Goal: Transaction & Acquisition: Purchase product/service

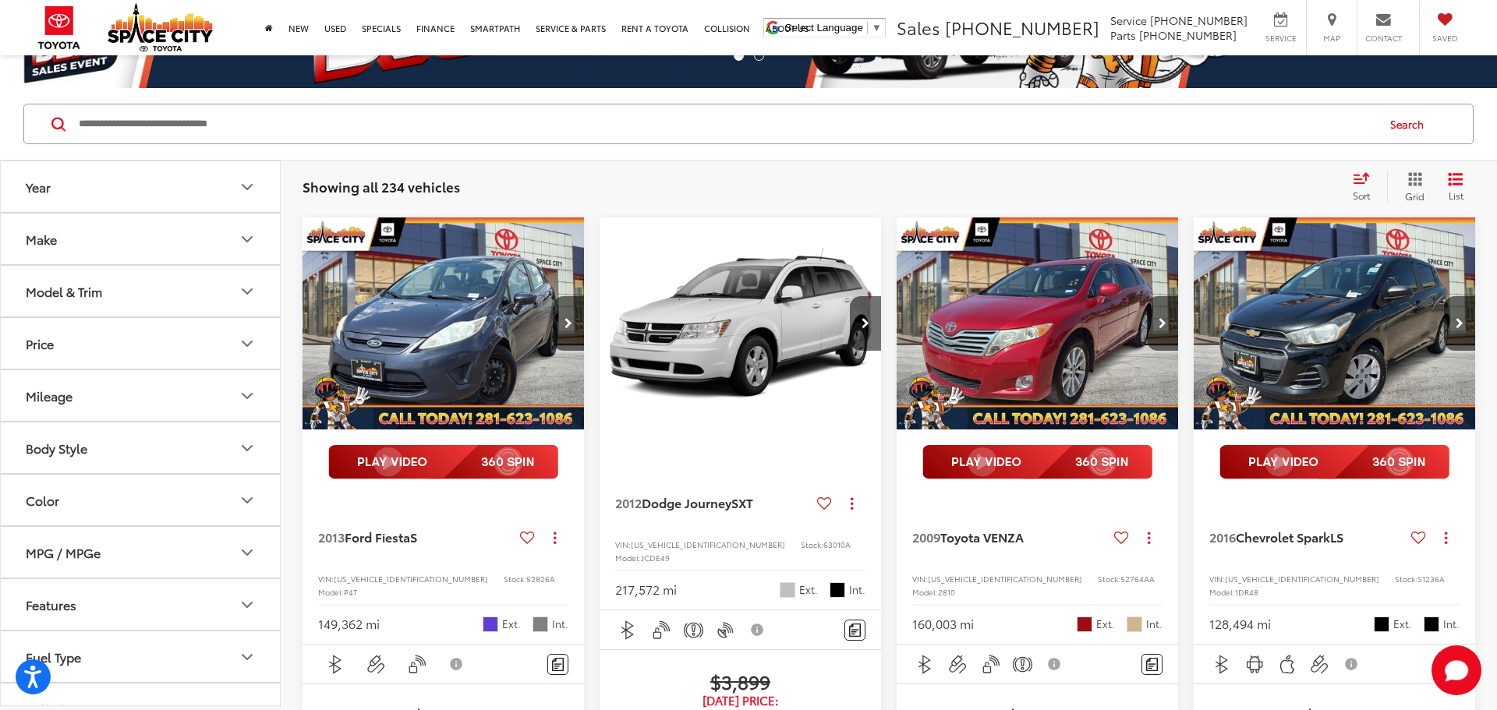
click at [105, 440] on button "Body Style" at bounding box center [141, 448] width 281 height 51
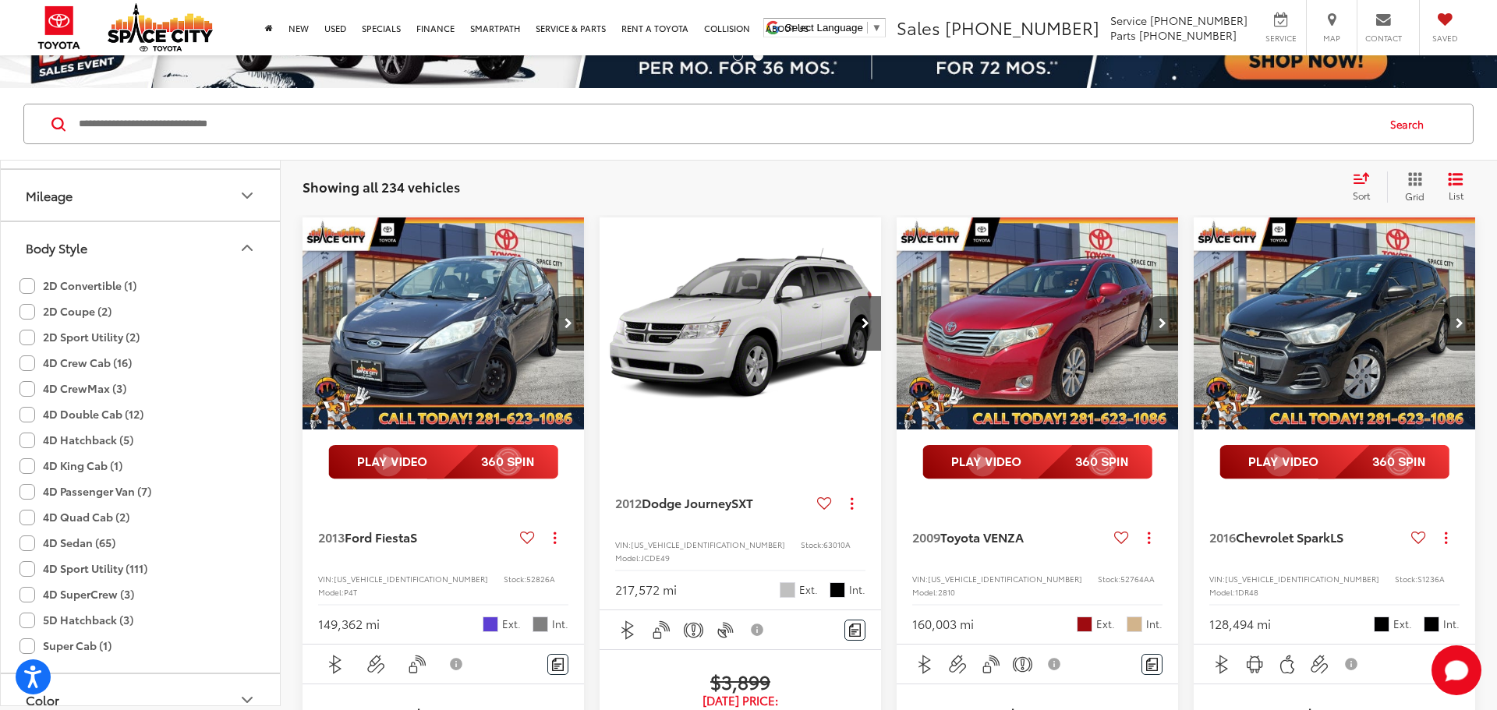
scroll to position [220, 0]
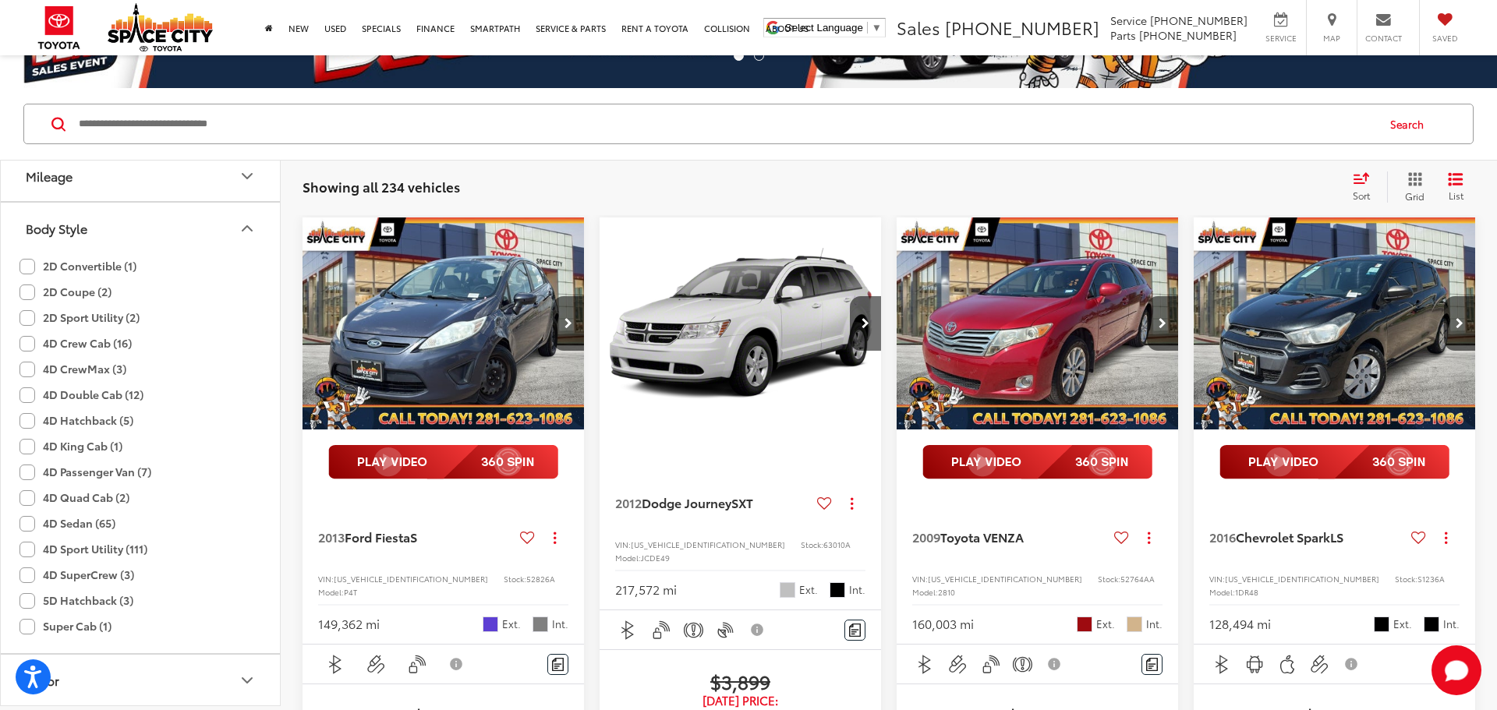
click at [25, 562] on label "4D Sport Utility (111)" at bounding box center [83, 550] width 128 height 26
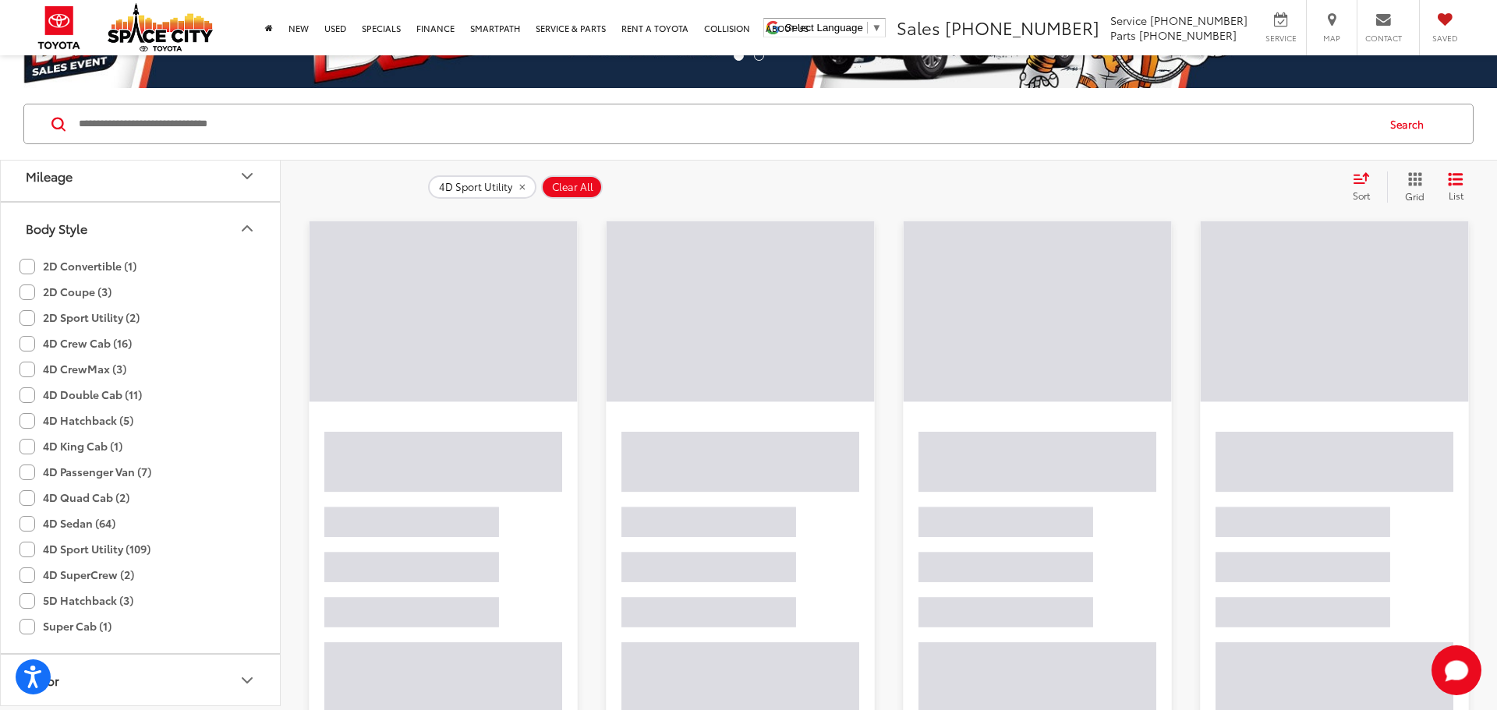
click at [246, 225] on icon "Body Style" at bounding box center [247, 228] width 19 height 19
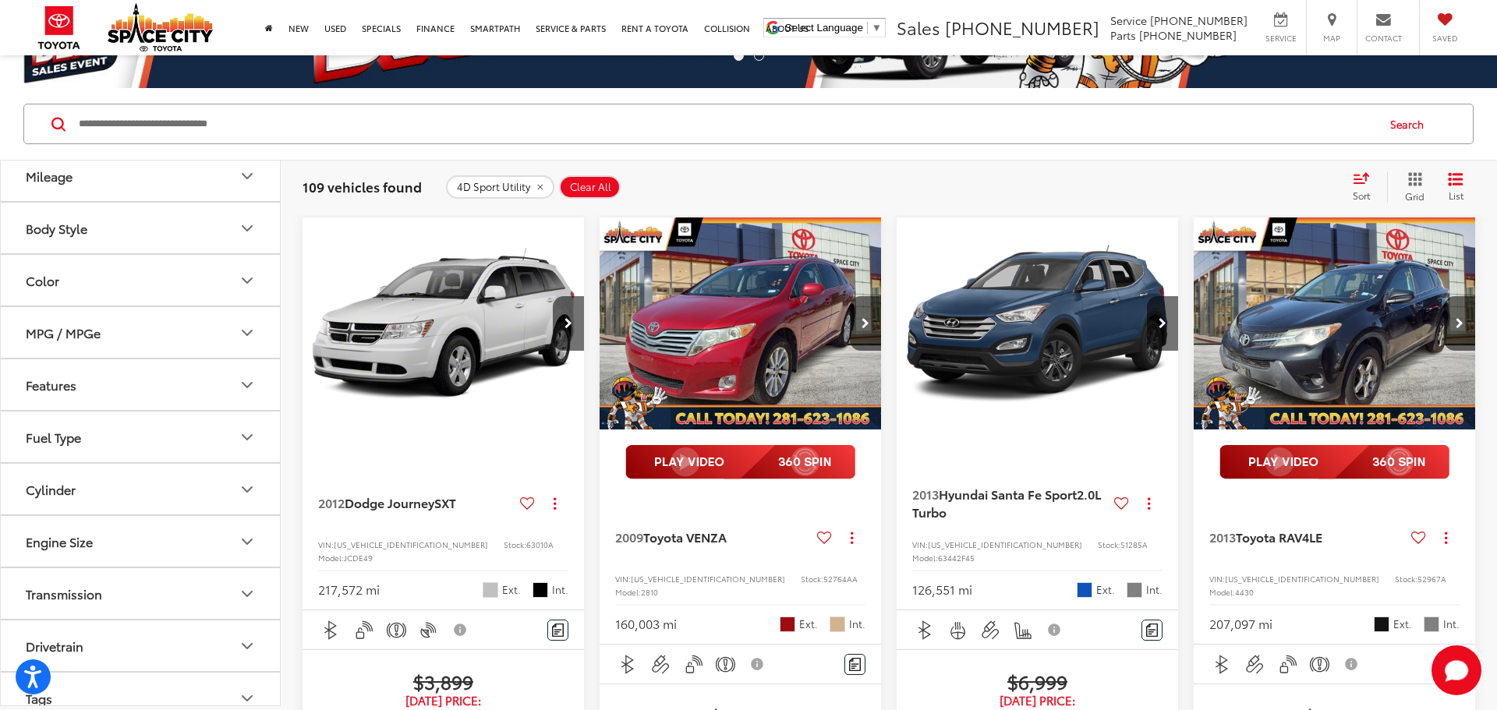
click at [197, 292] on button "Color" at bounding box center [141, 280] width 281 height 51
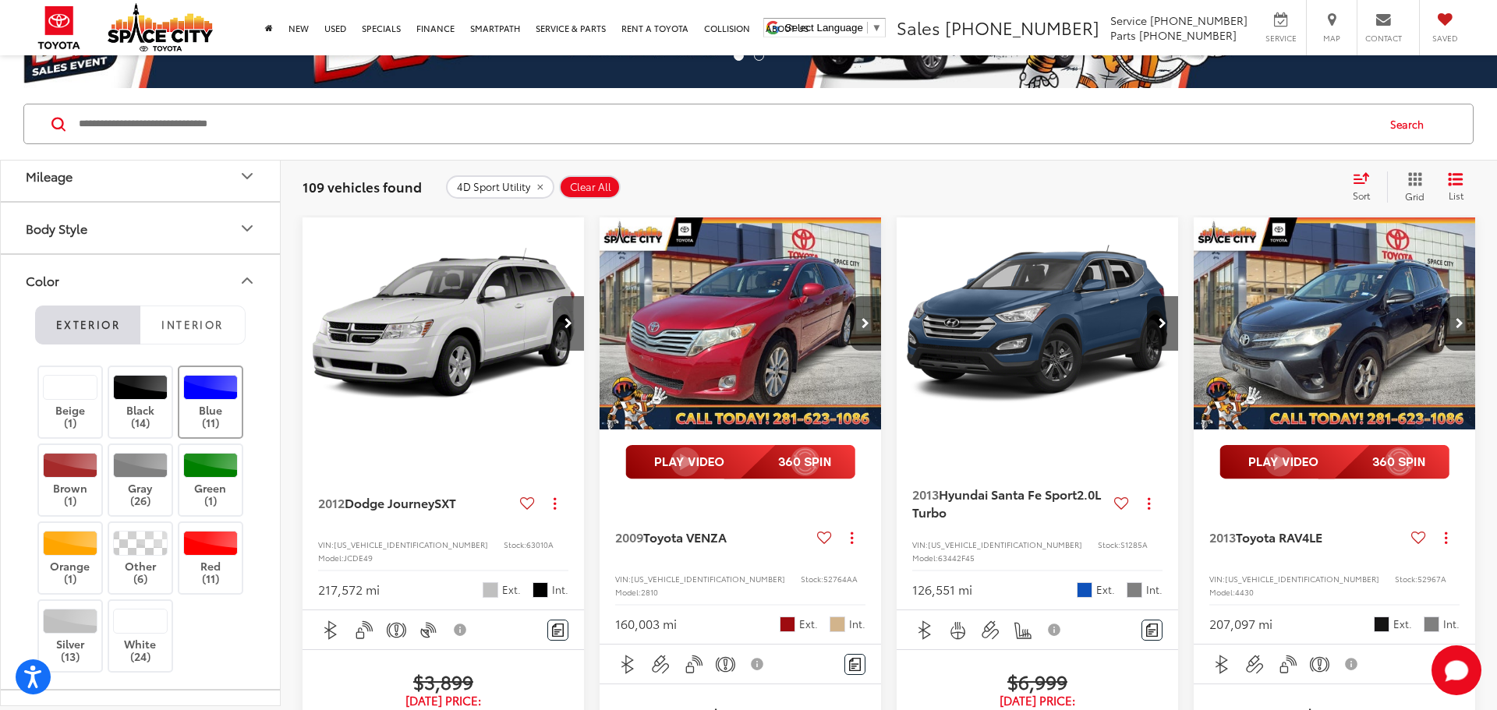
click at [201, 401] on label "Blue (11)" at bounding box center [210, 402] width 63 height 55
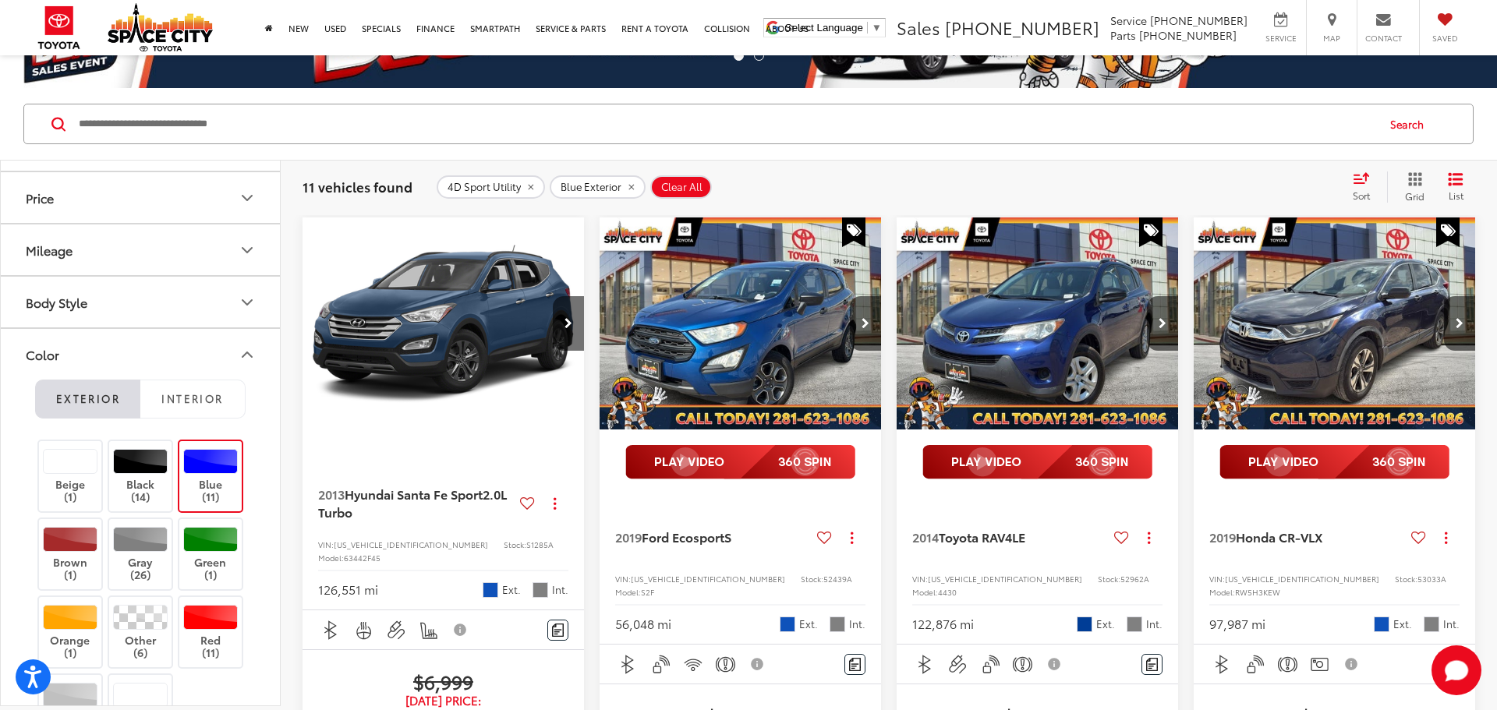
scroll to position [136, 0]
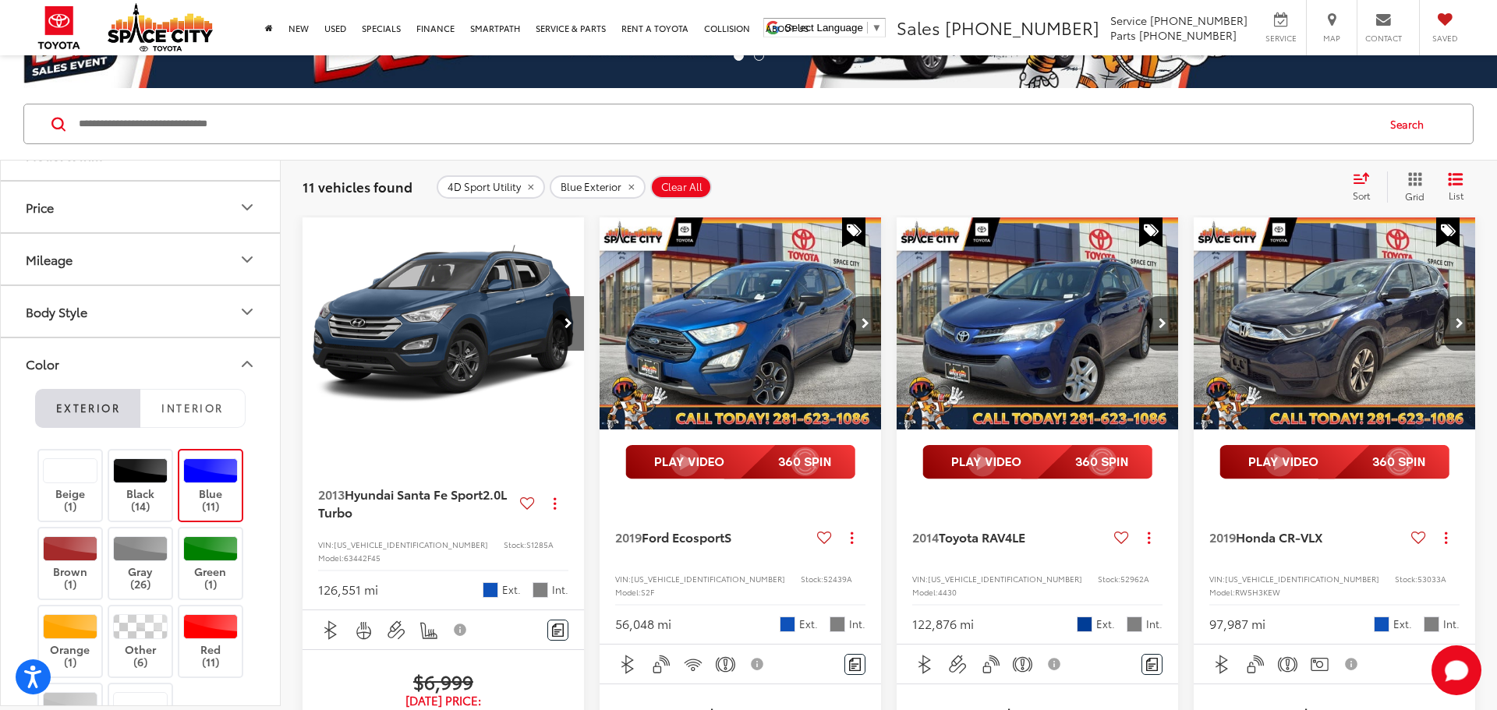
click at [248, 363] on icon "Color" at bounding box center [247, 364] width 9 height 5
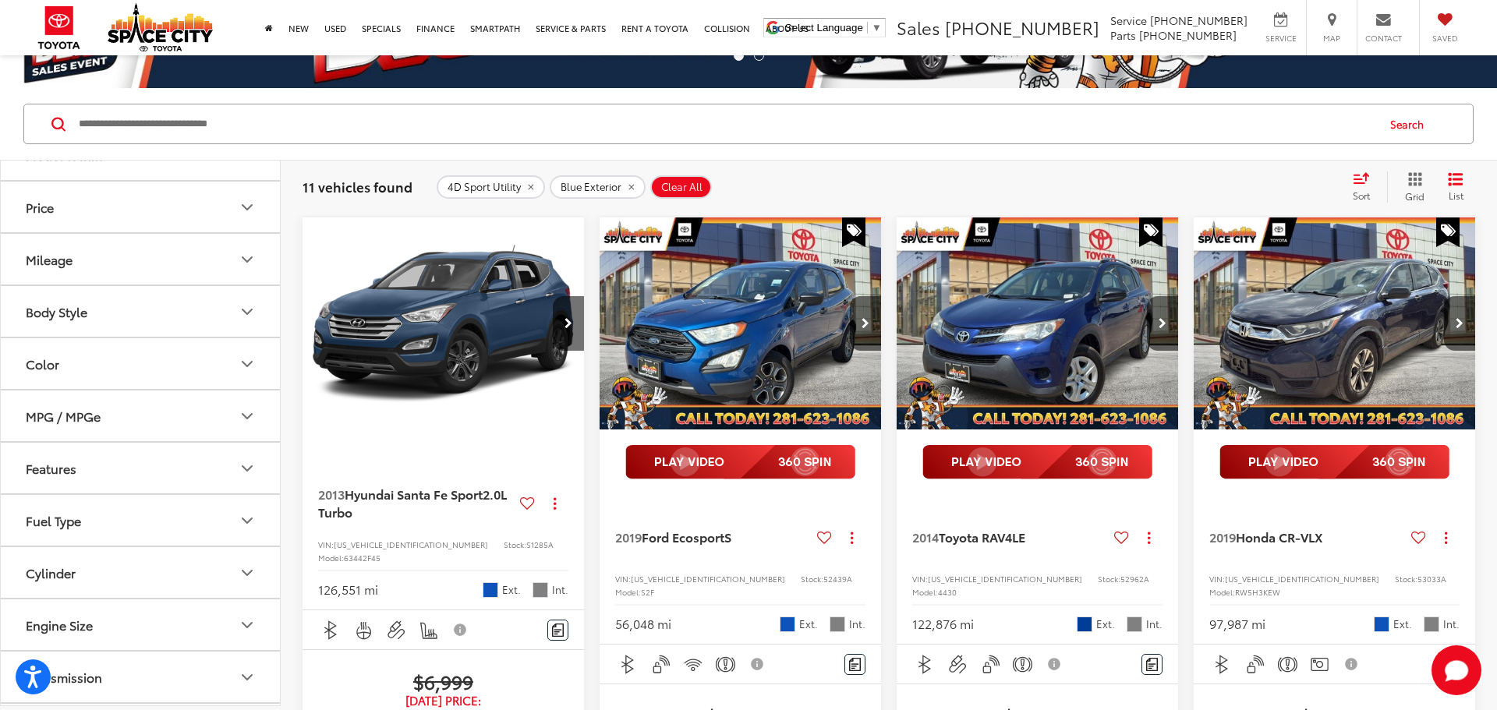
click at [235, 314] on button "Body Style" at bounding box center [141, 311] width 281 height 51
click at [245, 314] on icon "Body Style" at bounding box center [247, 312] width 19 height 19
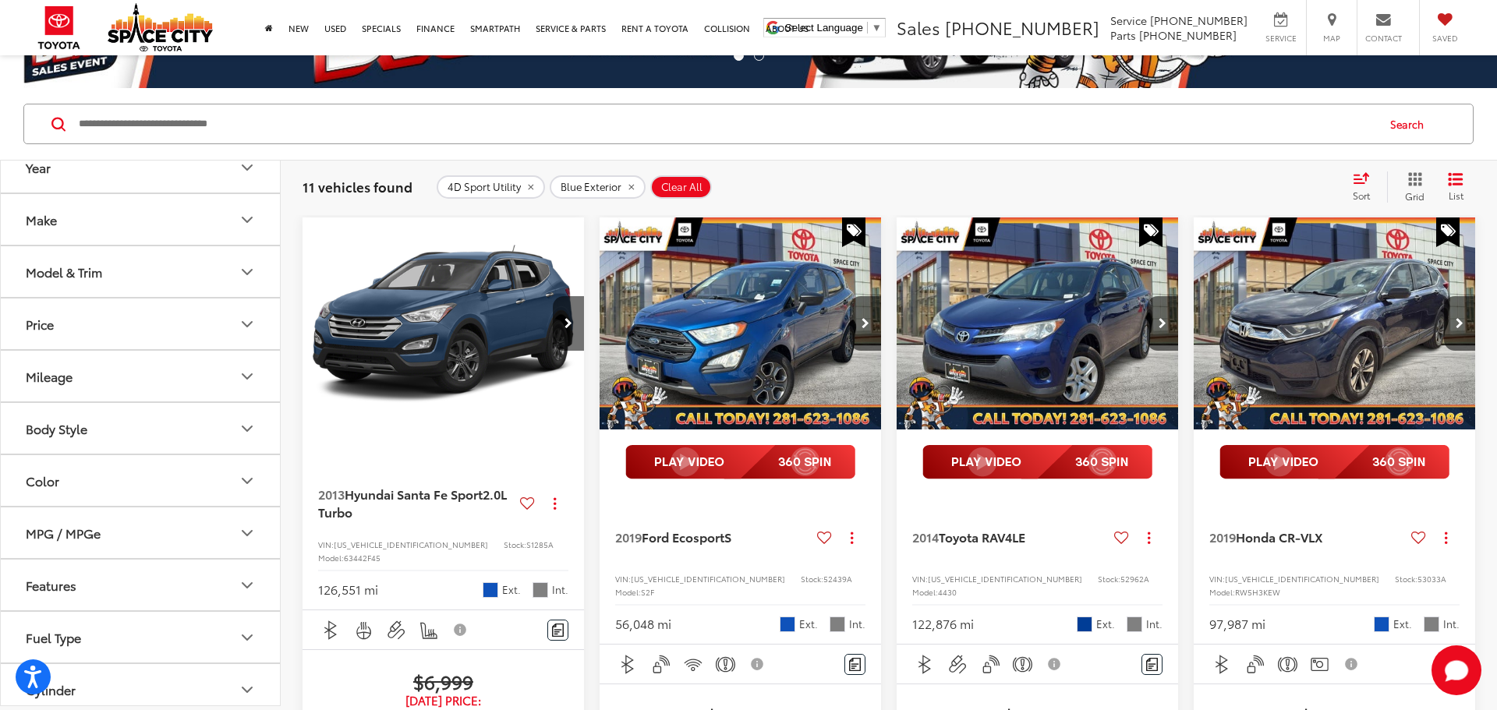
scroll to position [0, 0]
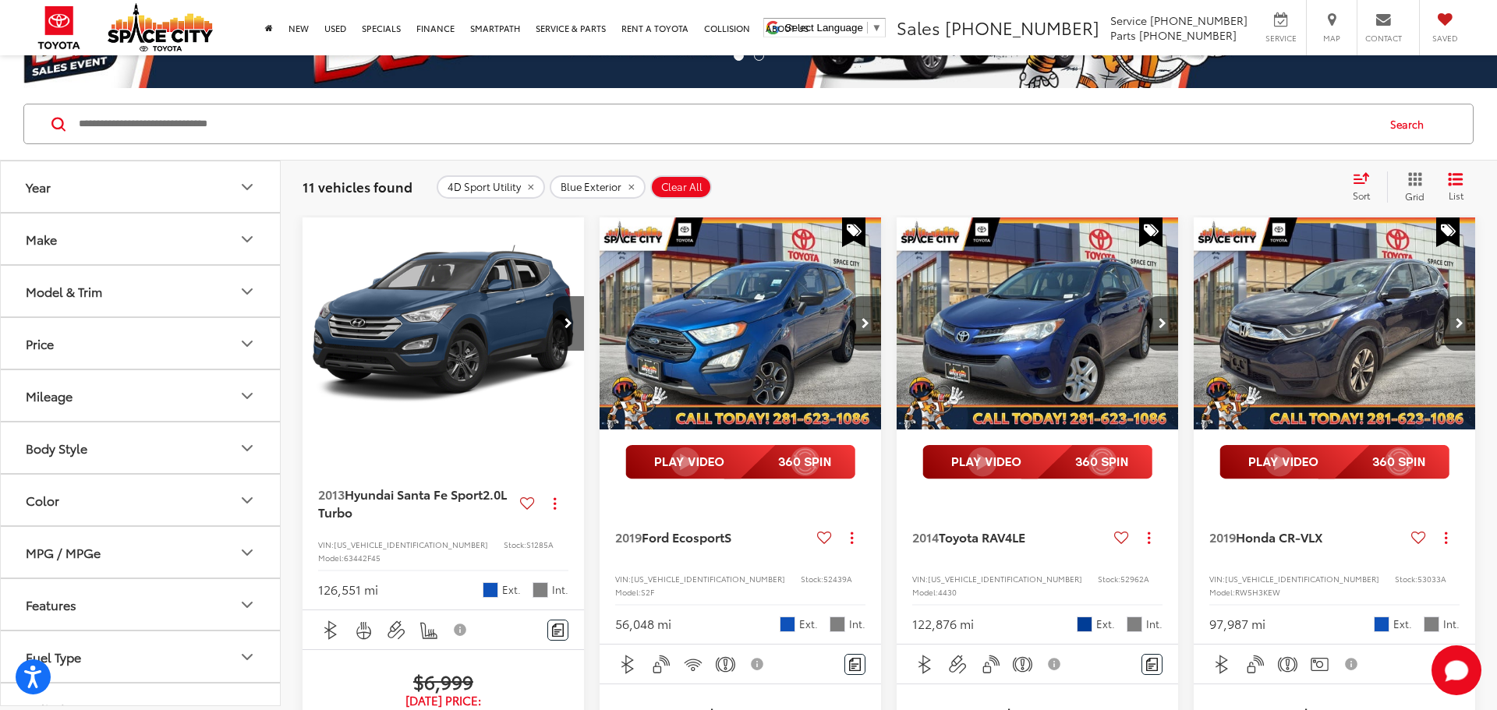
click at [226, 247] on button "Make" at bounding box center [141, 239] width 281 height 51
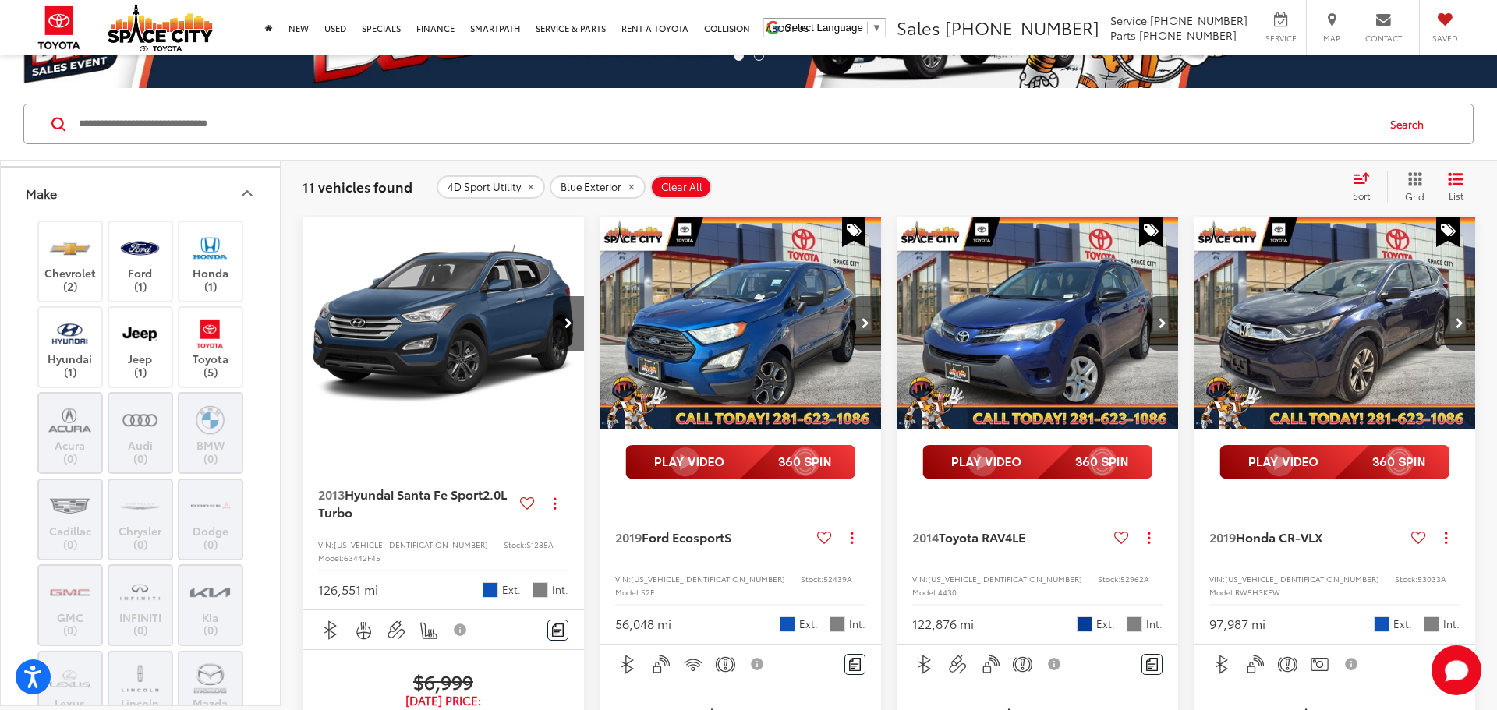
scroll to position [41, 0]
click at [210, 353] on img at bounding box center [210, 339] width 43 height 37
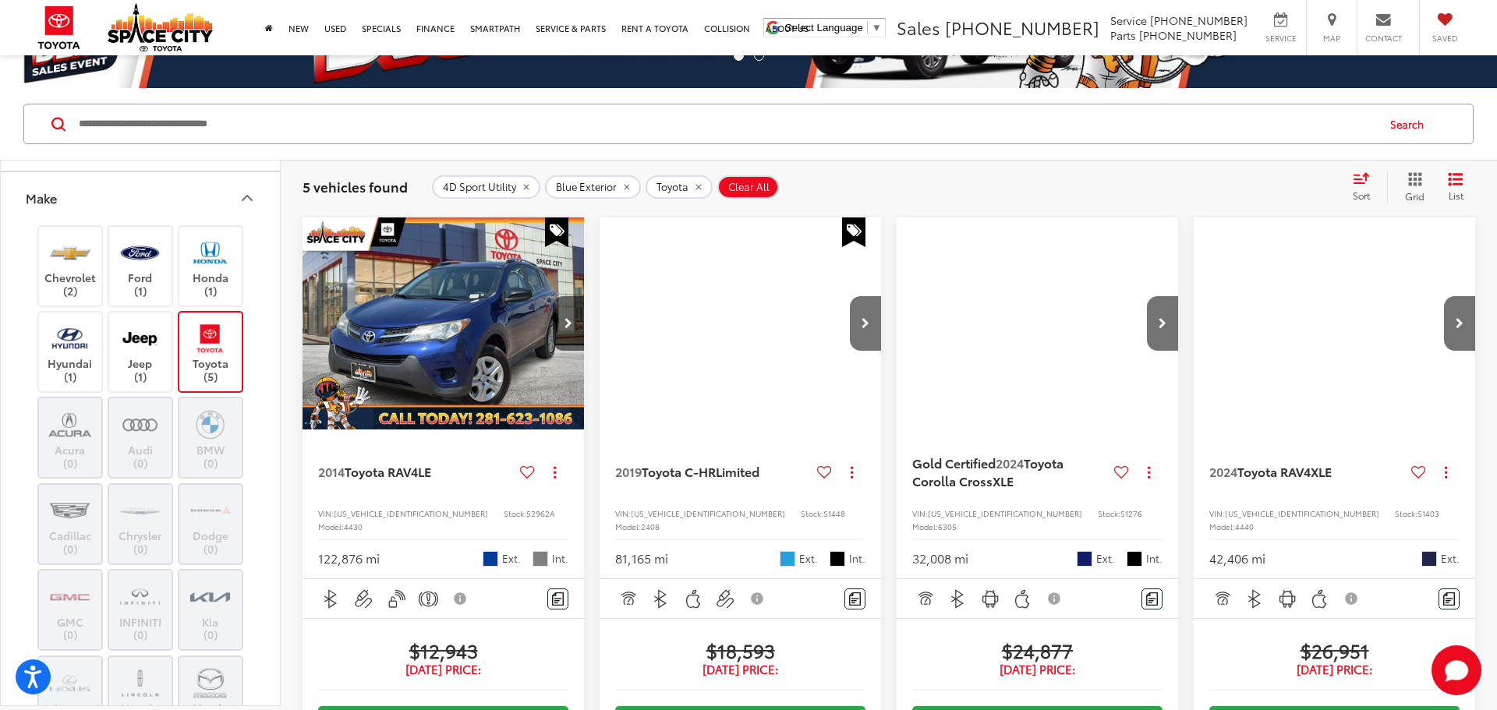
click at [244, 199] on icon "Make" at bounding box center [247, 198] width 9 height 5
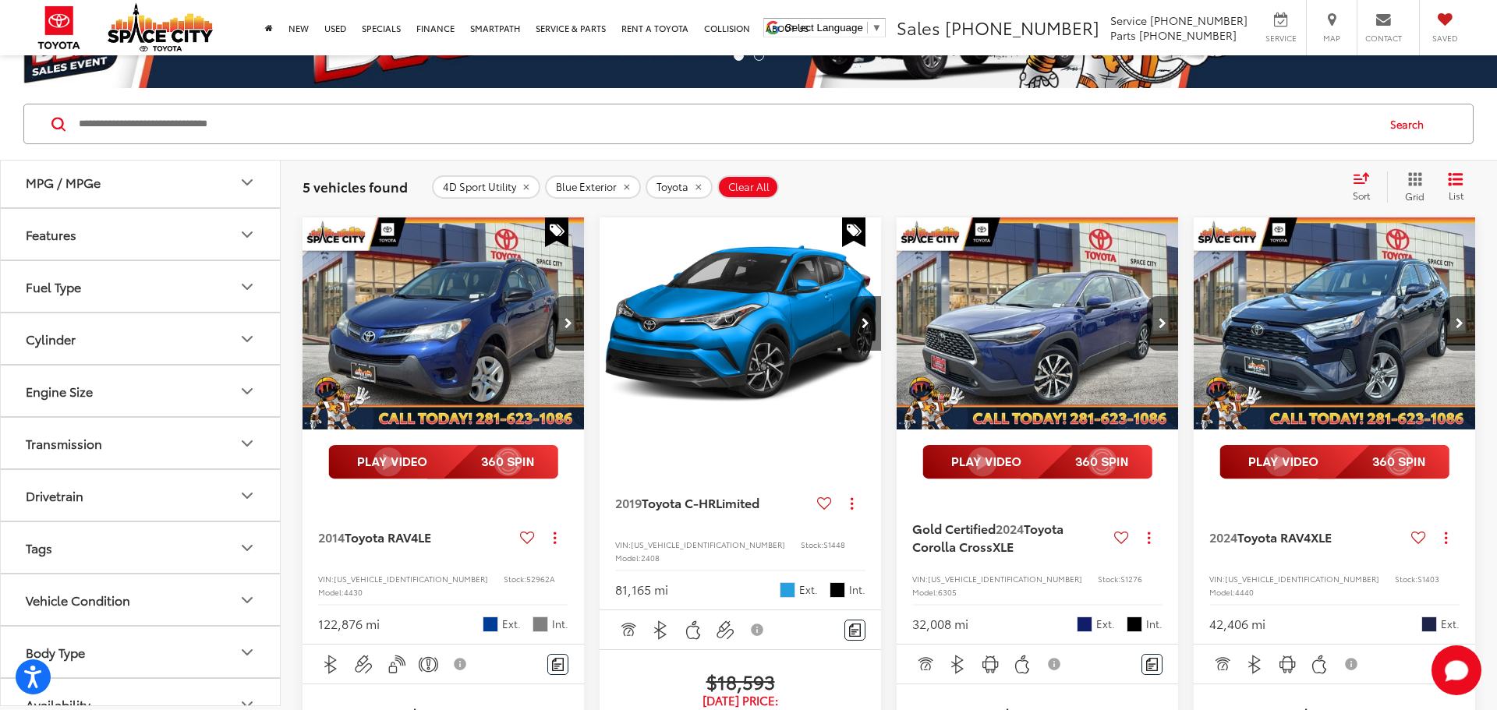
scroll to position [347, 0]
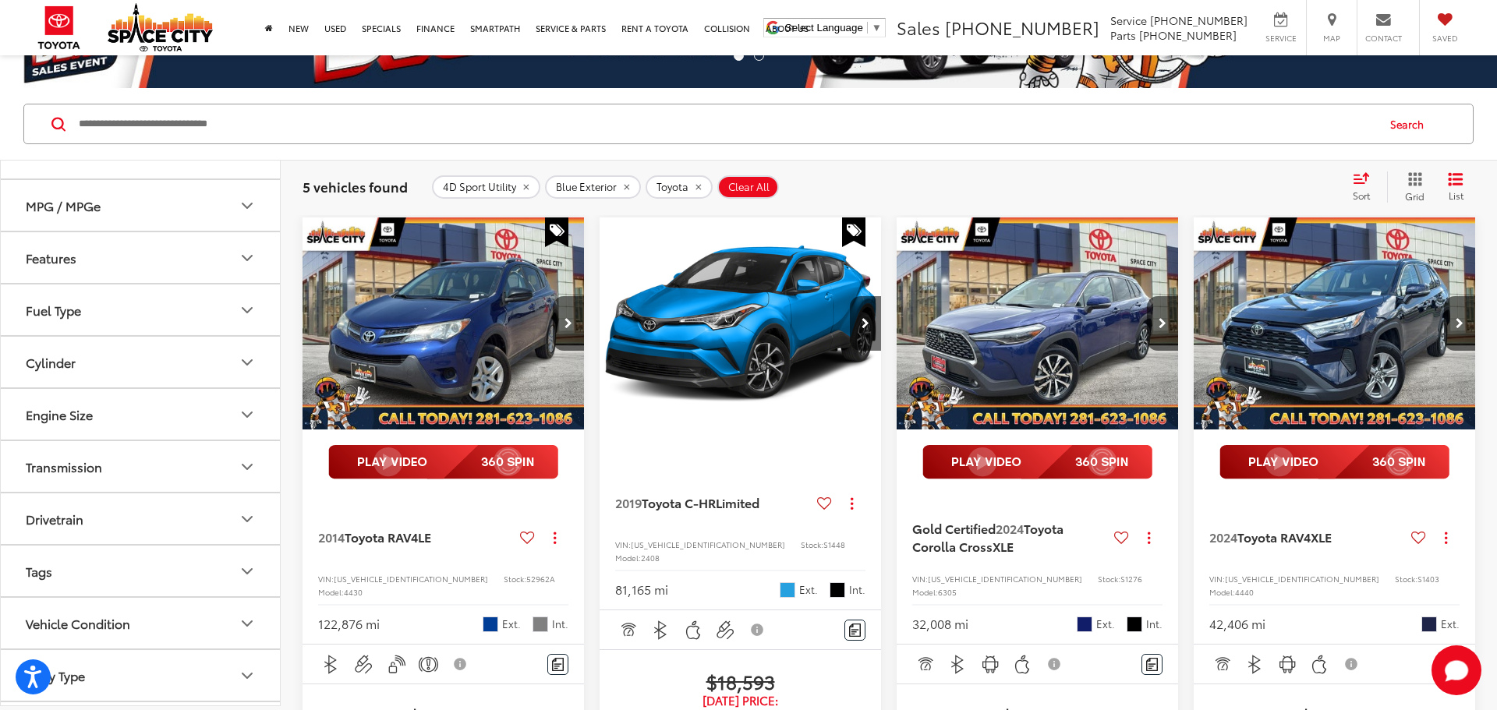
click at [247, 255] on icon "Features" at bounding box center [247, 258] width 19 height 19
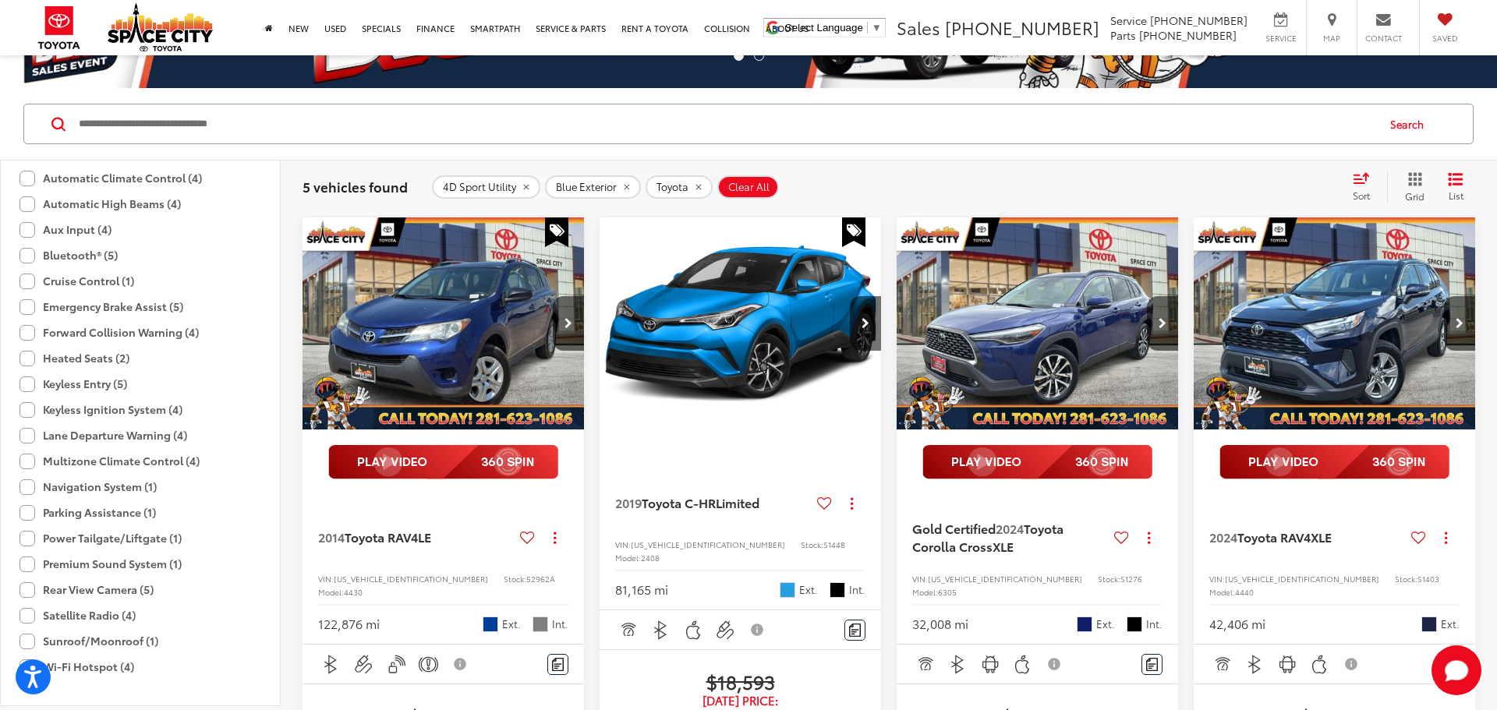
scroll to position [573, 0]
click at [27, 391] on label "Keyless Entry (5)" at bounding box center [73, 379] width 108 height 26
click at [25, 417] on label "Keyless Ignition System (4)" at bounding box center [100, 404] width 163 height 26
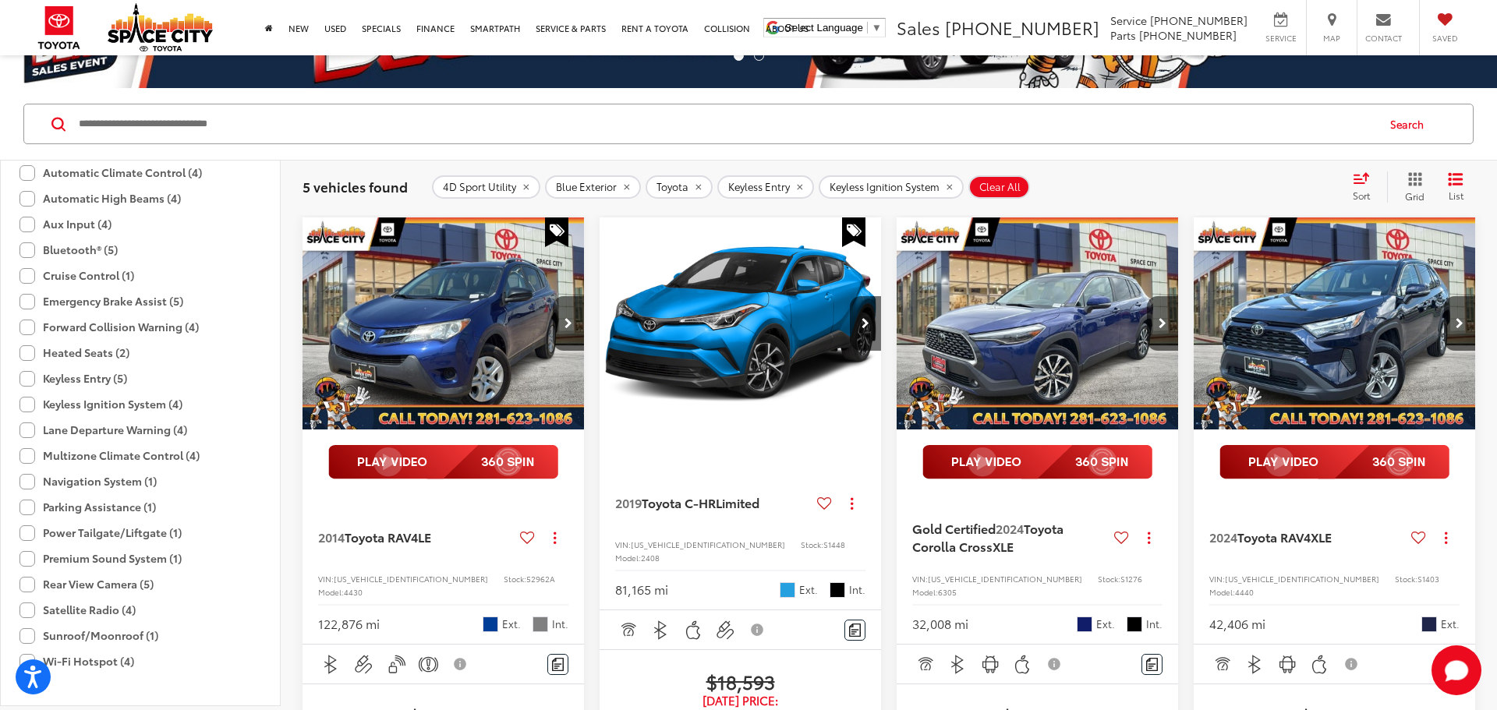
click at [27, 494] on label "Navigation System (1)" at bounding box center [87, 482] width 137 height 26
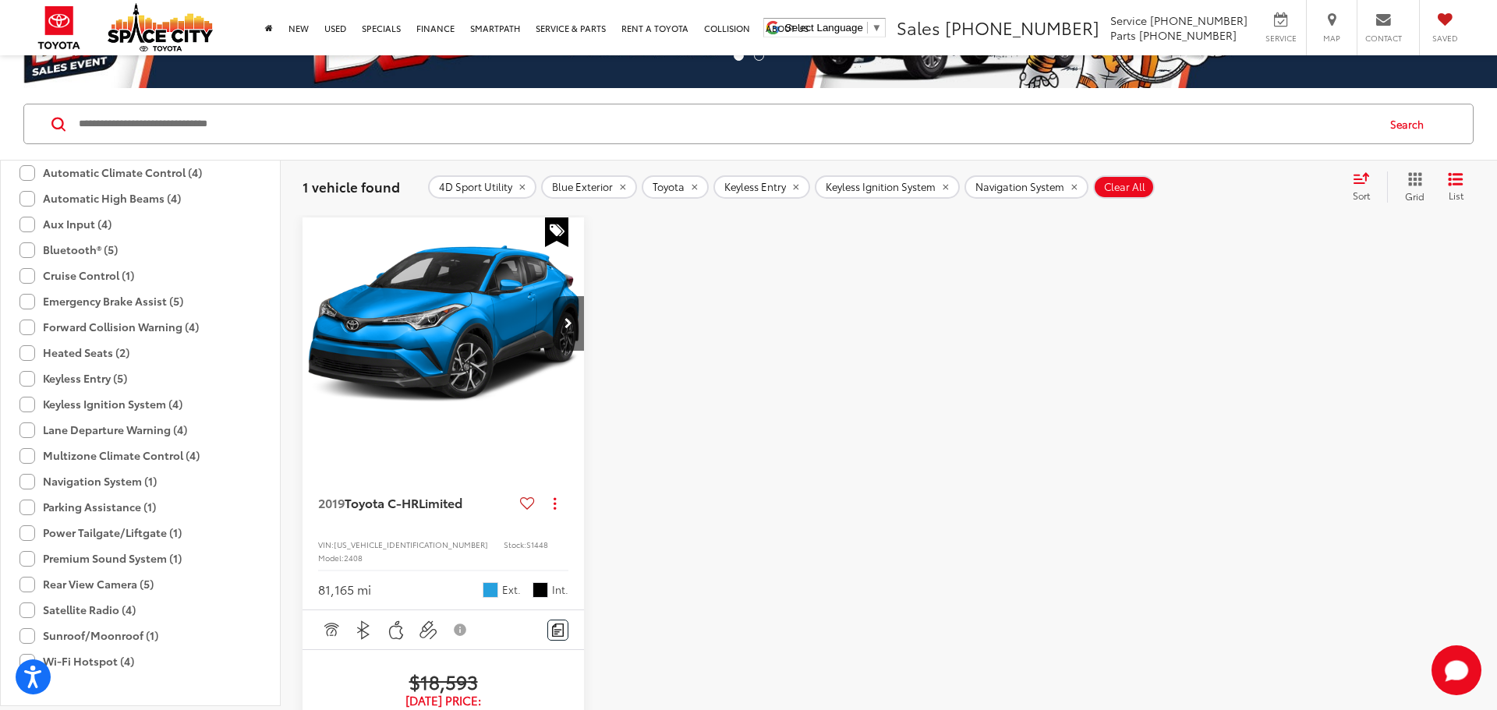
click at [27, 597] on label "Rear View Camera (5)" at bounding box center [86, 585] width 134 height 26
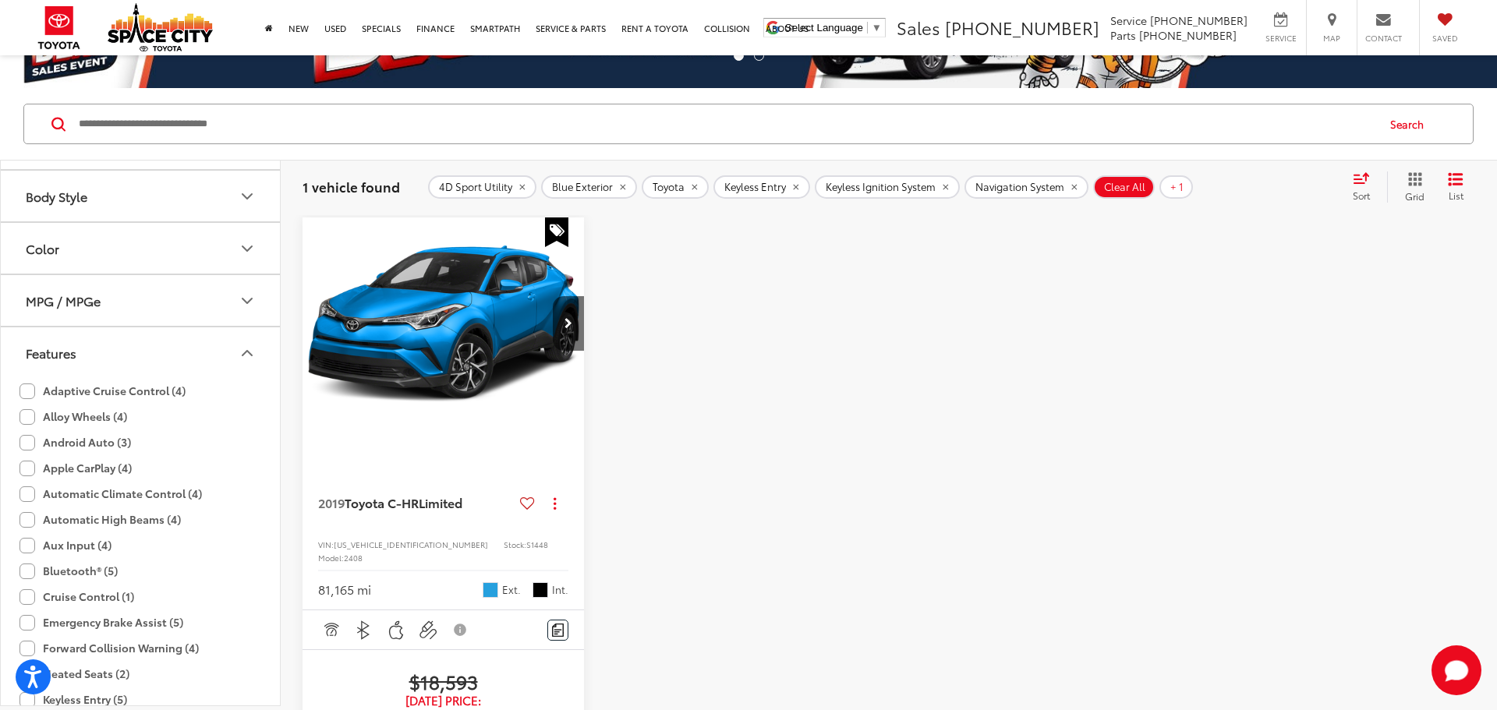
scroll to position [234, 0]
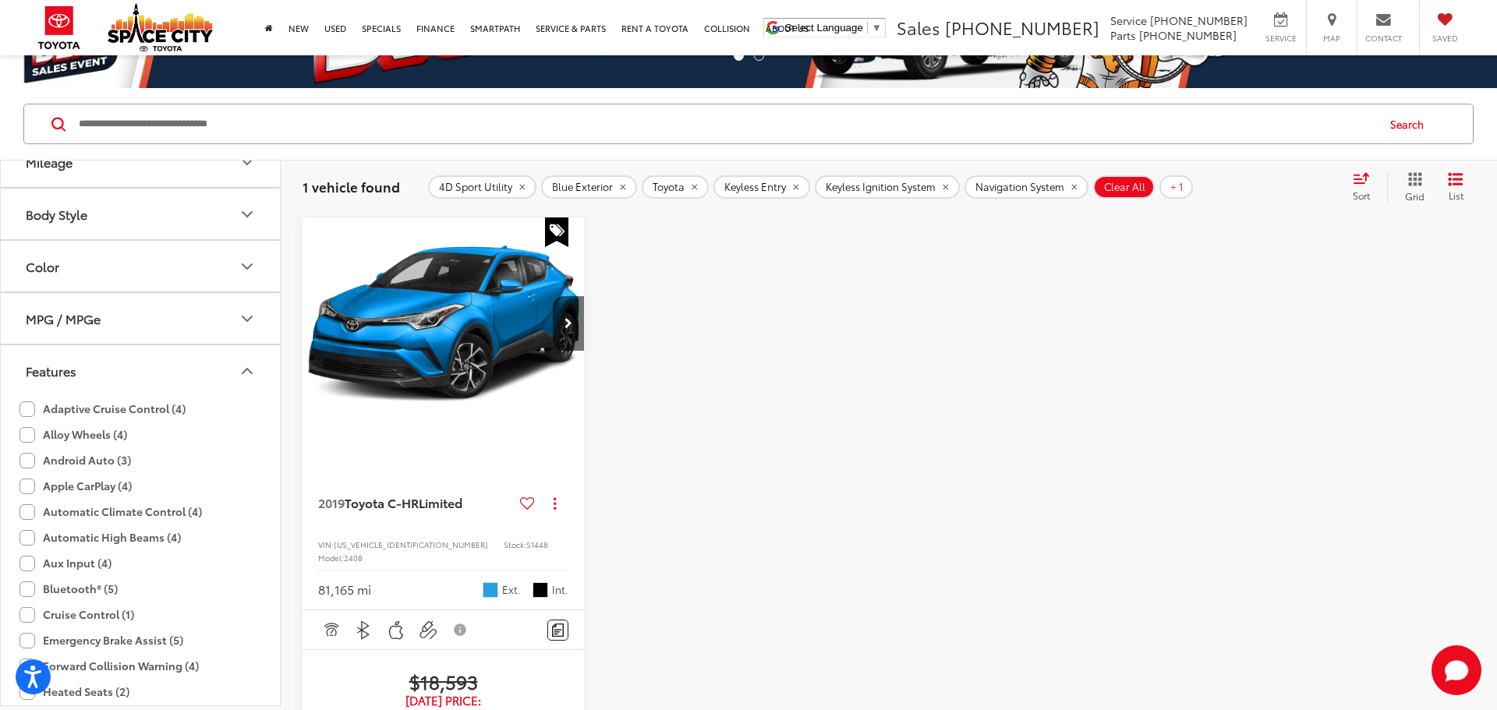
click at [700, 188] on icon "remove Toyota" at bounding box center [694, 186] width 10 height 9
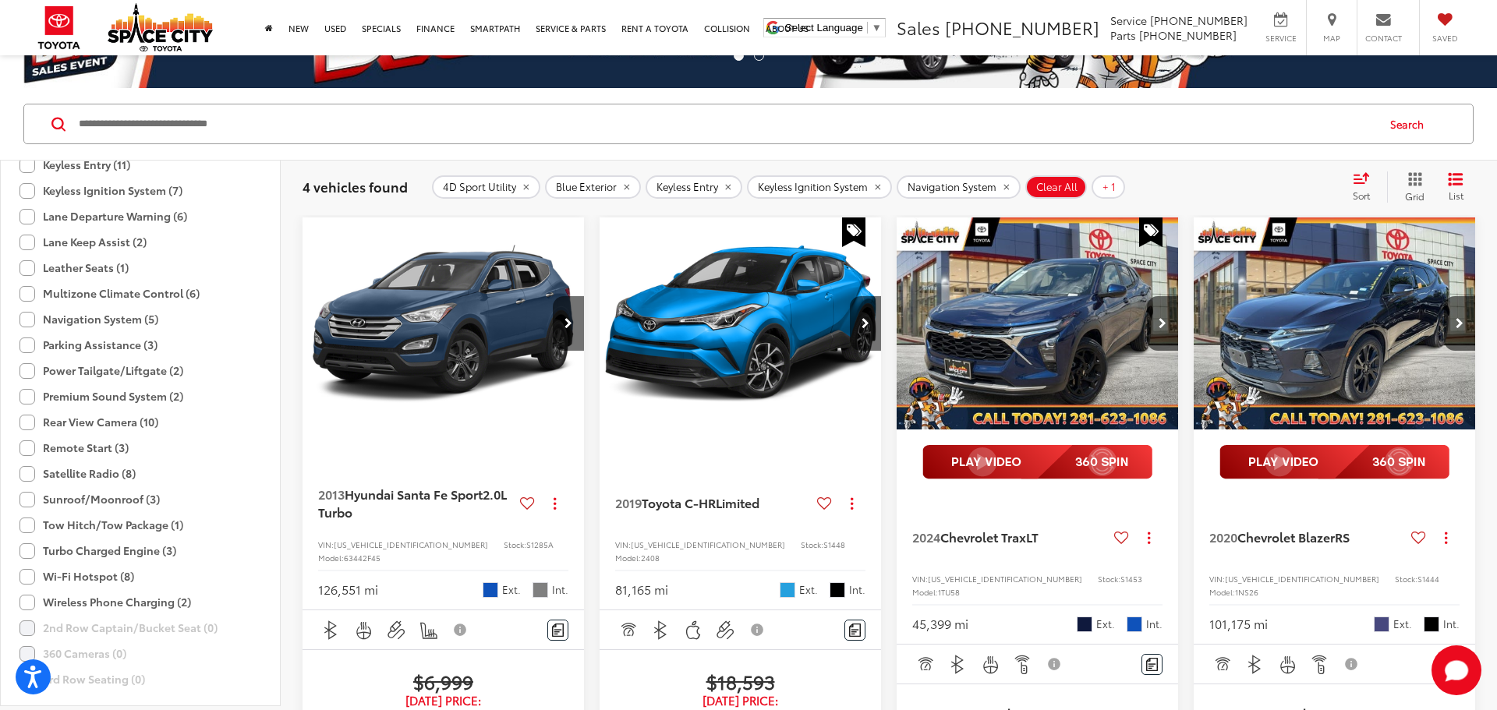
scroll to position [893, 0]
click at [31, 458] on label "Remote Start (3)" at bounding box center [73, 445] width 109 height 26
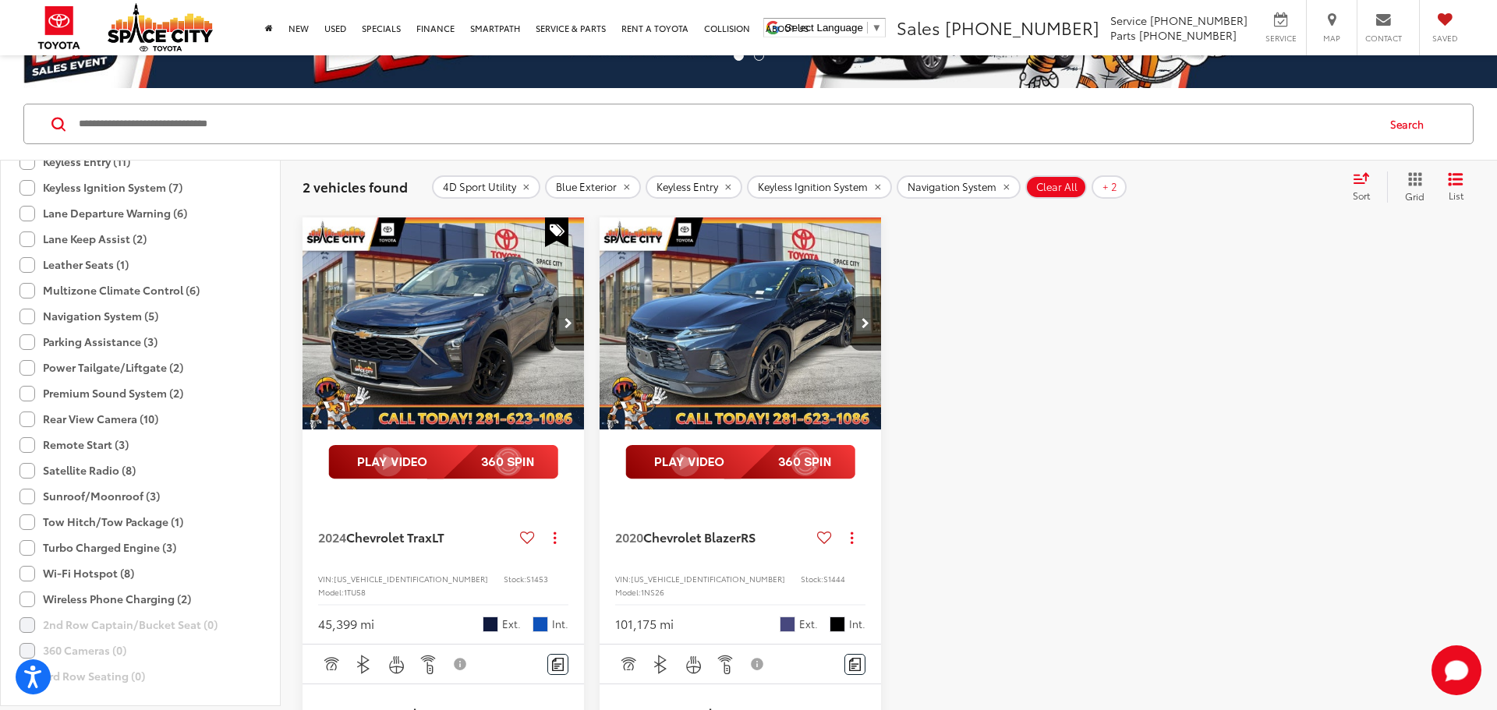
click at [31, 458] on label "Remote Start (3)" at bounding box center [73, 445] width 109 height 26
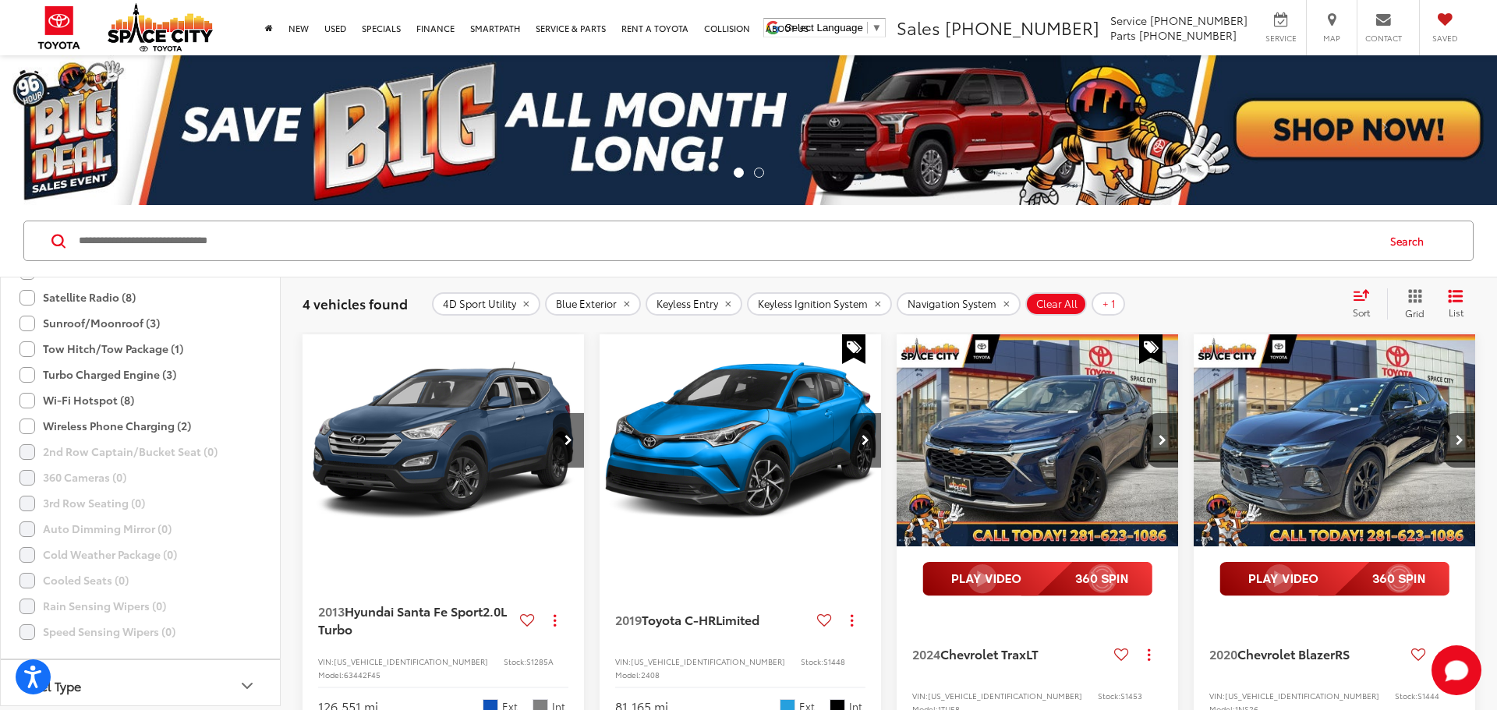
click at [632, 309] on icon "remove Blue" at bounding box center [627, 303] width 10 height 9
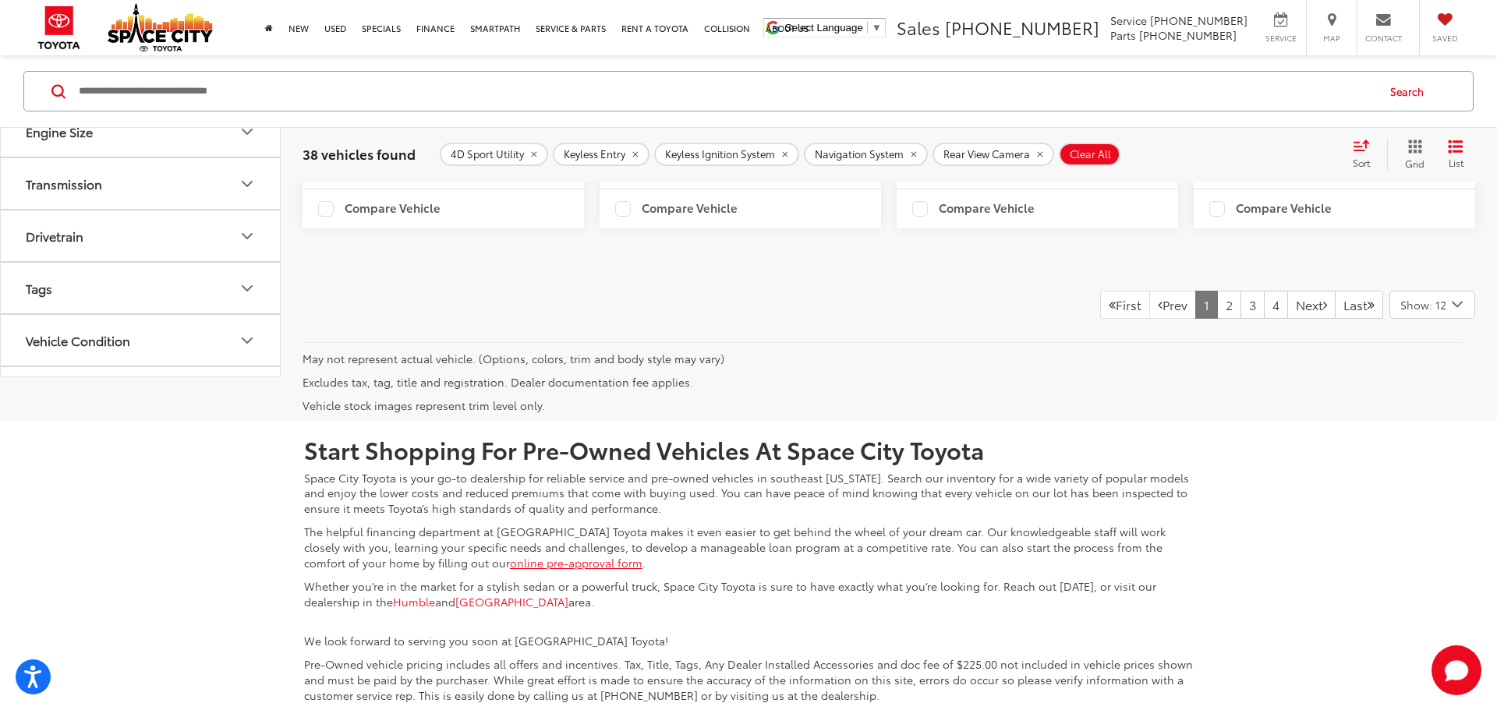
scroll to position [2657, 0]
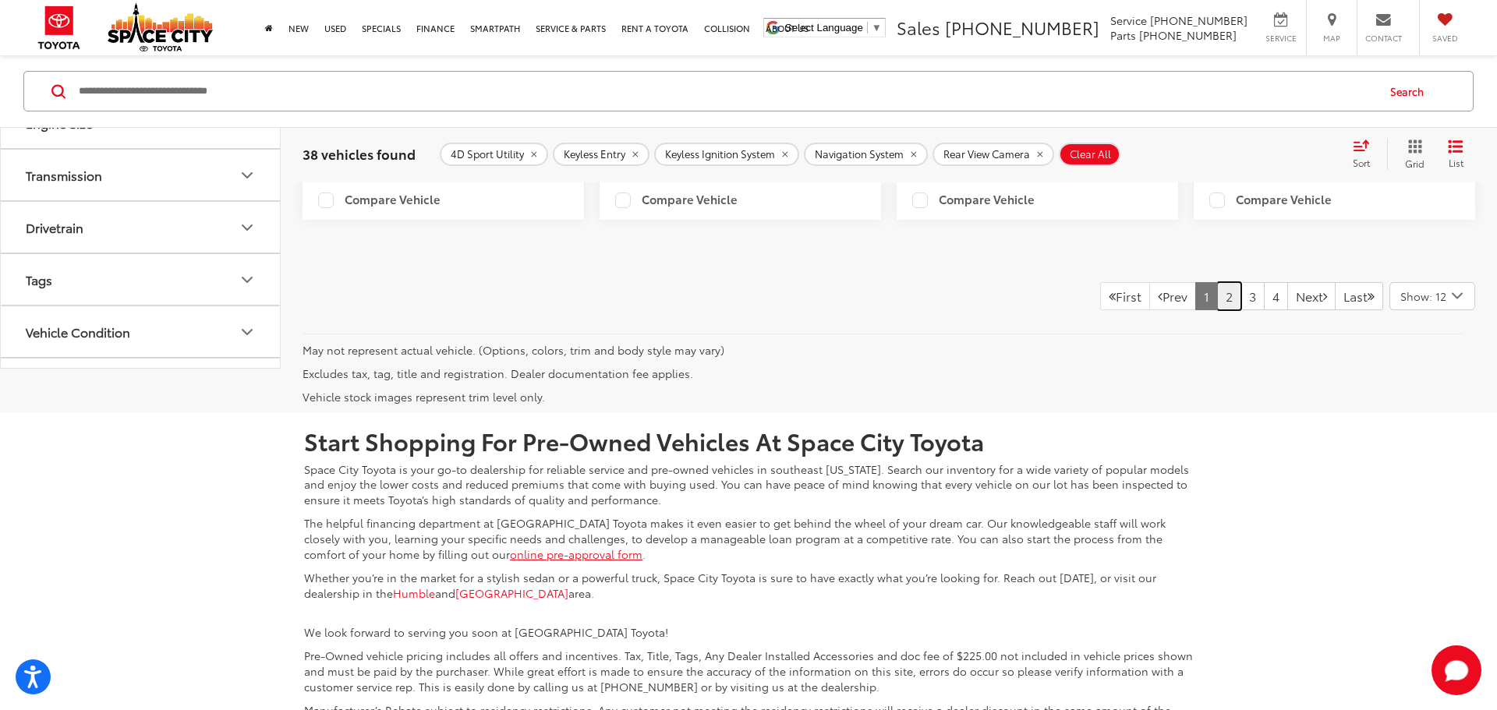
click at [1217, 310] on link "2" at bounding box center [1229, 296] width 24 height 28
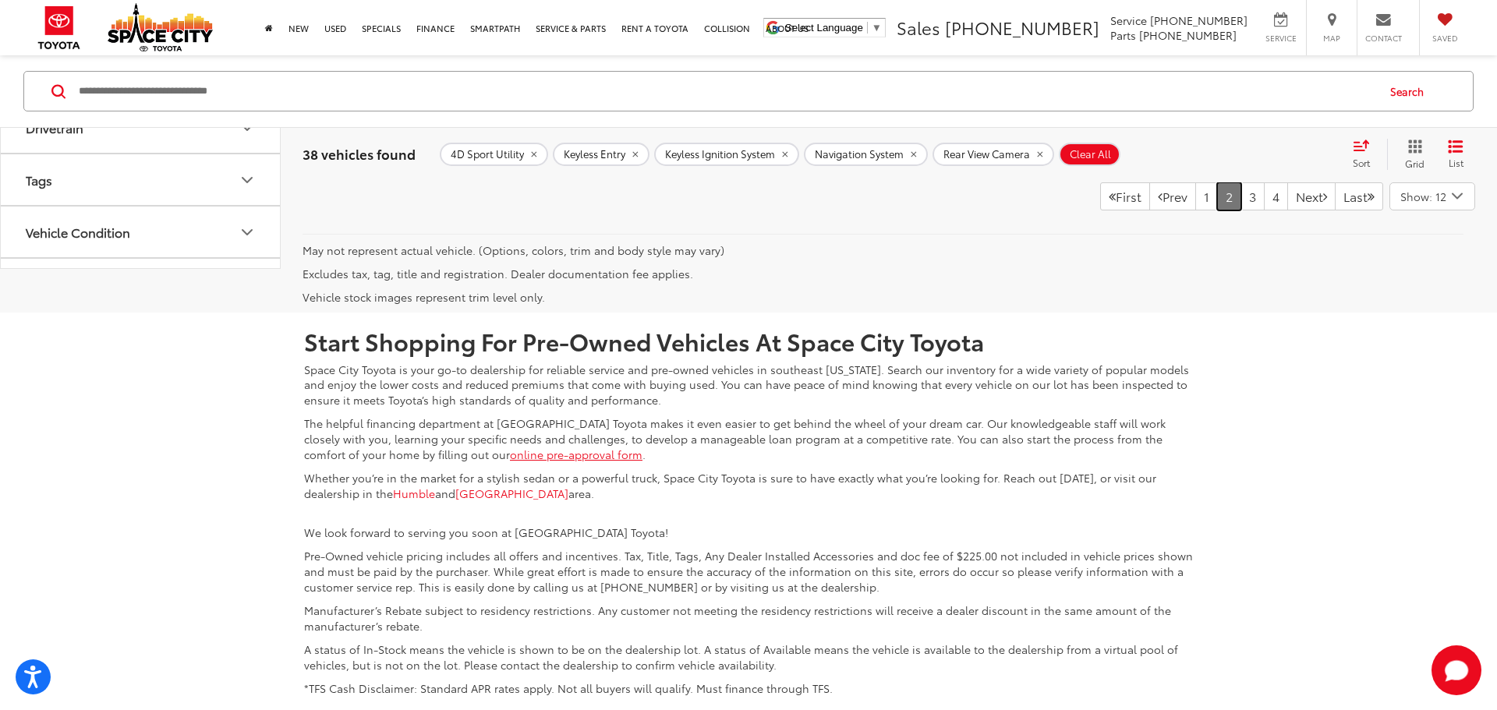
scroll to position [2774, 0]
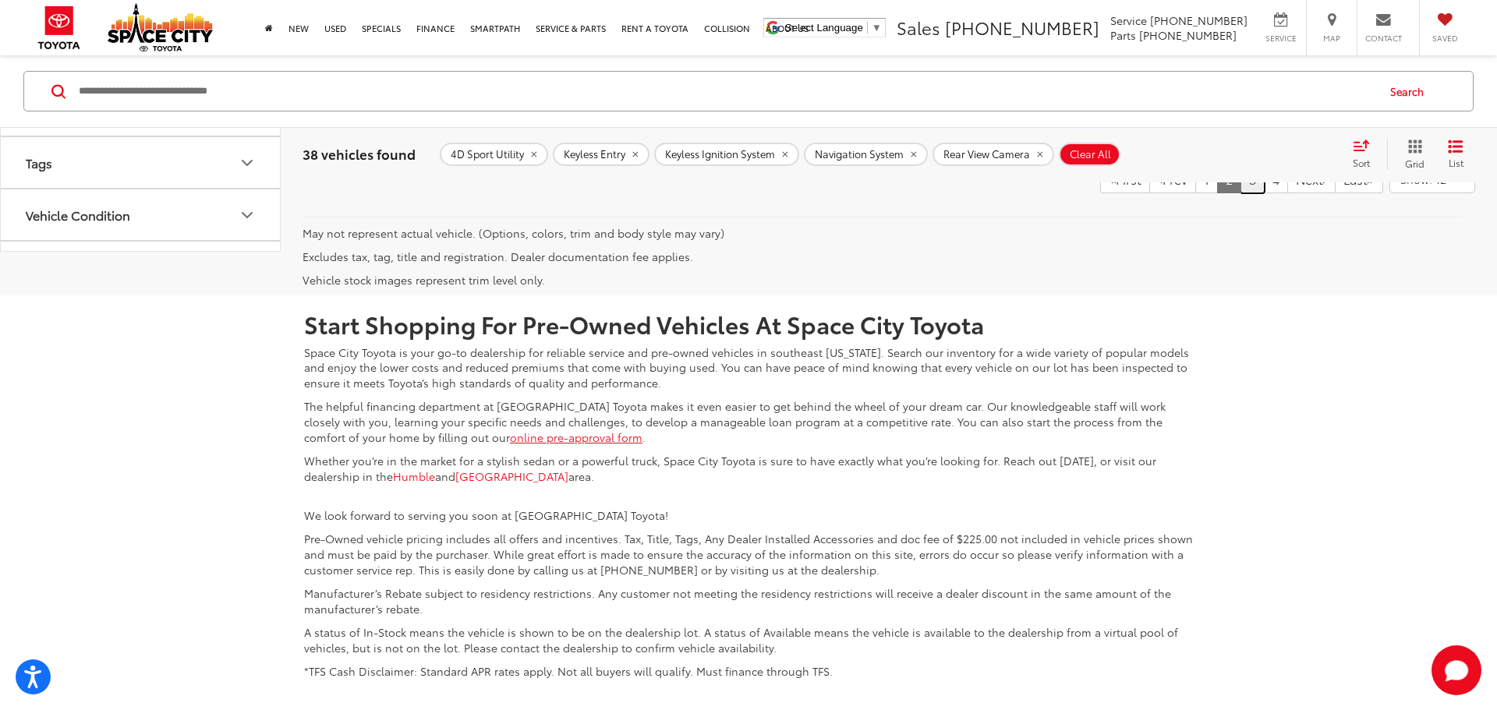
click at [1241, 193] on link "3" at bounding box center [1253, 179] width 24 height 28
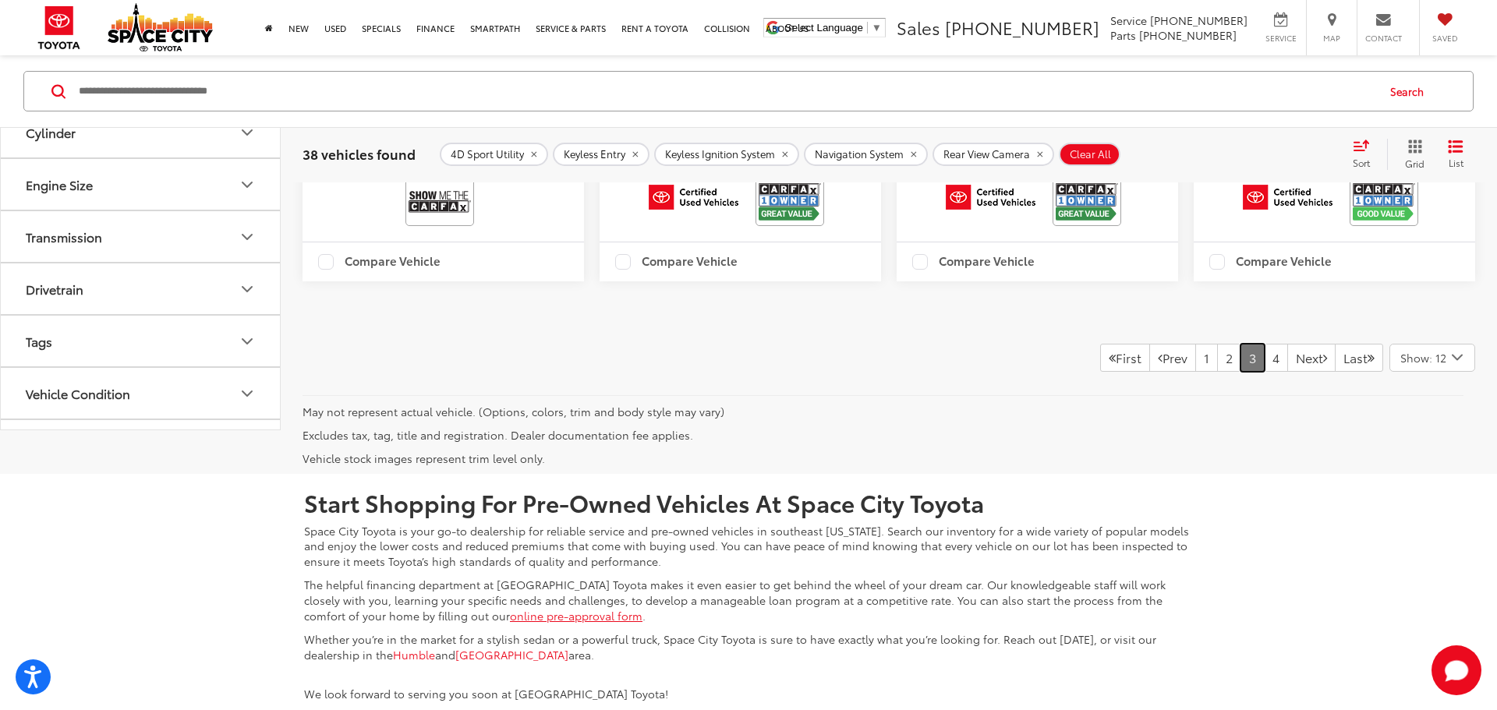
scroll to position [2599, 0]
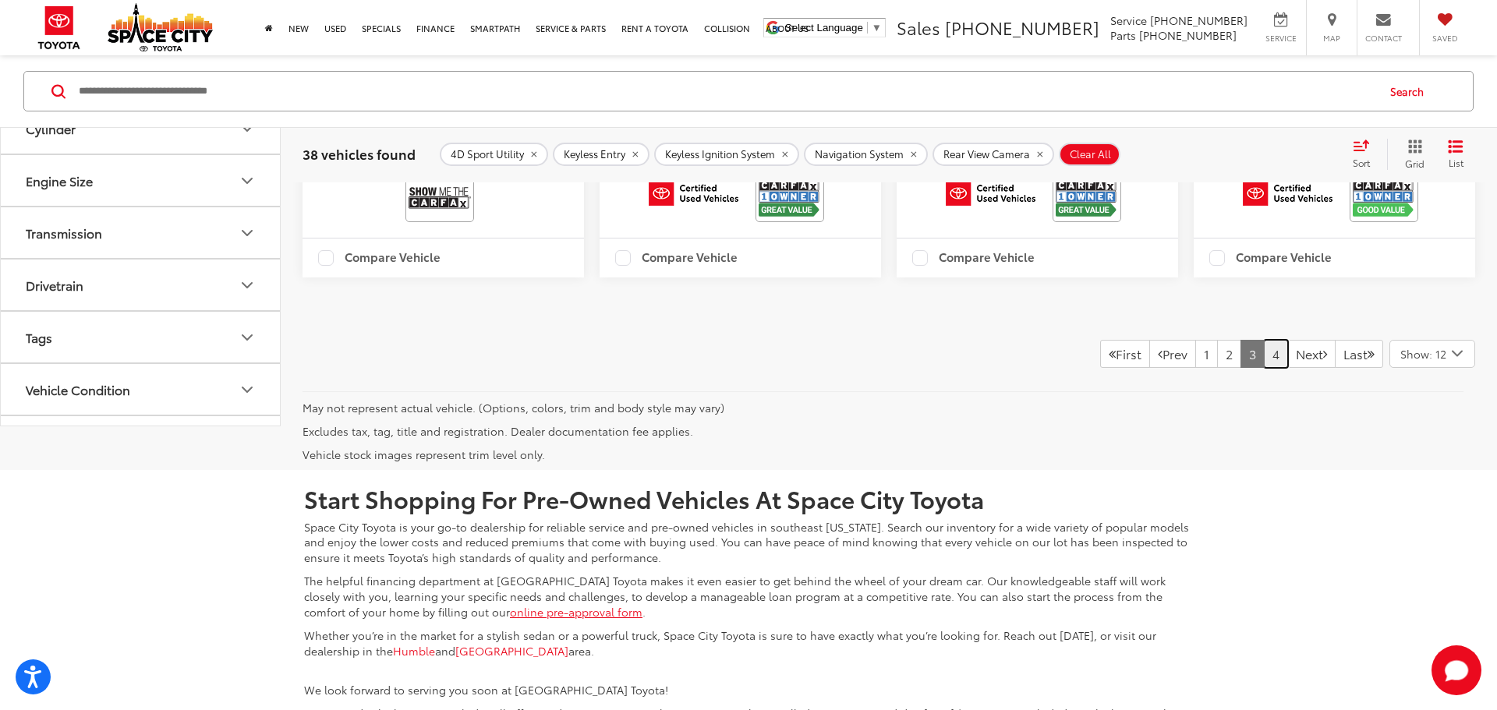
click at [1264, 368] on link "4" at bounding box center [1276, 354] width 24 height 28
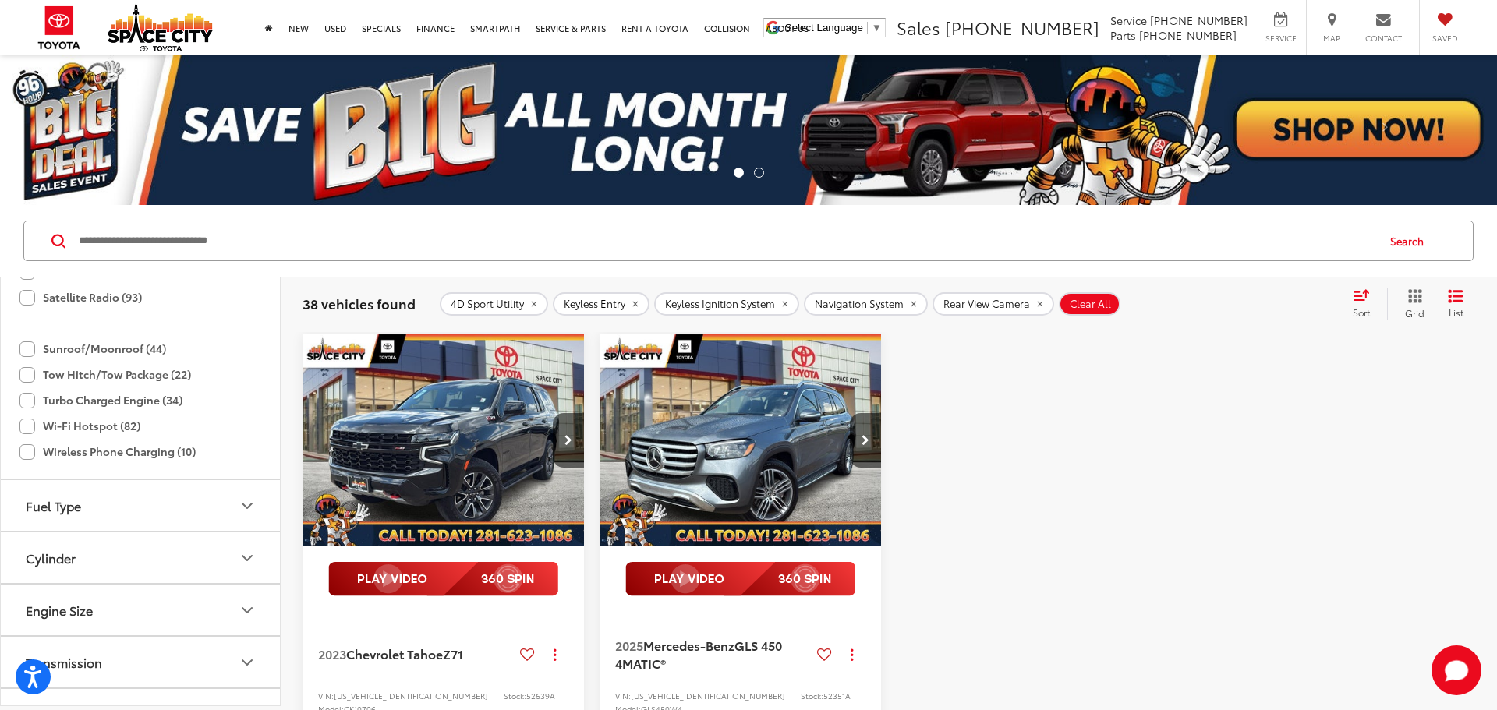
click at [640, 306] on icon "remove Keyless%20Entry" at bounding box center [635, 303] width 10 height 9
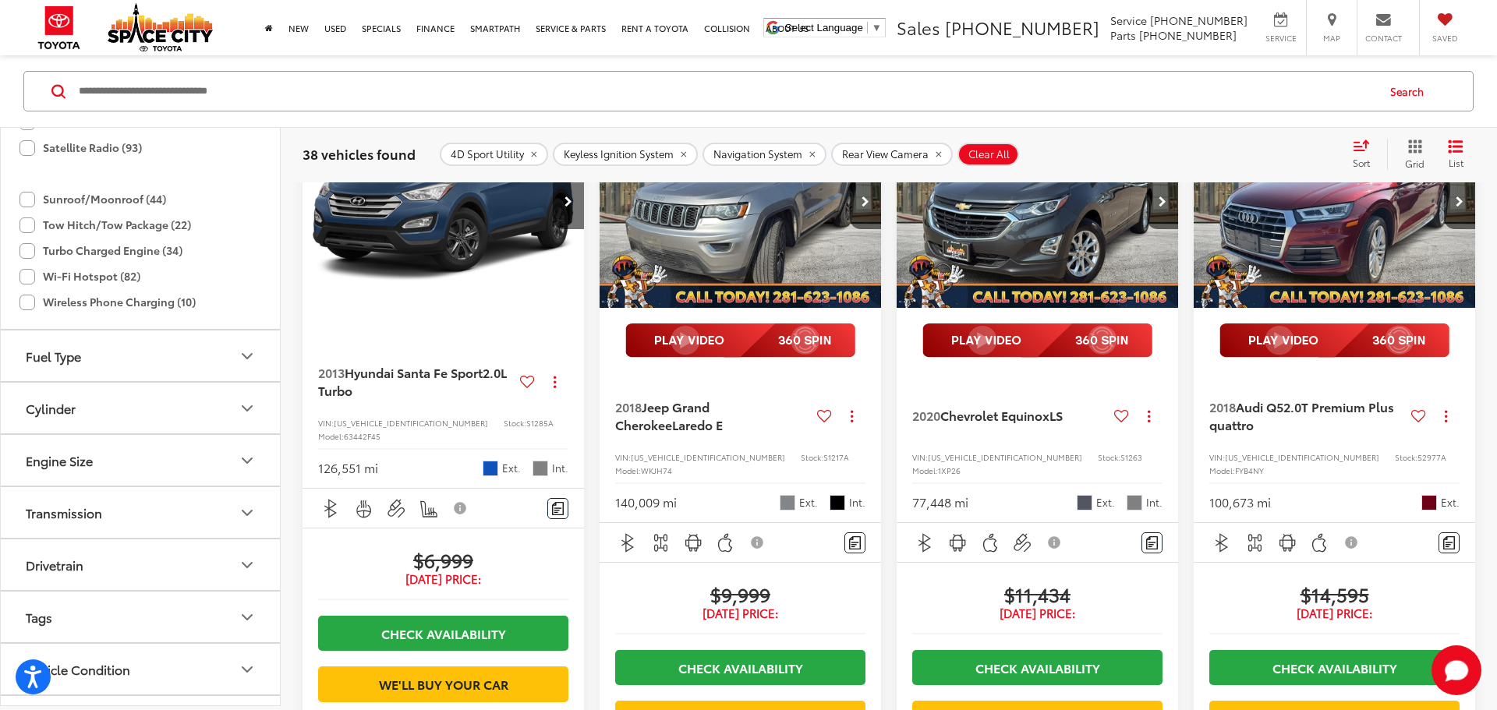
scroll to position [242, 0]
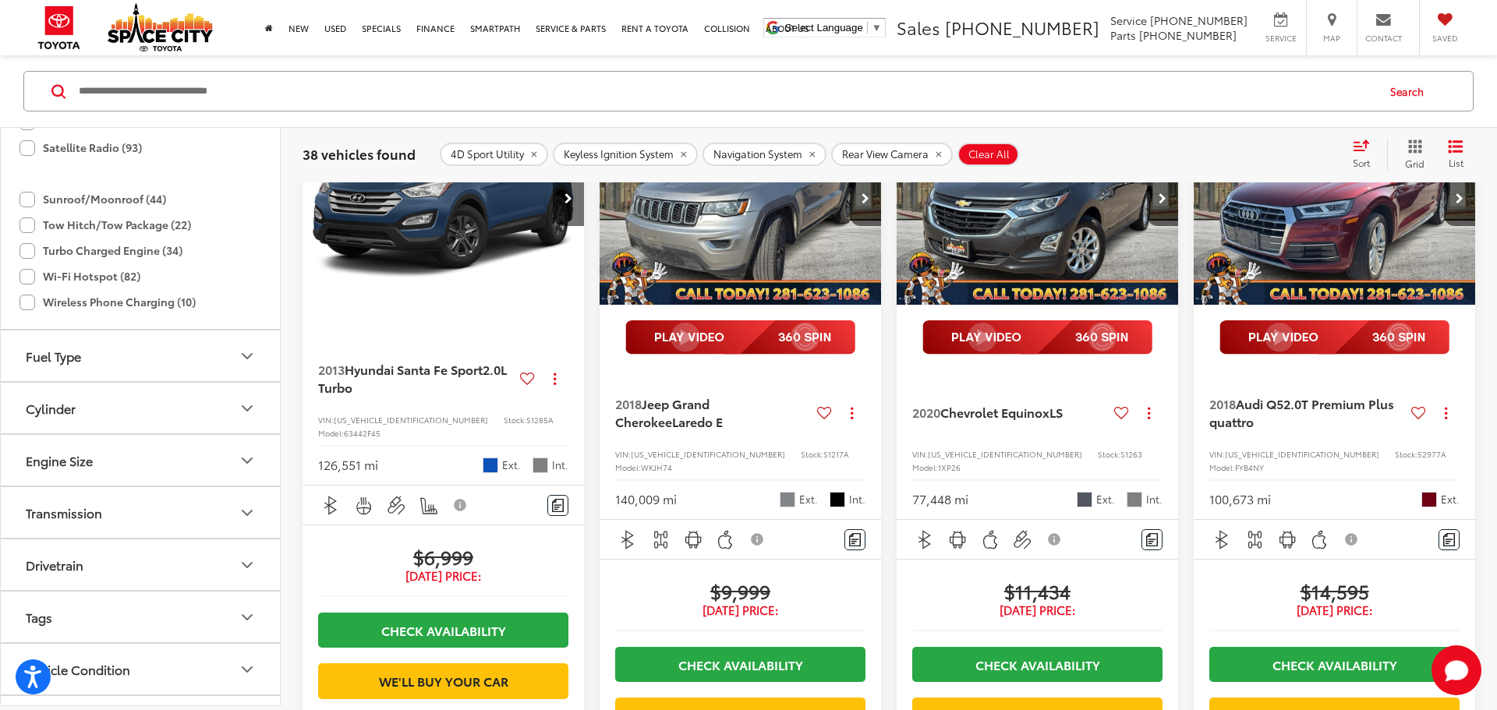
click at [253, 381] on button "Fuel Type" at bounding box center [141, 356] width 281 height 51
click at [24, 409] on label "Gasoline (35)" at bounding box center [140, 396] width 239 height 27
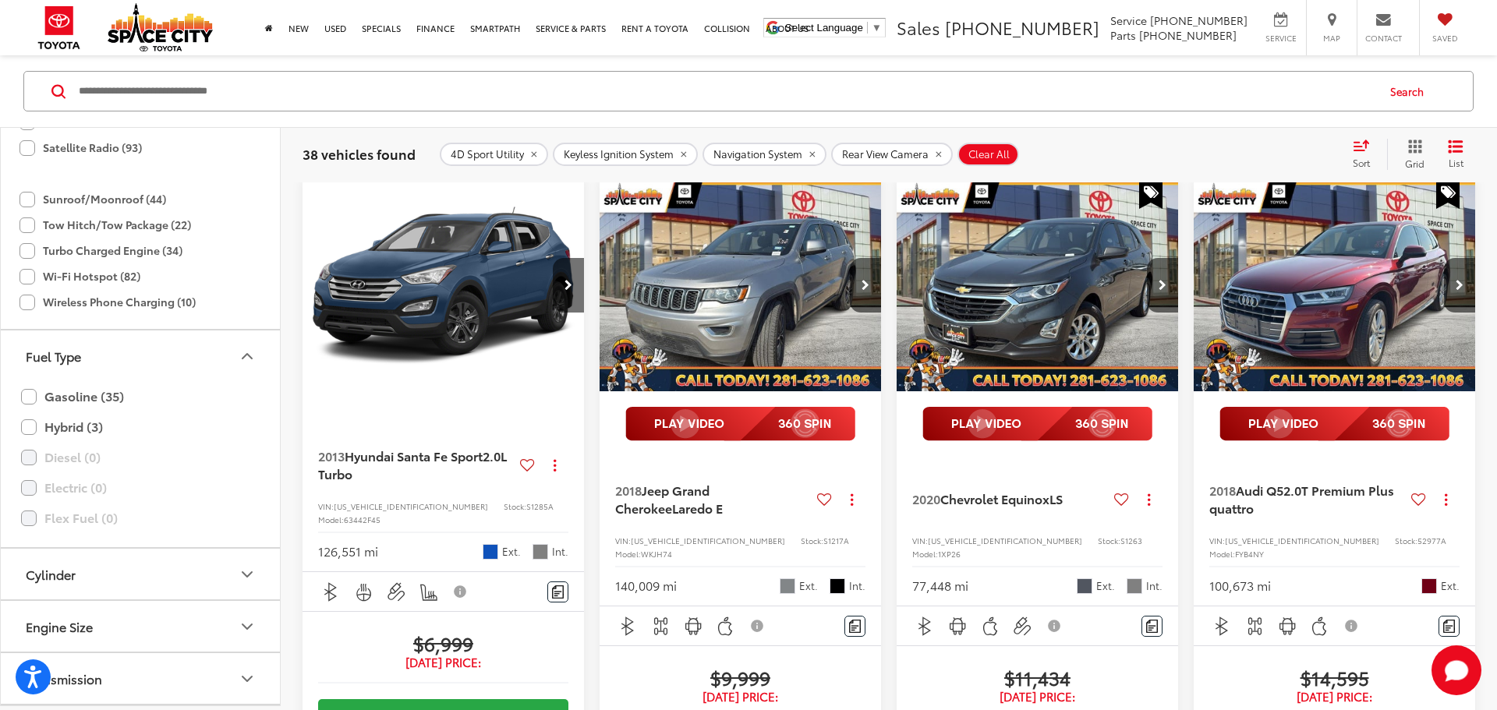
scroll to position [150, 0]
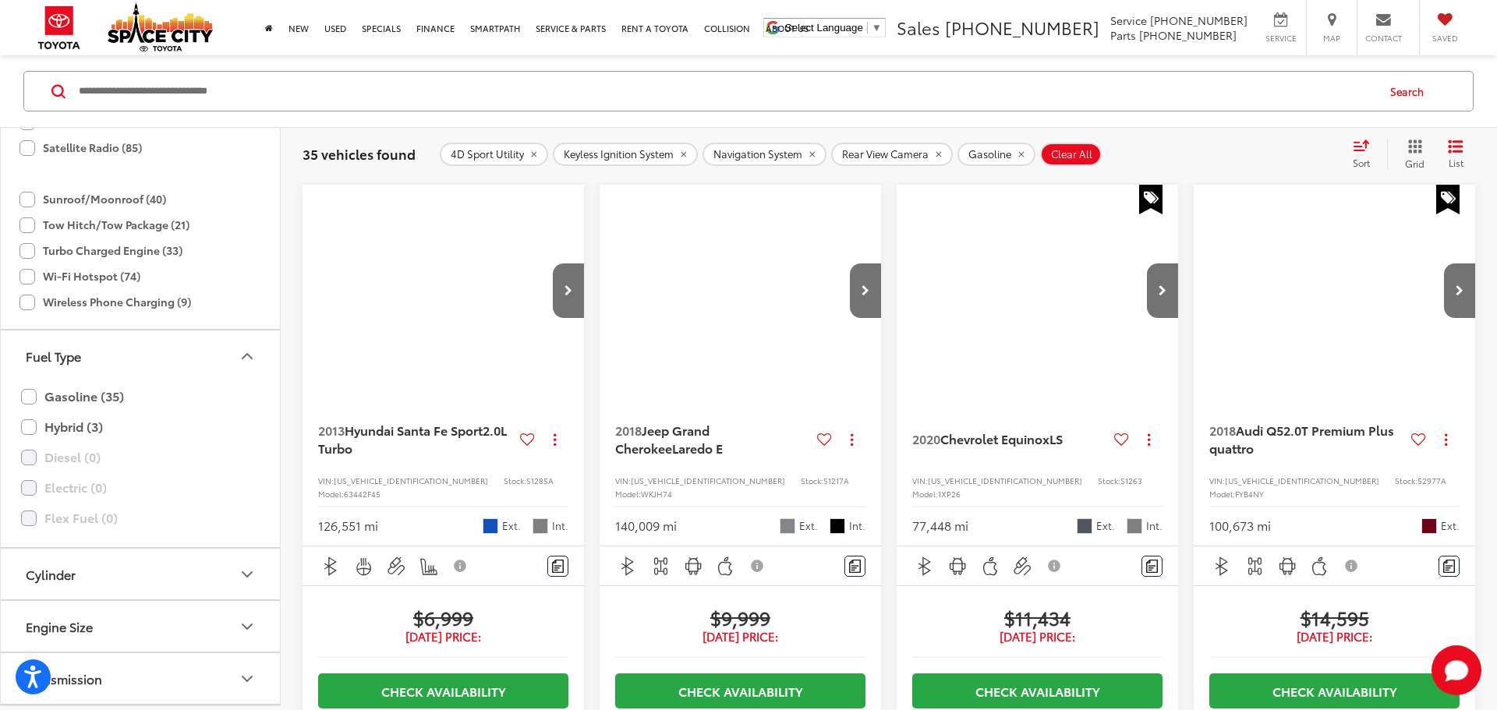
click at [250, 365] on icon "Fuel Type" at bounding box center [247, 356] width 19 height 19
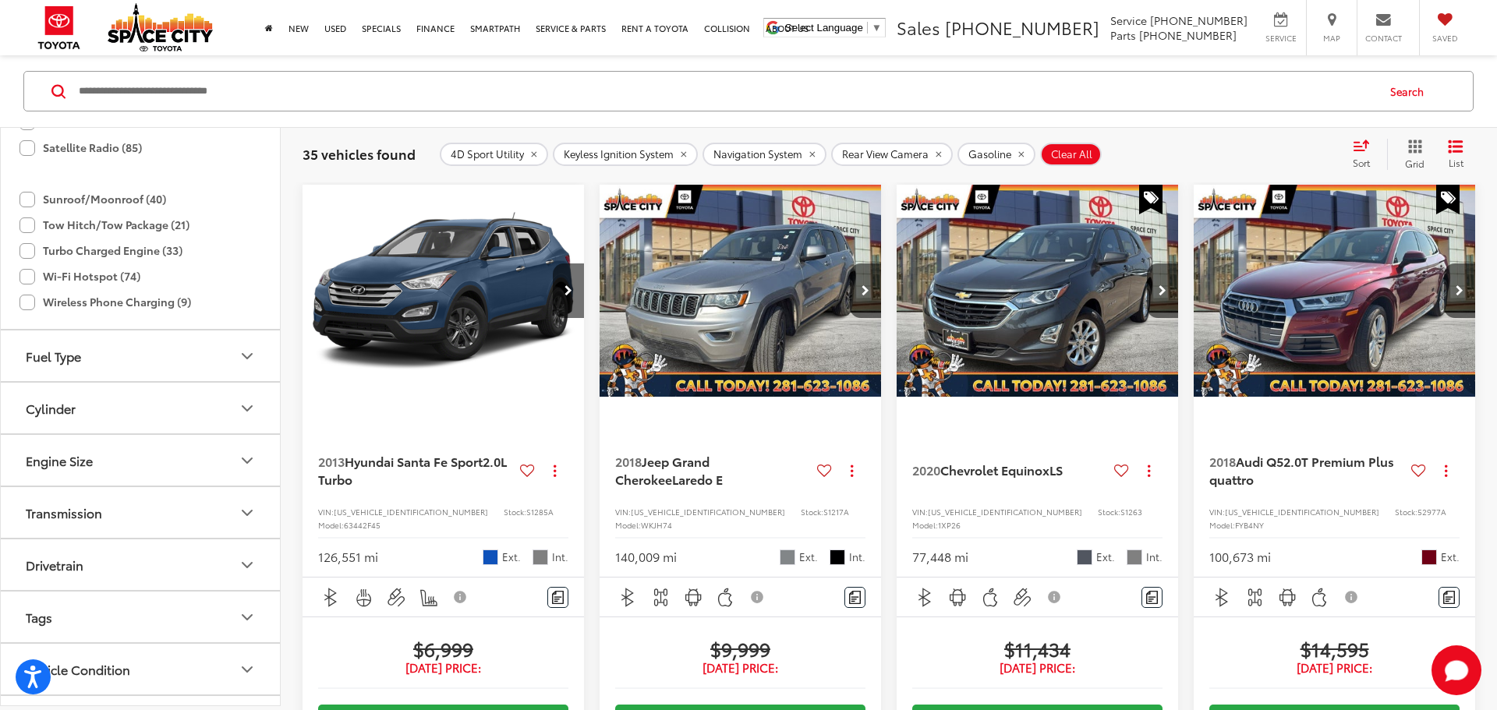
click at [245, 418] on icon "Cylinder" at bounding box center [247, 408] width 19 height 19
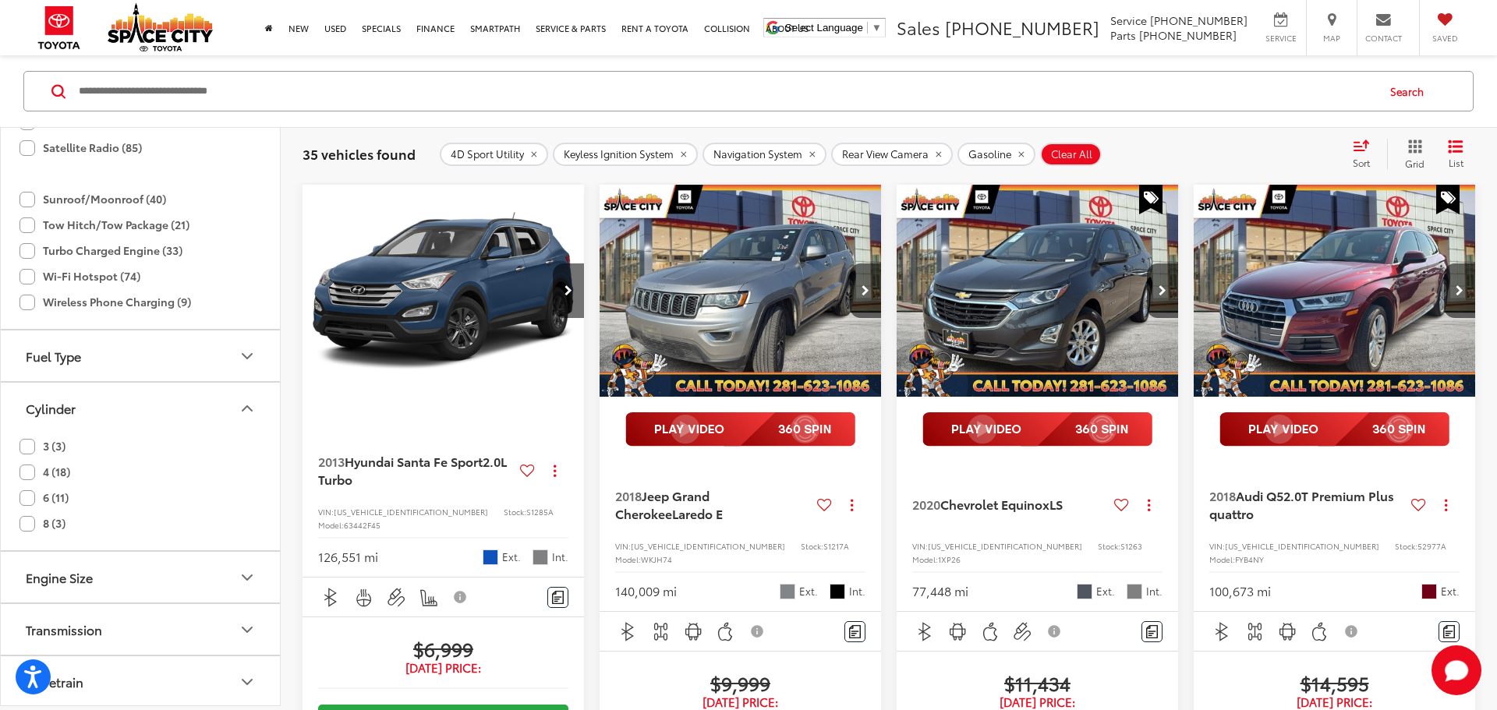
click at [245, 418] on icon "Cylinder" at bounding box center [247, 408] width 19 height 19
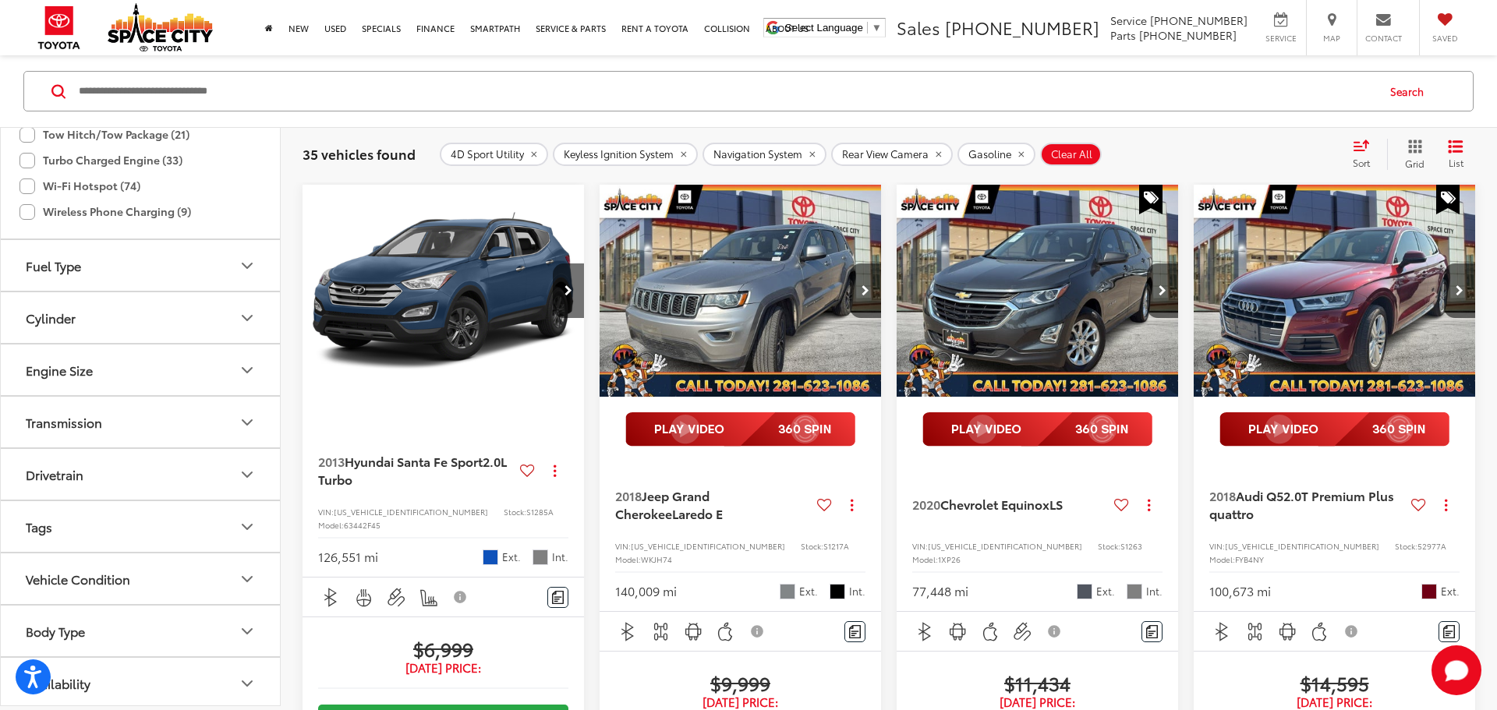
scroll to position [1464, 0]
click at [232, 531] on button "Tags" at bounding box center [141, 523] width 281 height 51
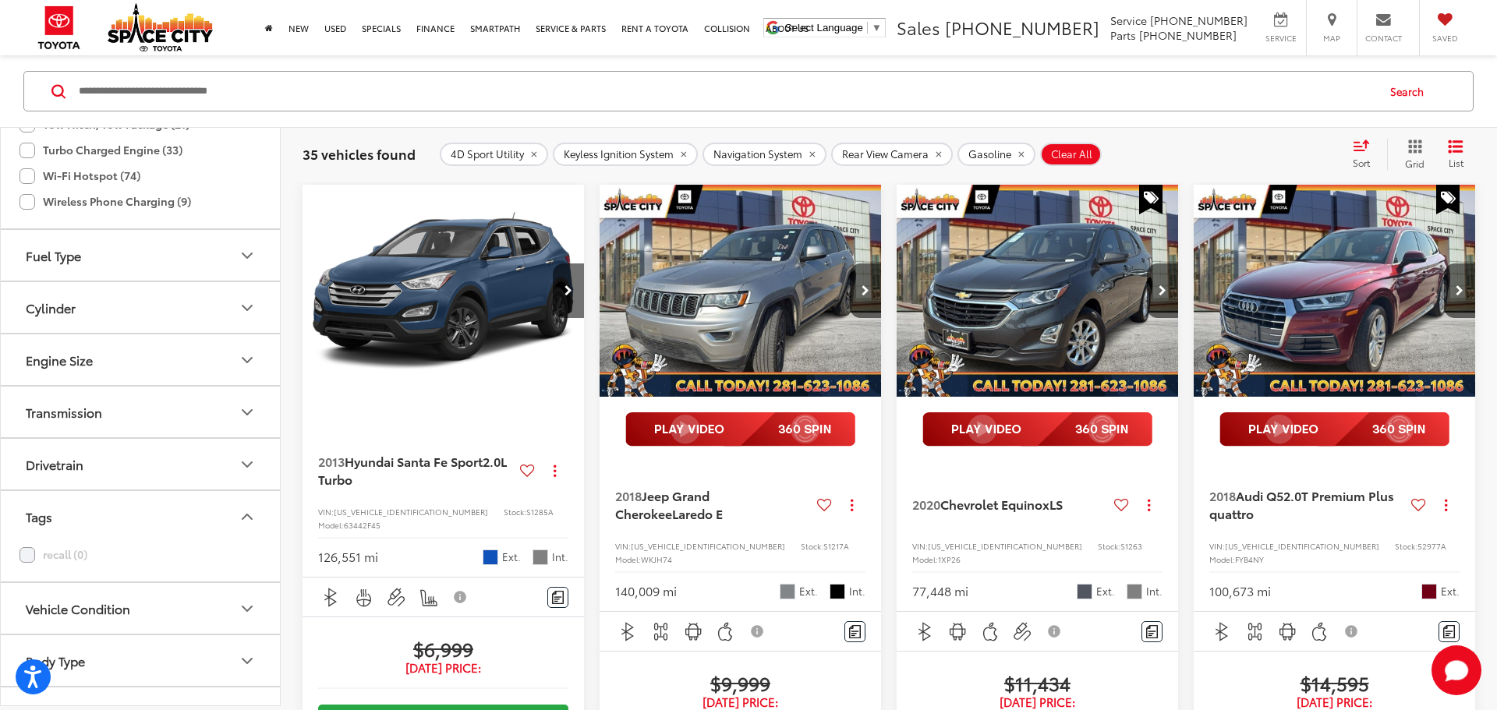
click at [230, 529] on button "Tags" at bounding box center [141, 516] width 281 height 51
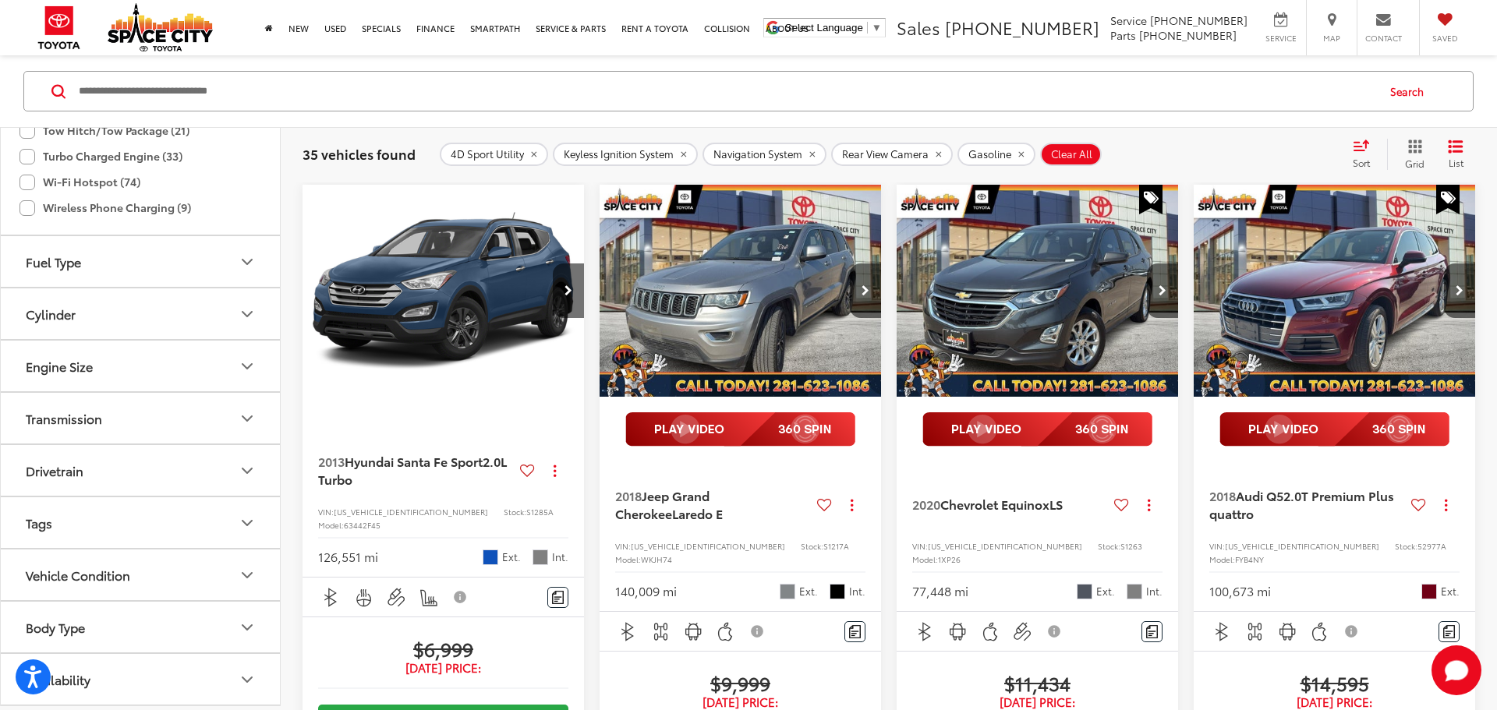
click at [246, 627] on icon "Body Type" at bounding box center [247, 627] width 19 height 19
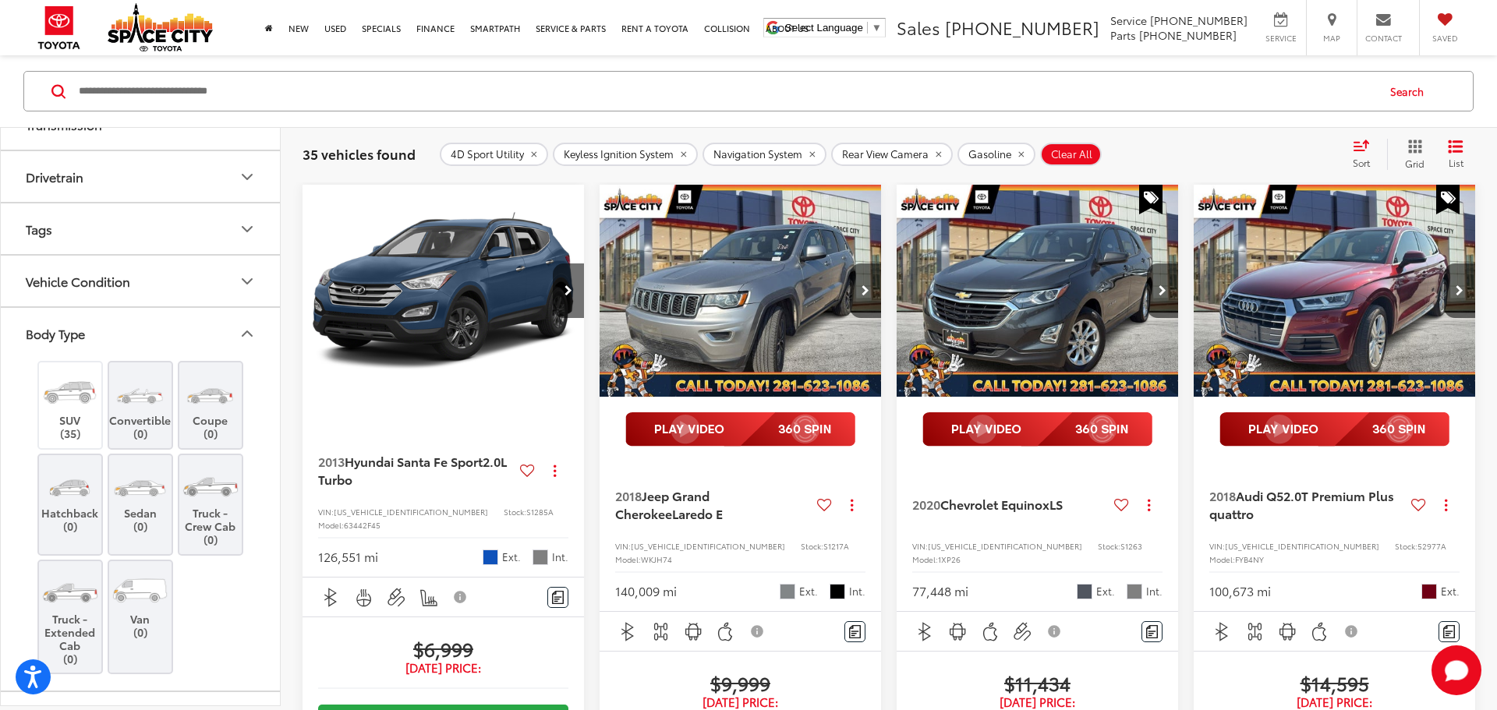
scroll to position [1765, 0]
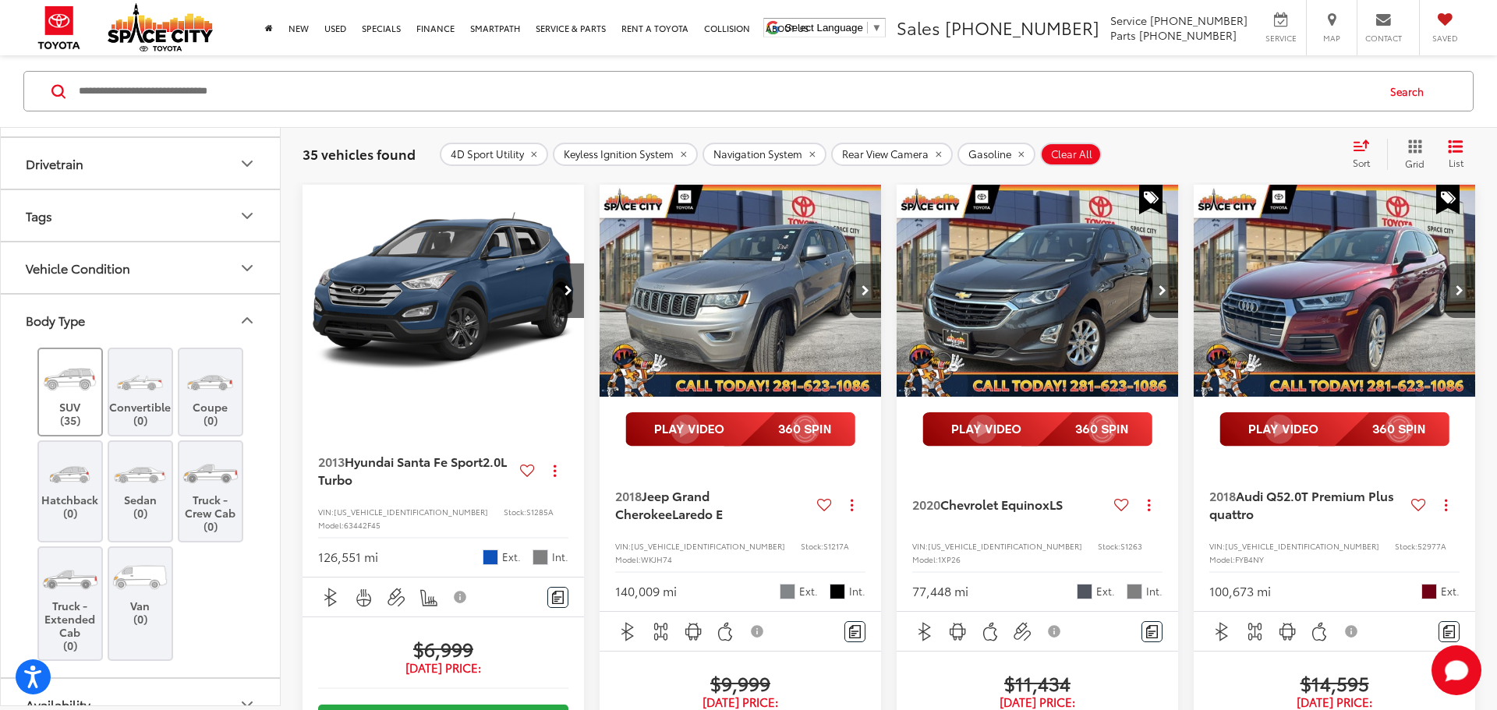
click at [70, 394] on img at bounding box center [70, 379] width 58 height 44
click at [249, 324] on icon "Body Type" at bounding box center [247, 320] width 19 height 19
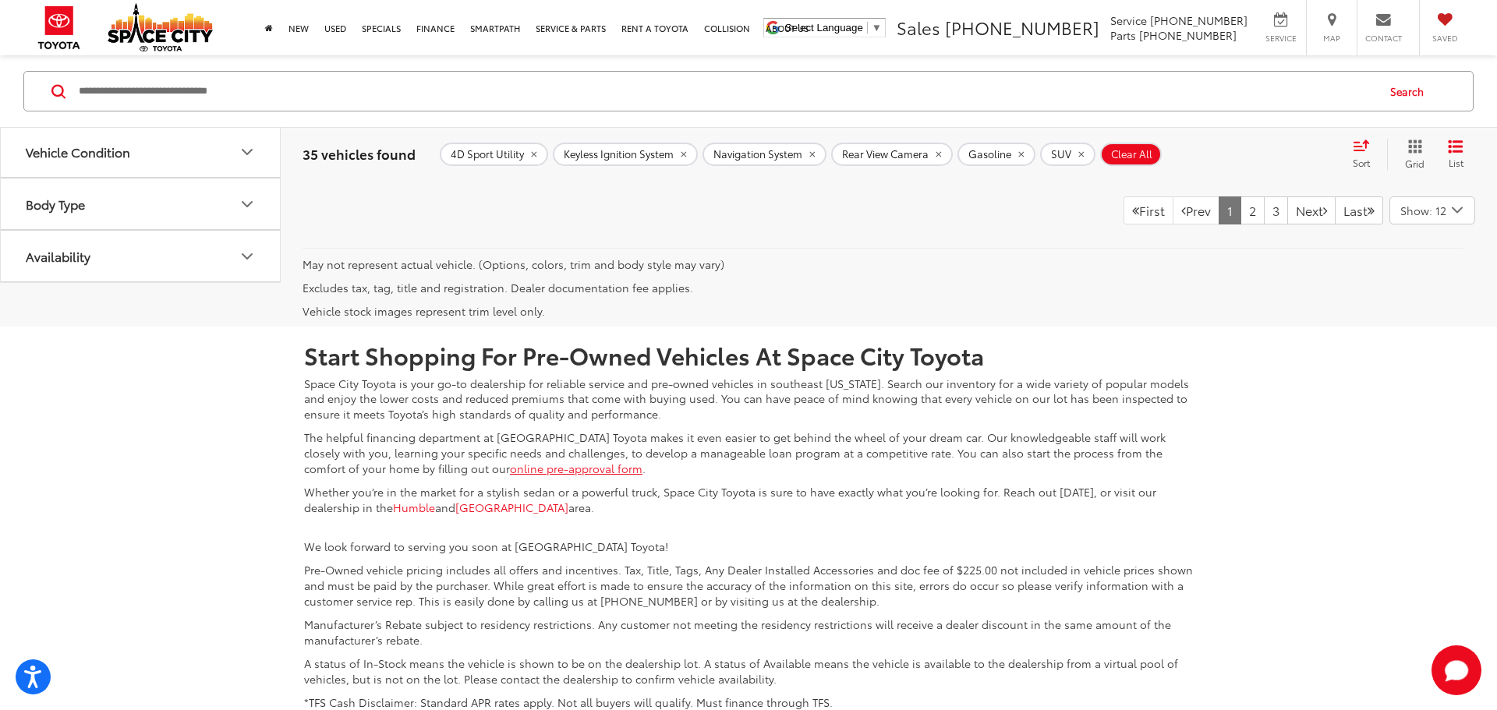
scroll to position [2760, 0]
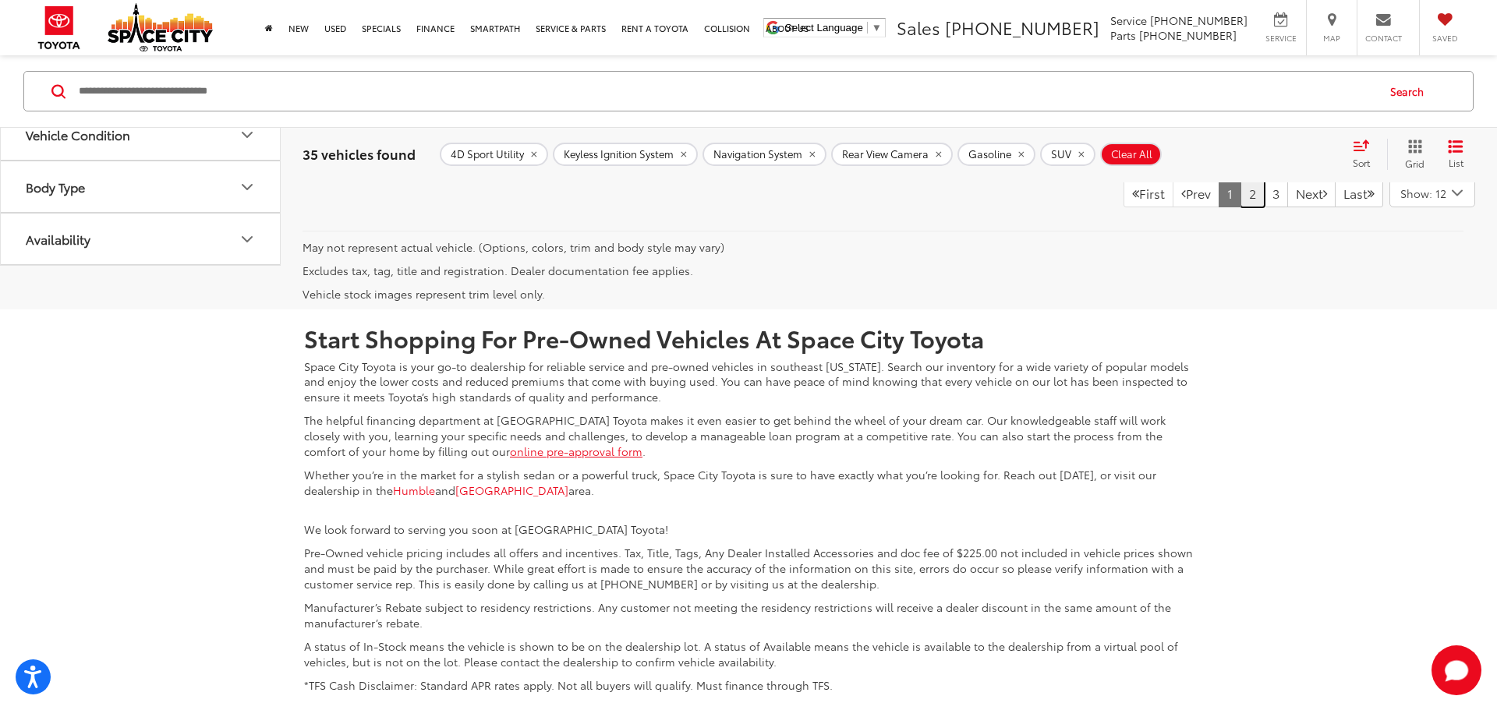
click at [1241, 207] on link "2" at bounding box center [1253, 193] width 24 height 28
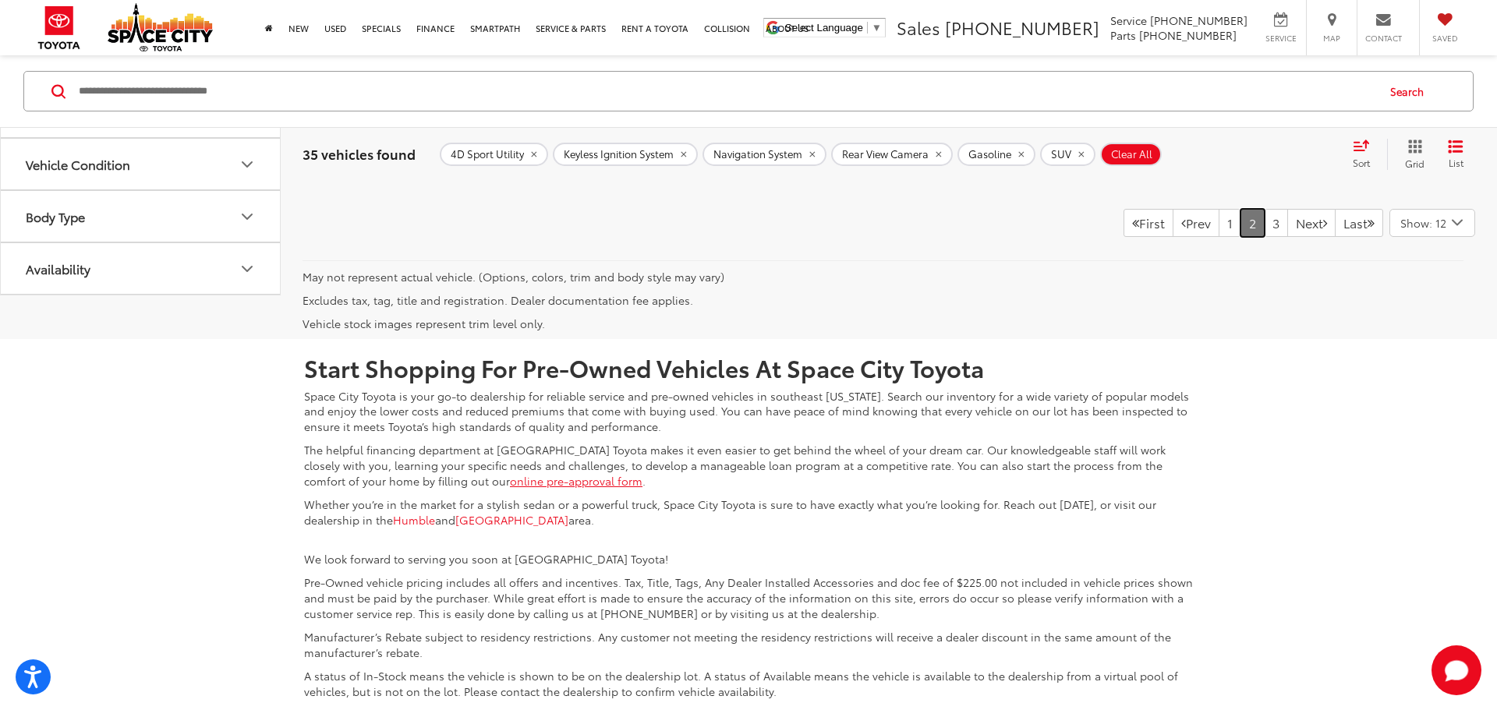
scroll to position [2744, 0]
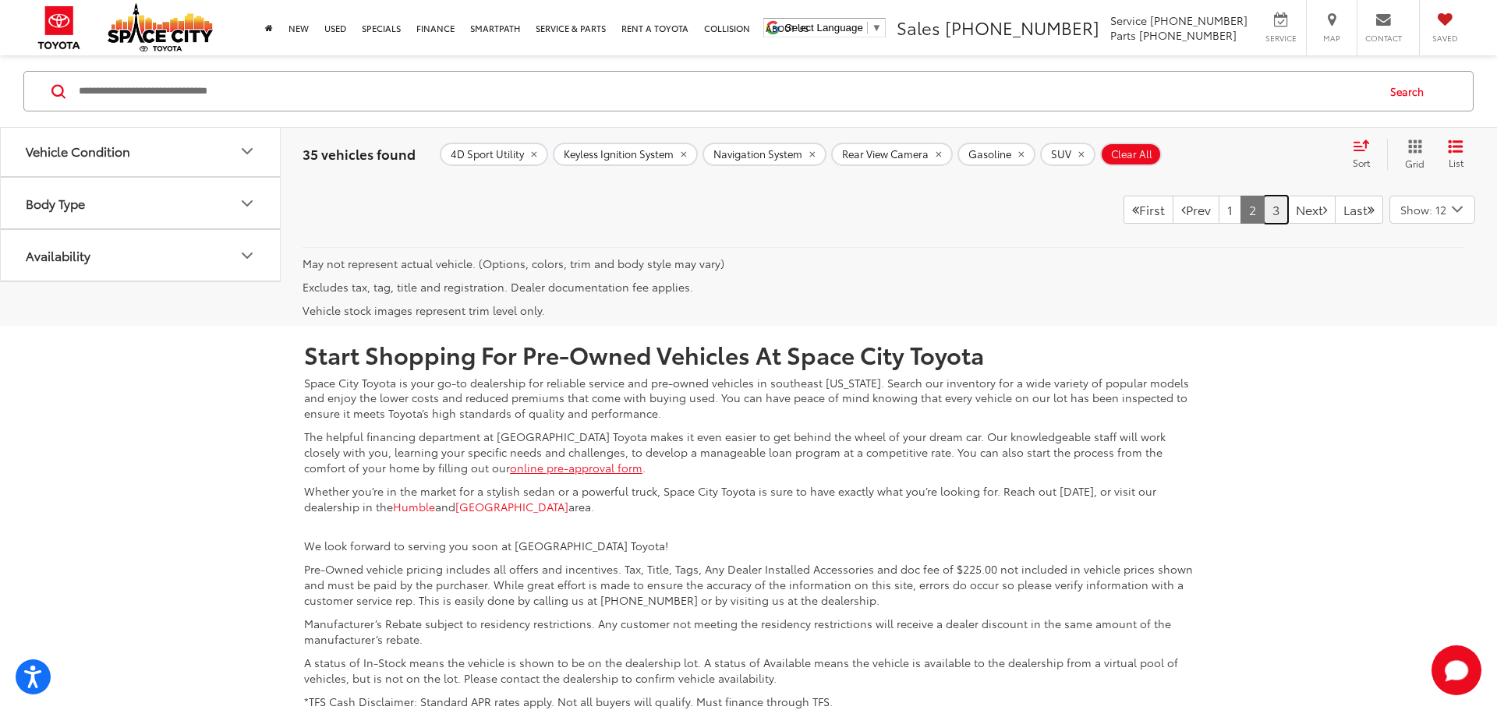
click at [1264, 224] on link "3" at bounding box center [1276, 210] width 24 height 28
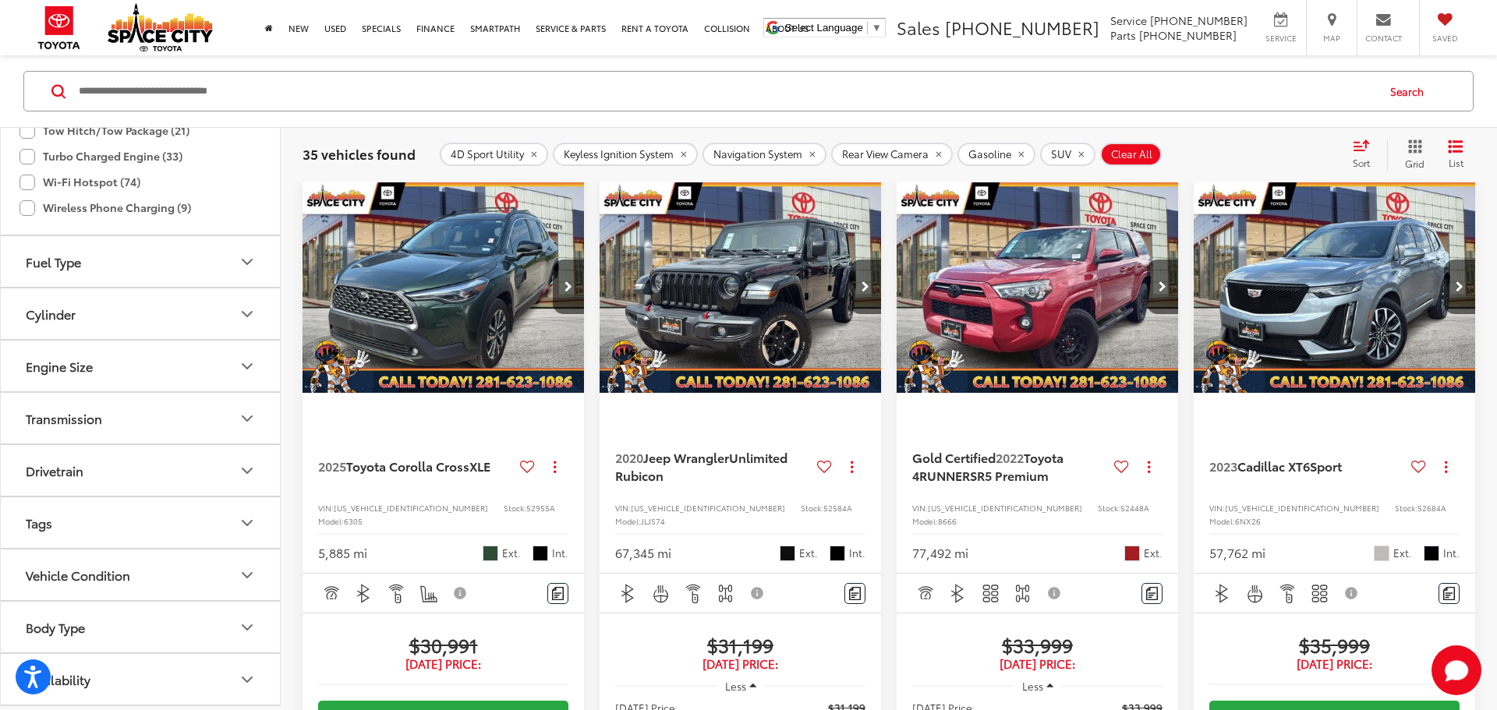
scroll to position [150, 0]
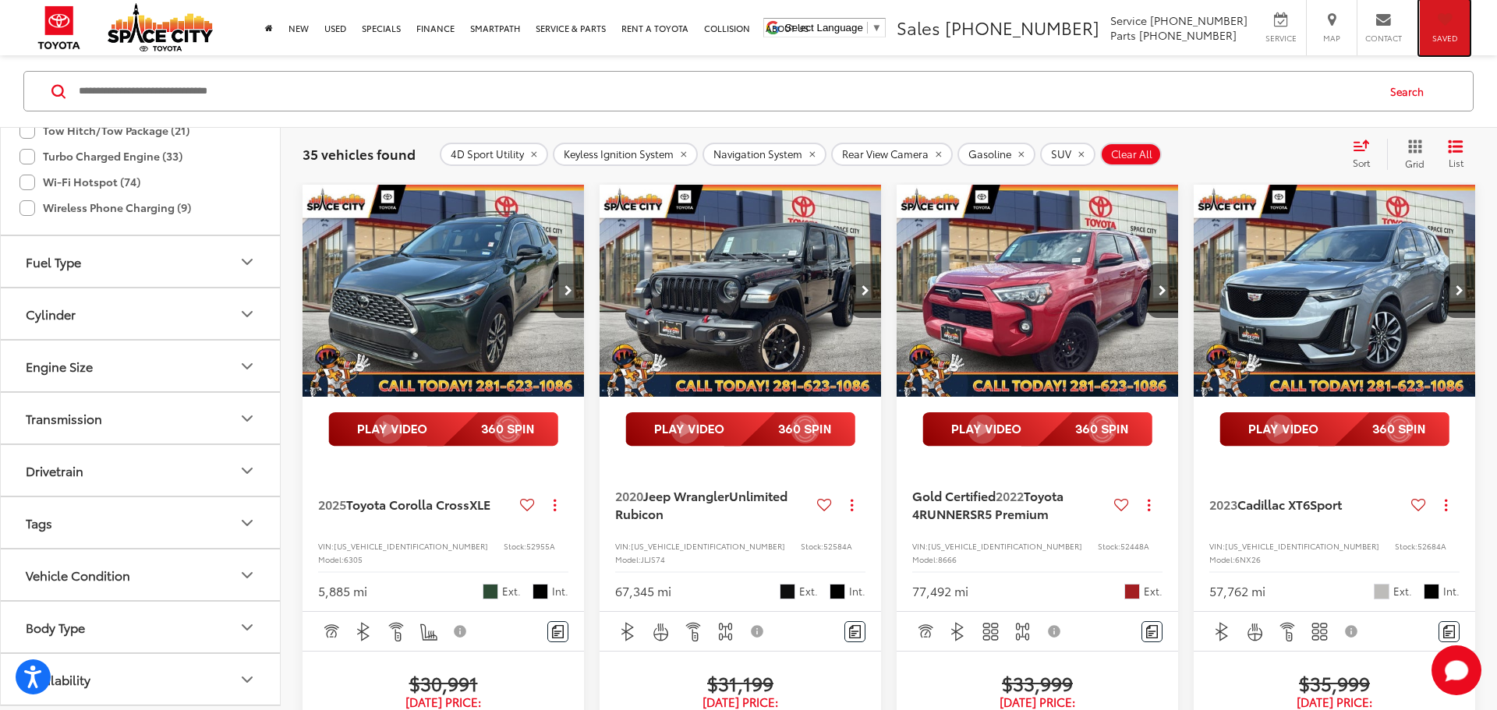
click at [1441, 25] on icon "My Saved Vehicles" at bounding box center [1445, 19] width 15 height 11
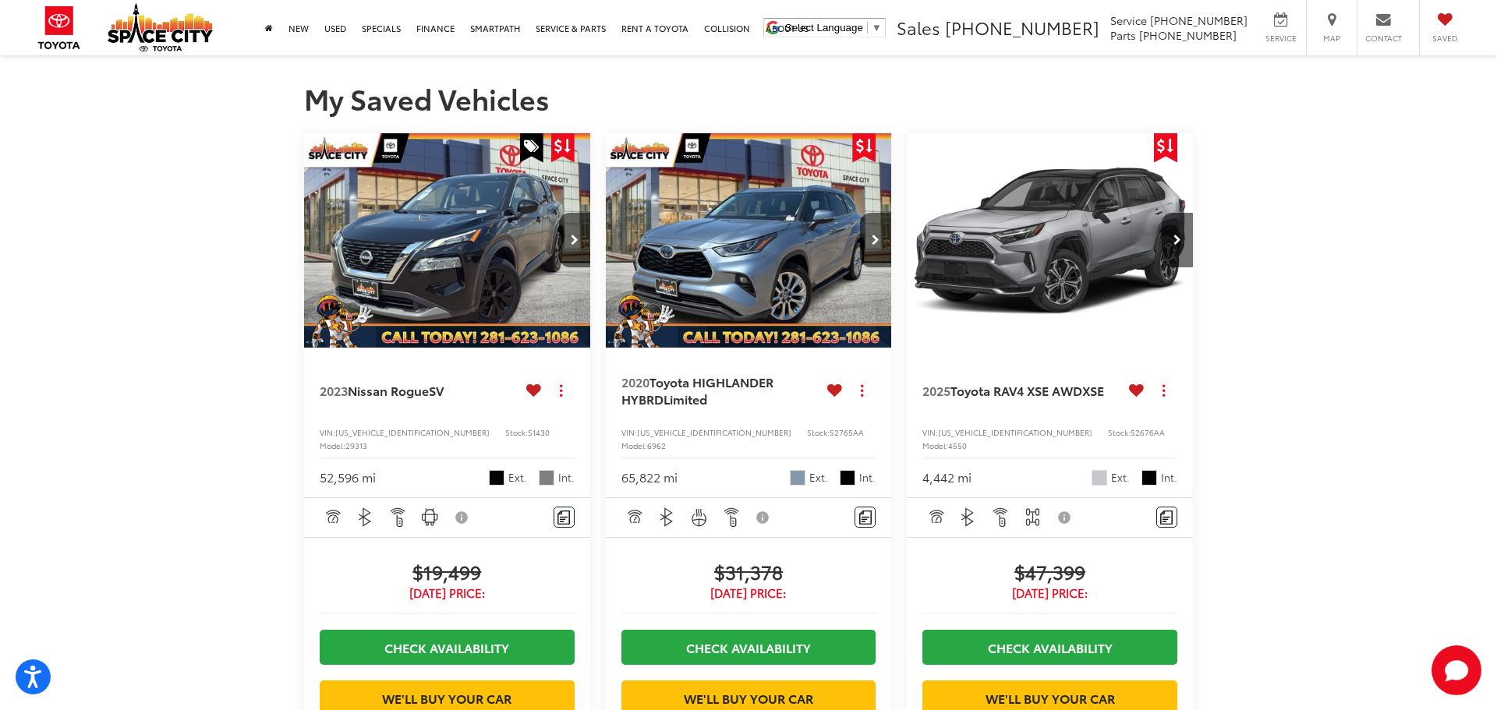
click at [754, 252] on img "2020 Toyota HIGHLANDER HYBRD Limited 0" at bounding box center [749, 241] width 289 height 216
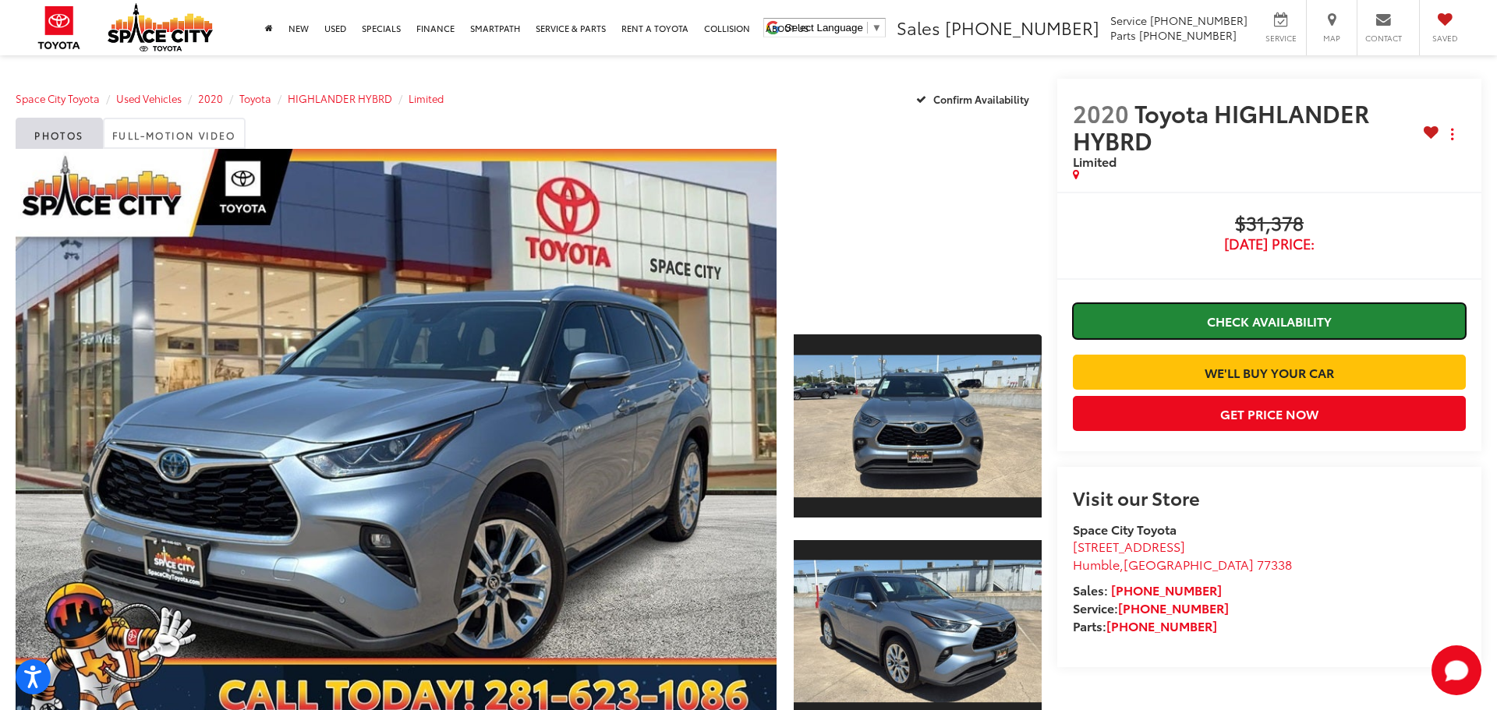
click at [1258, 324] on link "Check Availability" at bounding box center [1269, 320] width 393 height 35
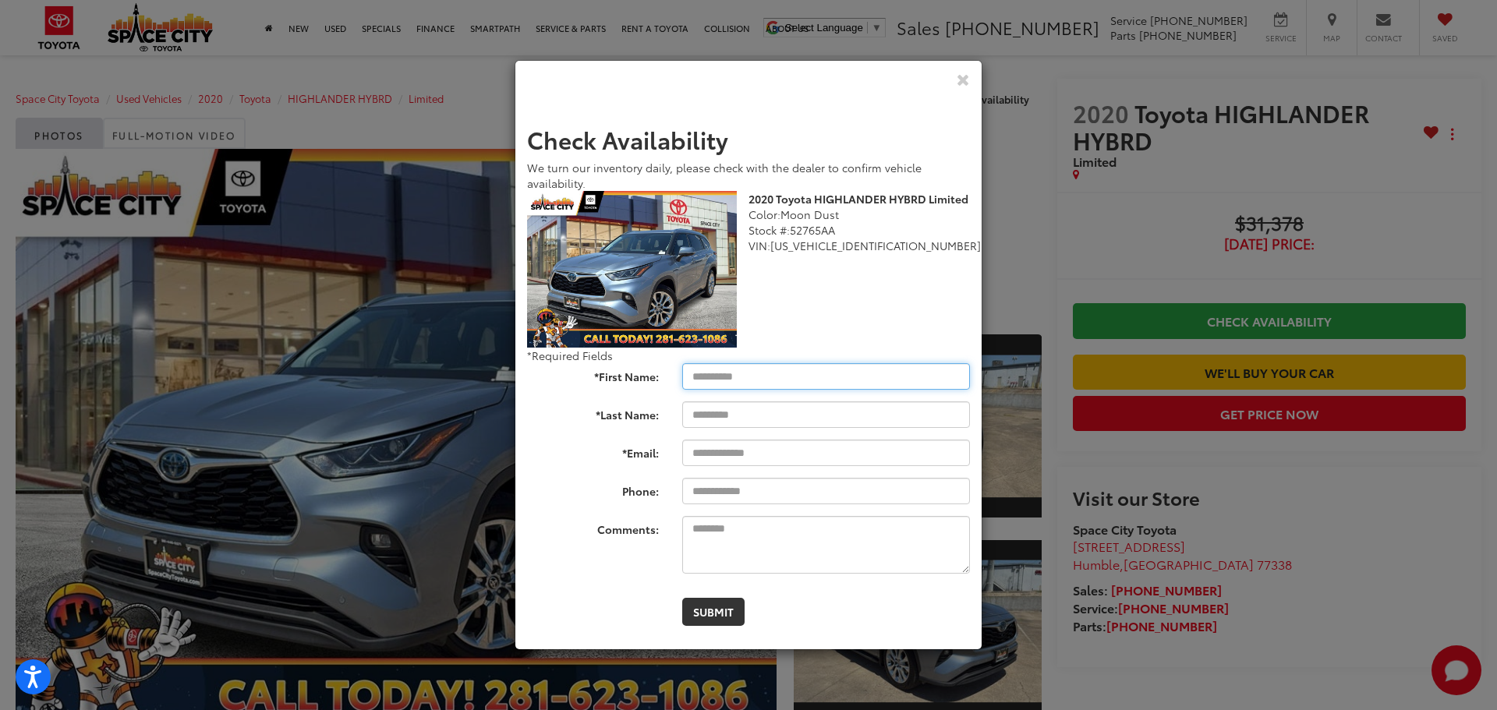
click at [742, 367] on input "*First Name:" at bounding box center [826, 376] width 288 height 27
type input "*******"
type input "*********"
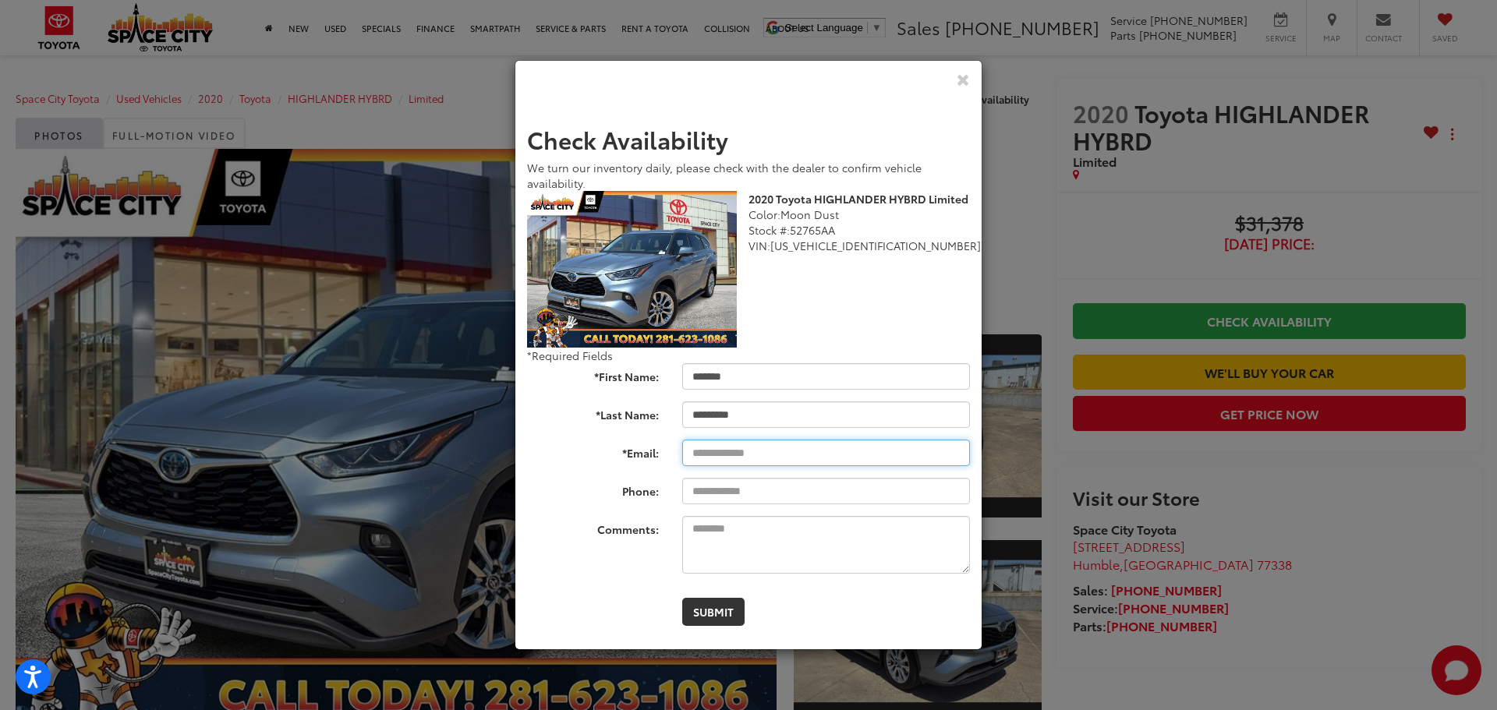
type input "**********"
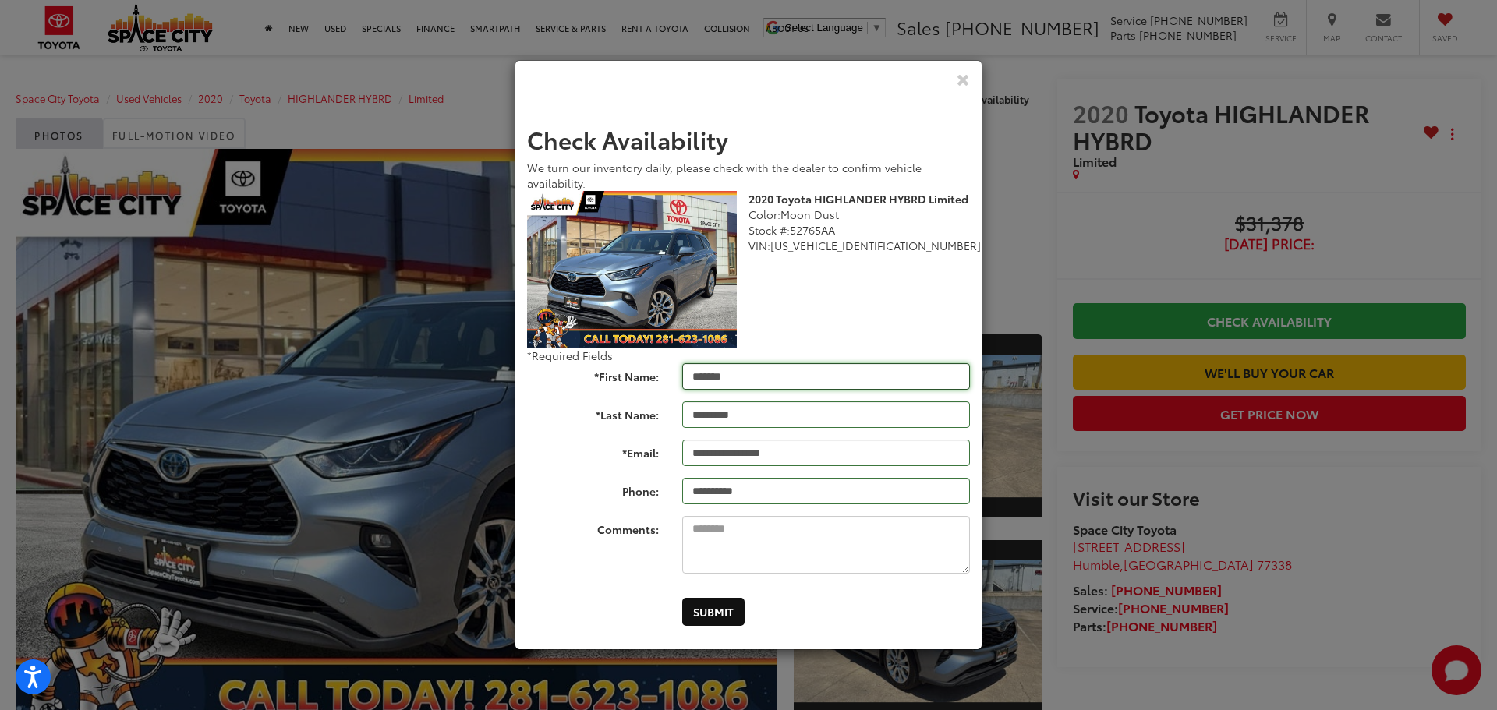
type input "**********"
click at [710, 617] on button "Submit" at bounding box center [713, 612] width 62 height 28
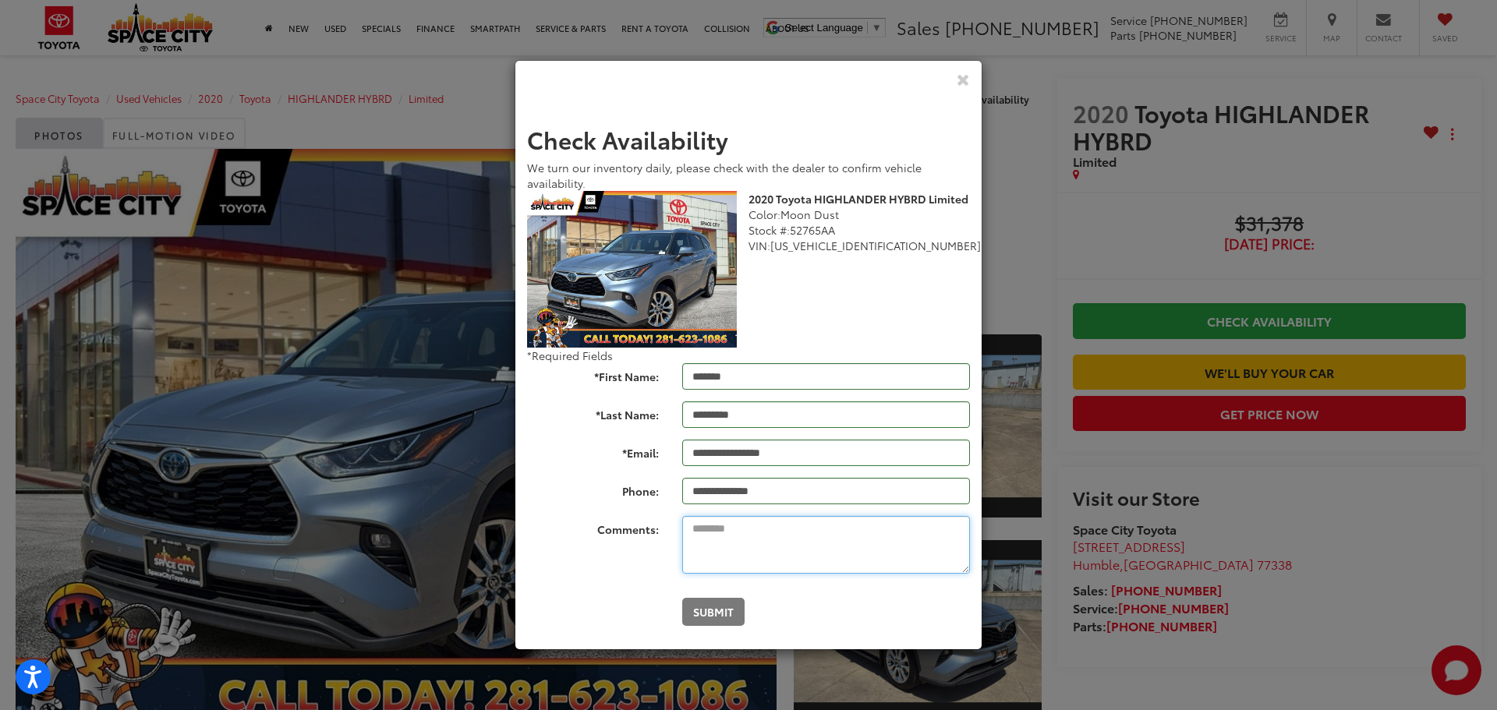
click at [785, 529] on textarea "Comments:" at bounding box center [826, 545] width 288 height 58
drag, startPoint x: 833, startPoint y: 527, endPoint x: 962, endPoint y: 518, distance: 129.0
click at [962, 518] on textarea "**********" at bounding box center [826, 545] width 288 height 58
type textarea "**********"
click at [962, 73] on icon "Close" at bounding box center [963, 79] width 13 height 16
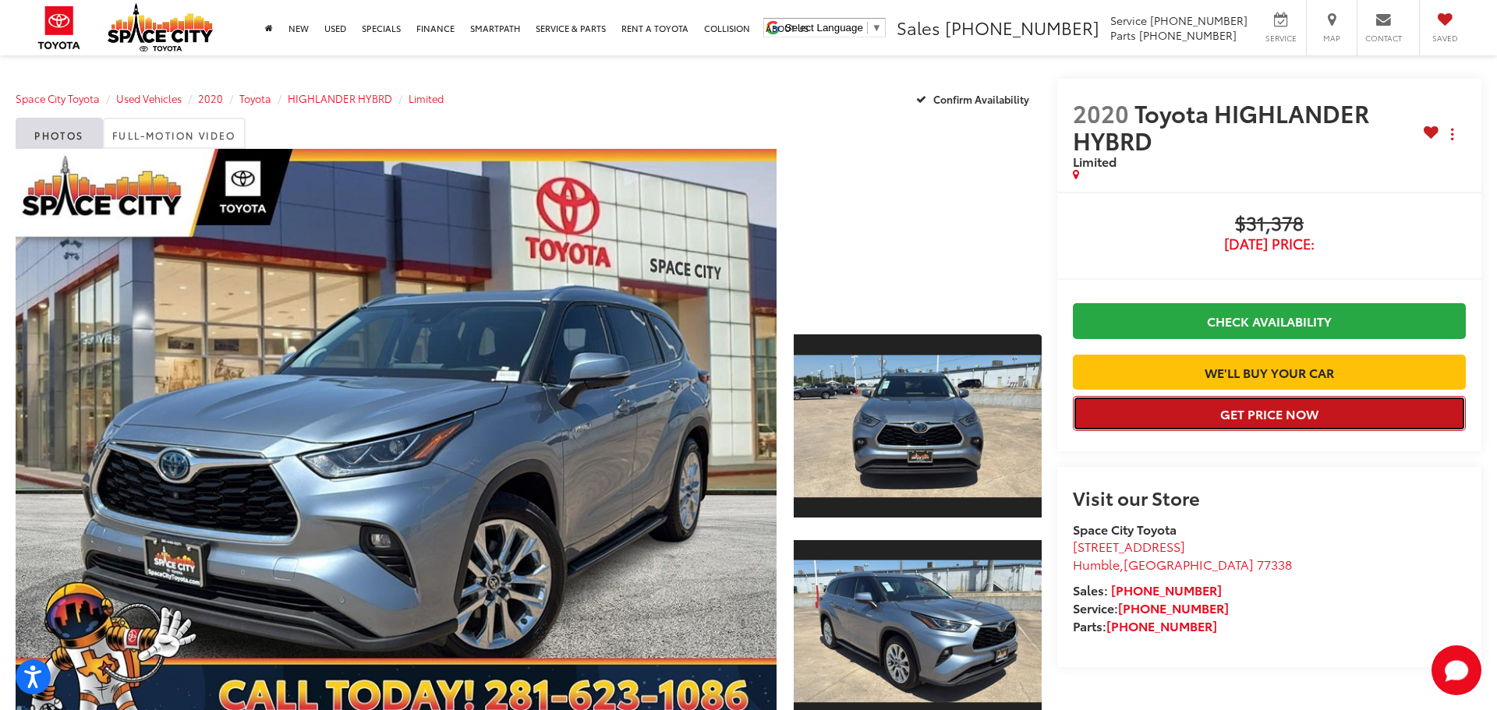
click at [1252, 431] on button "Get Price Now" at bounding box center [1269, 413] width 393 height 35
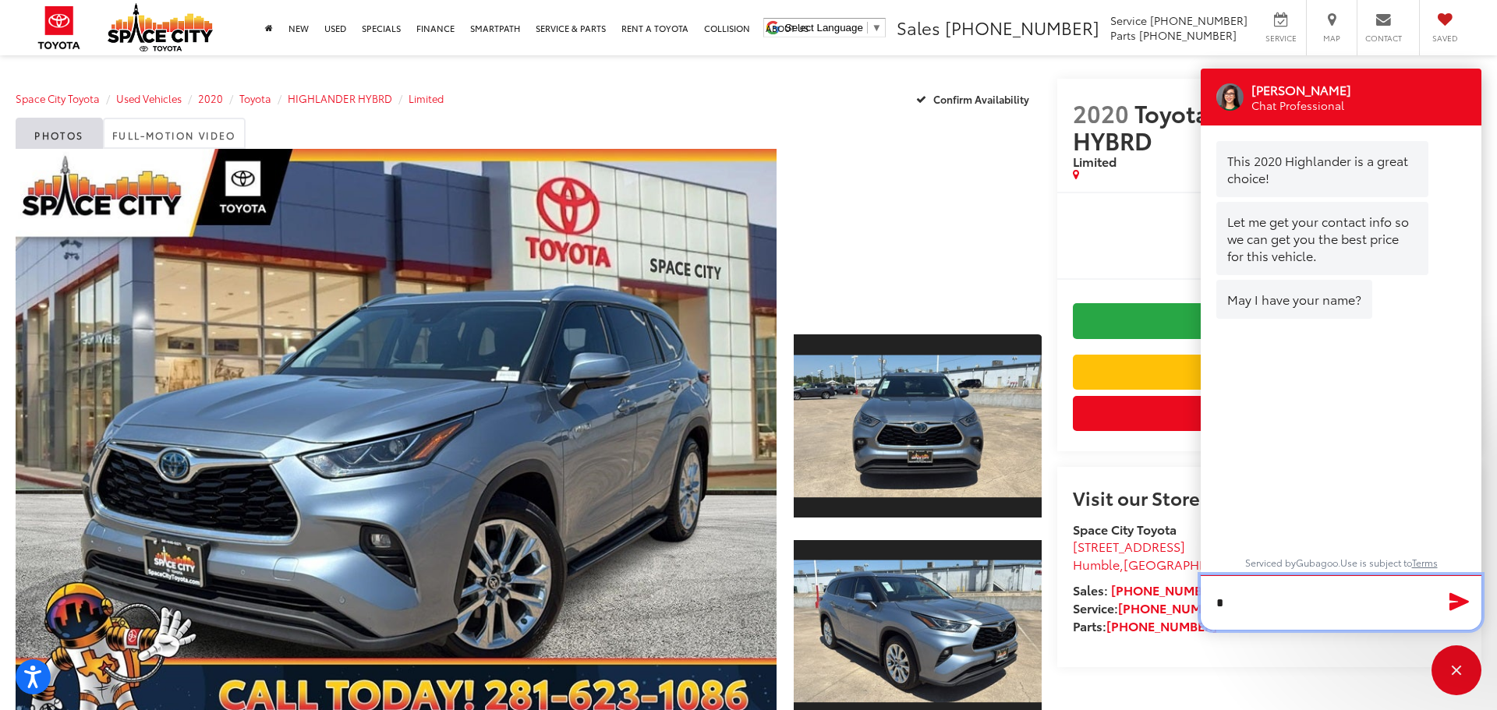
type input "**********"
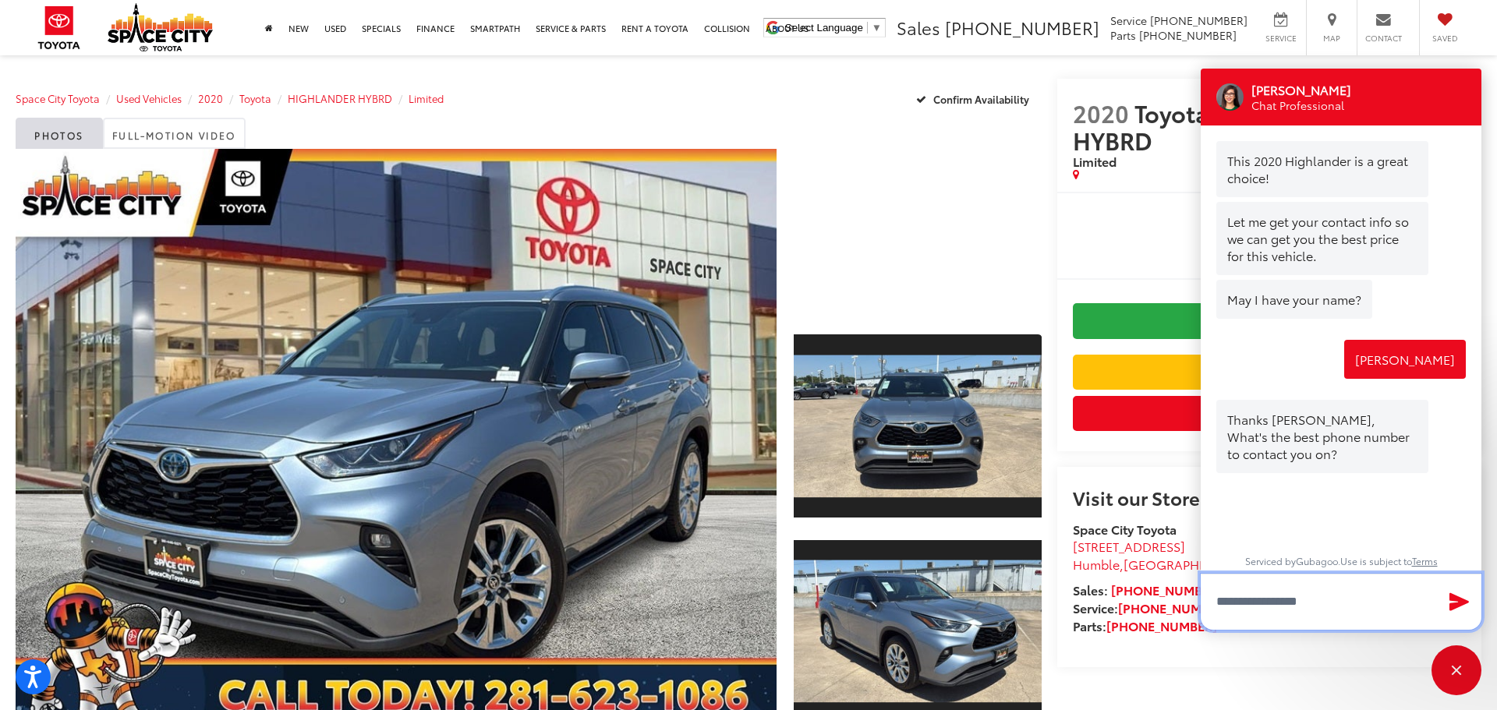
click at [1260, 600] on input "Type your message" at bounding box center [1341, 602] width 281 height 56
click at [1225, 601] on input "**********" at bounding box center [1341, 603] width 281 height 55
click at [1251, 606] on input "**********" at bounding box center [1341, 603] width 281 height 55
click at [1276, 604] on input "**********" at bounding box center [1341, 603] width 281 height 55
type input "**********"
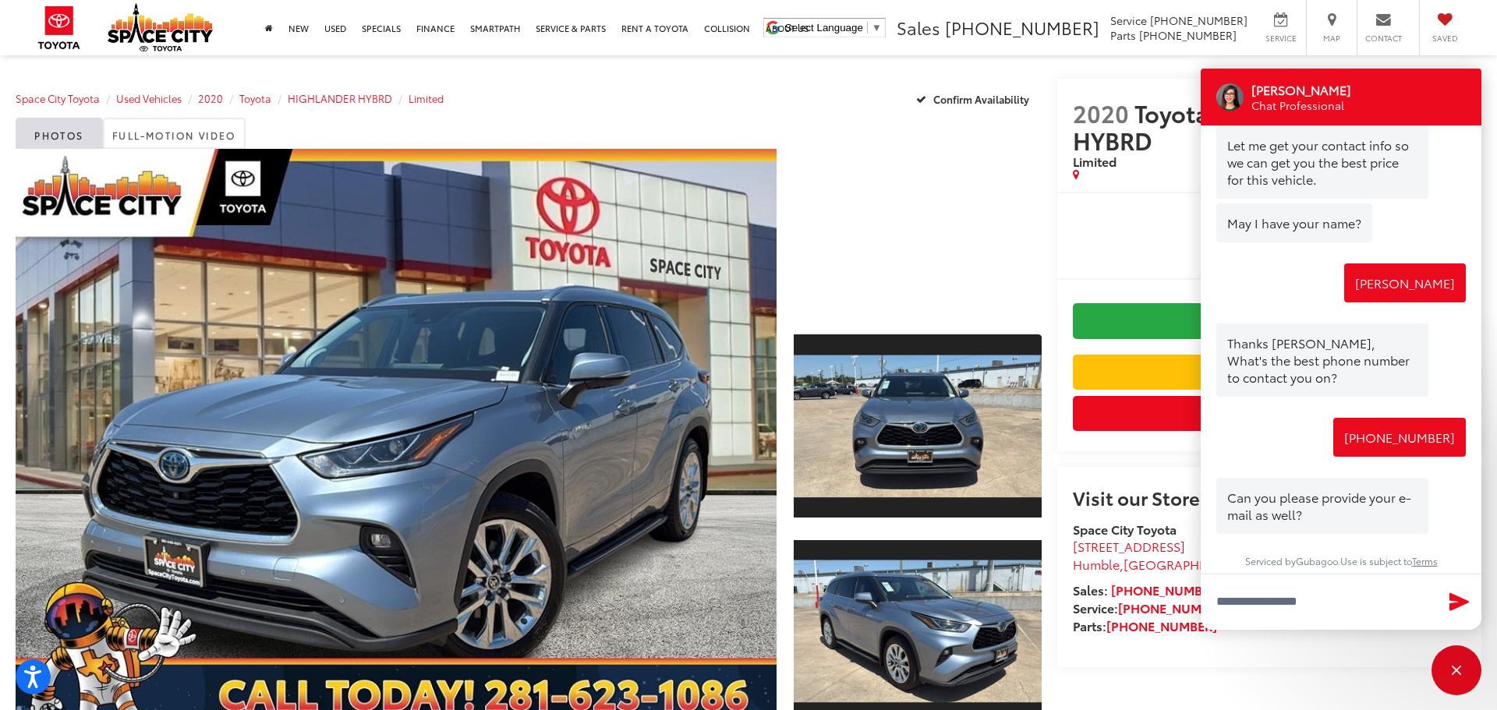
scroll to position [105, 0]
click at [1326, 608] on input "Type your message" at bounding box center [1341, 602] width 281 height 56
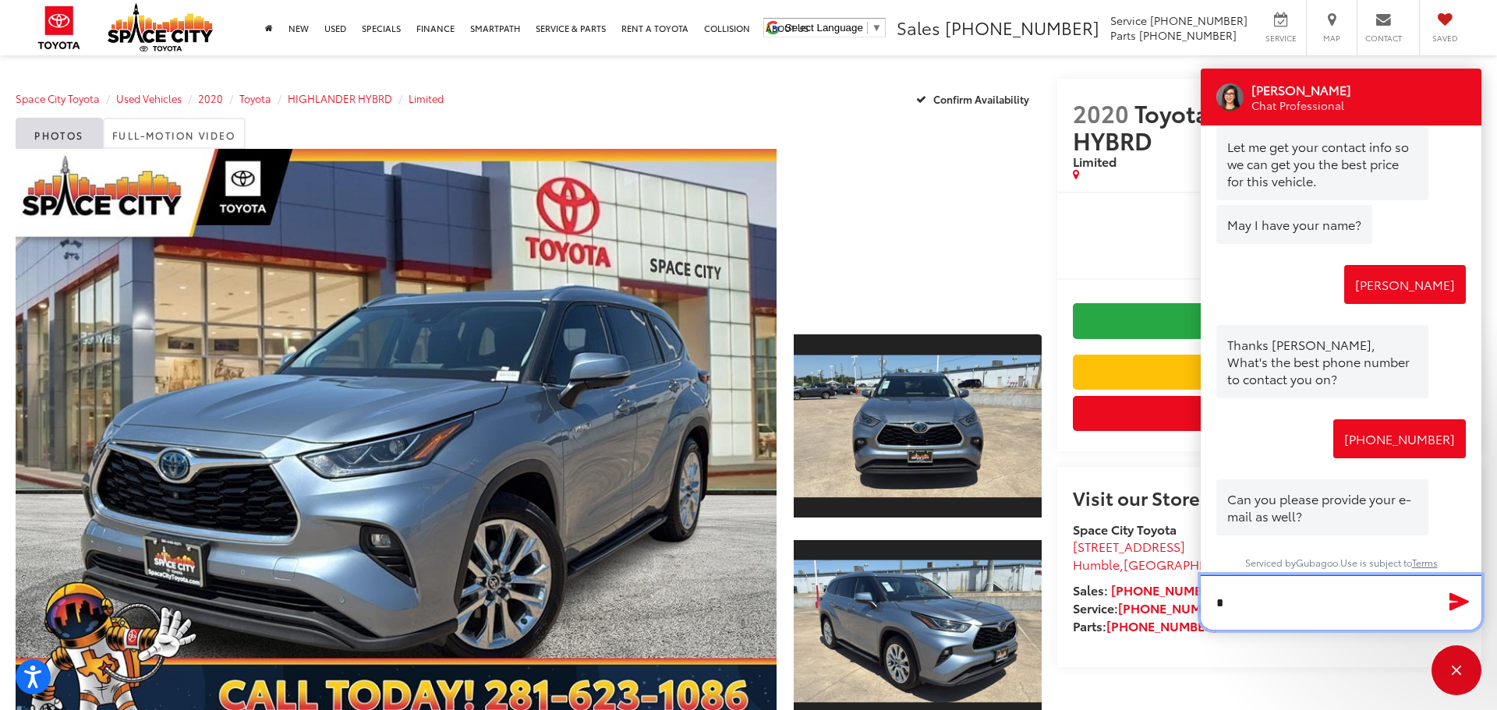
scroll to position [104, 0]
type input "**********"
click at [1447, 600] on icon "Send Message" at bounding box center [1459, 601] width 25 height 23
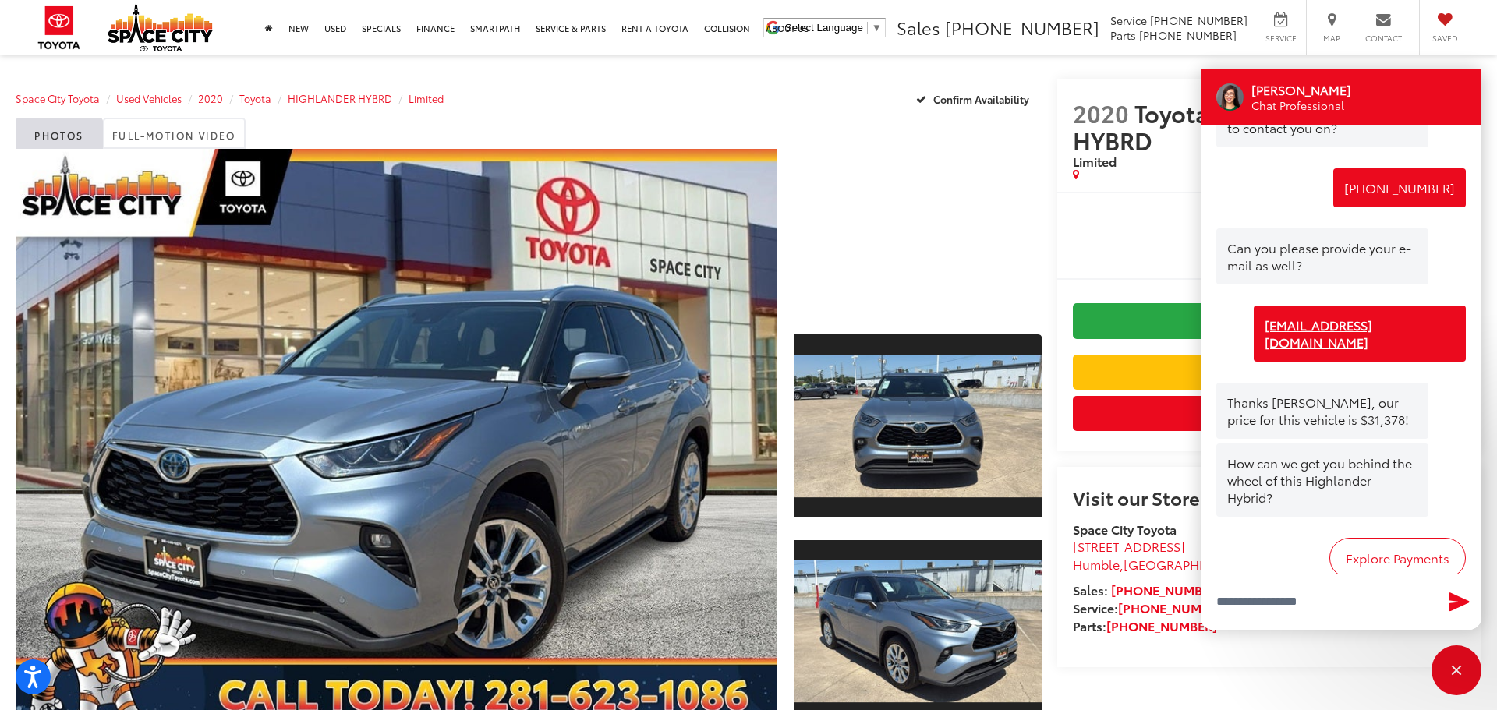
scroll to position [438, 0]
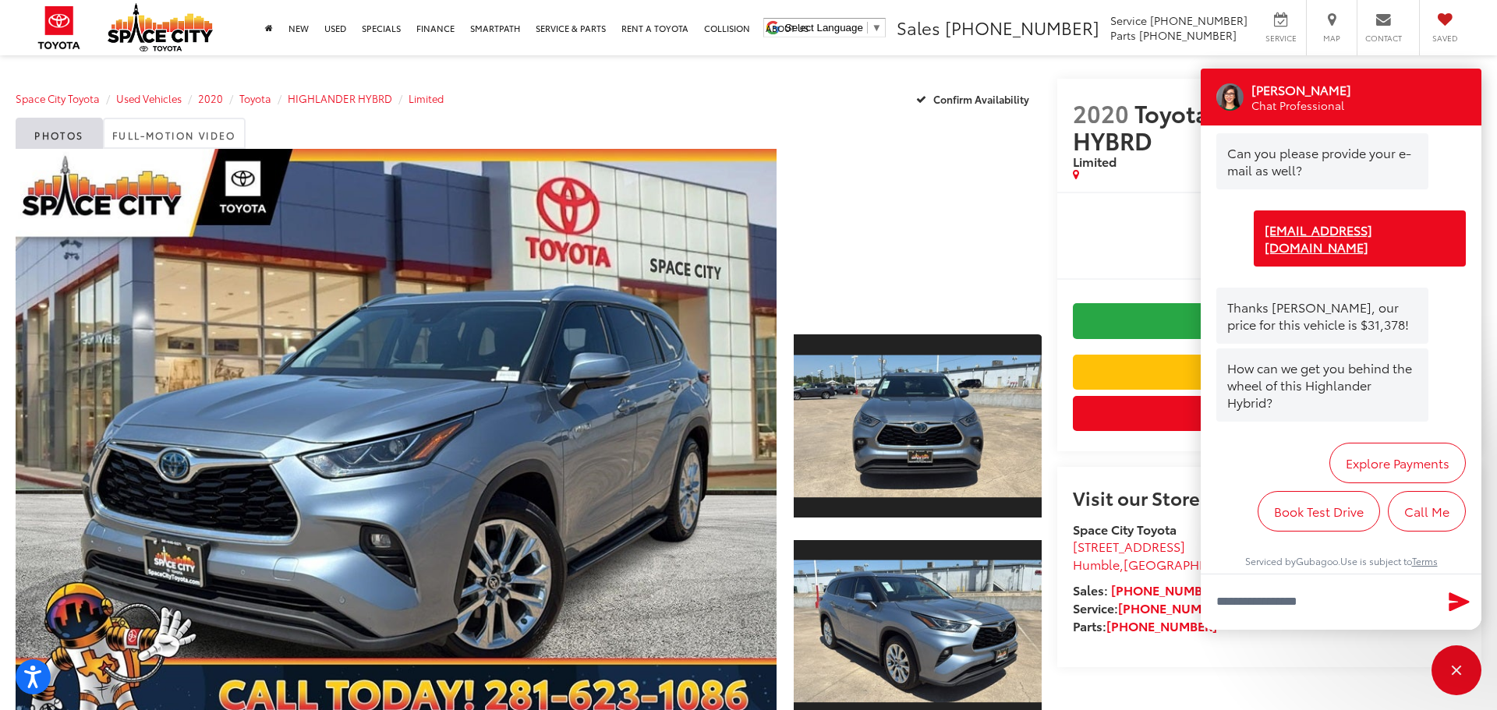
click at [1443, 586] on button "Send Message" at bounding box center [1460, 602] width 34 height 32
click at [1355, 604] on textarea "Type your message" at bounding box center [1341, 602] width 281 height 56
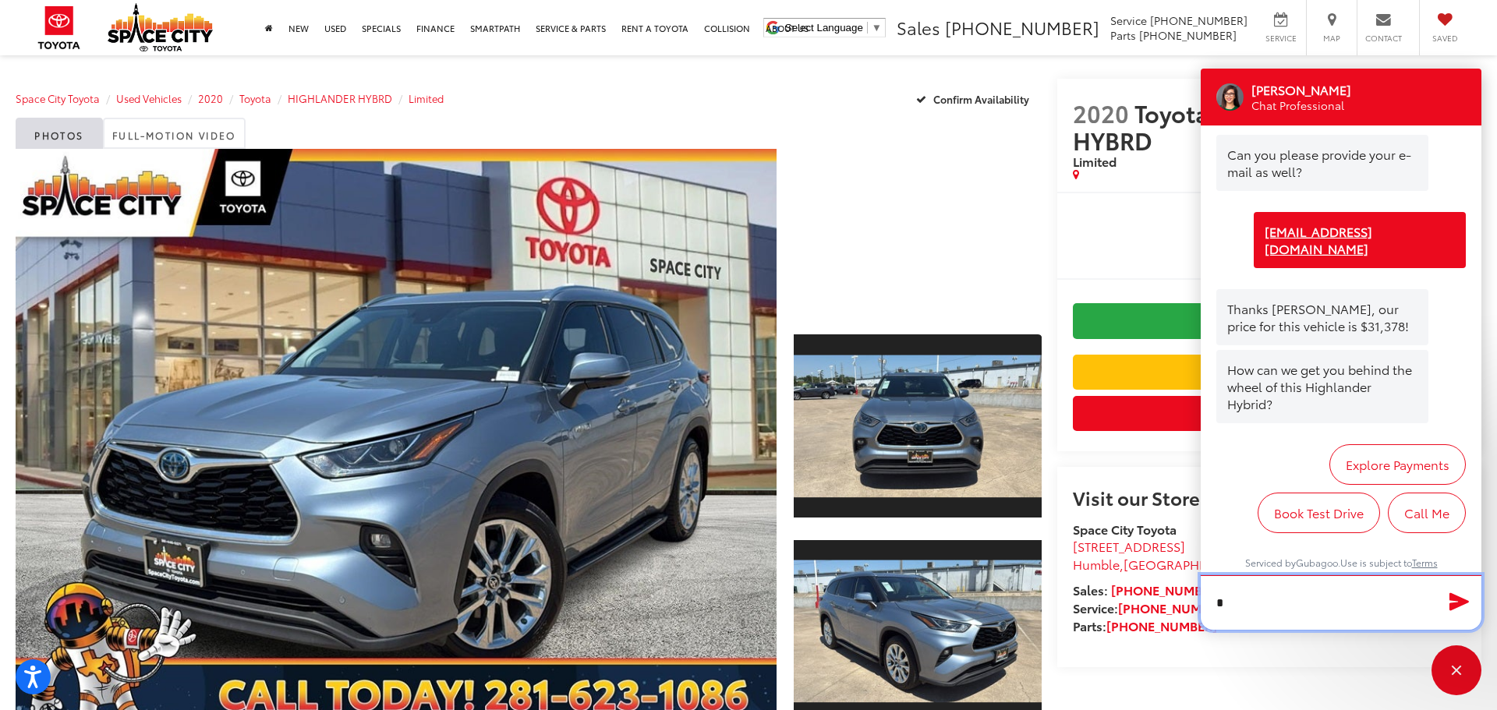
scroll to position [437, 0]
type textarea "*"
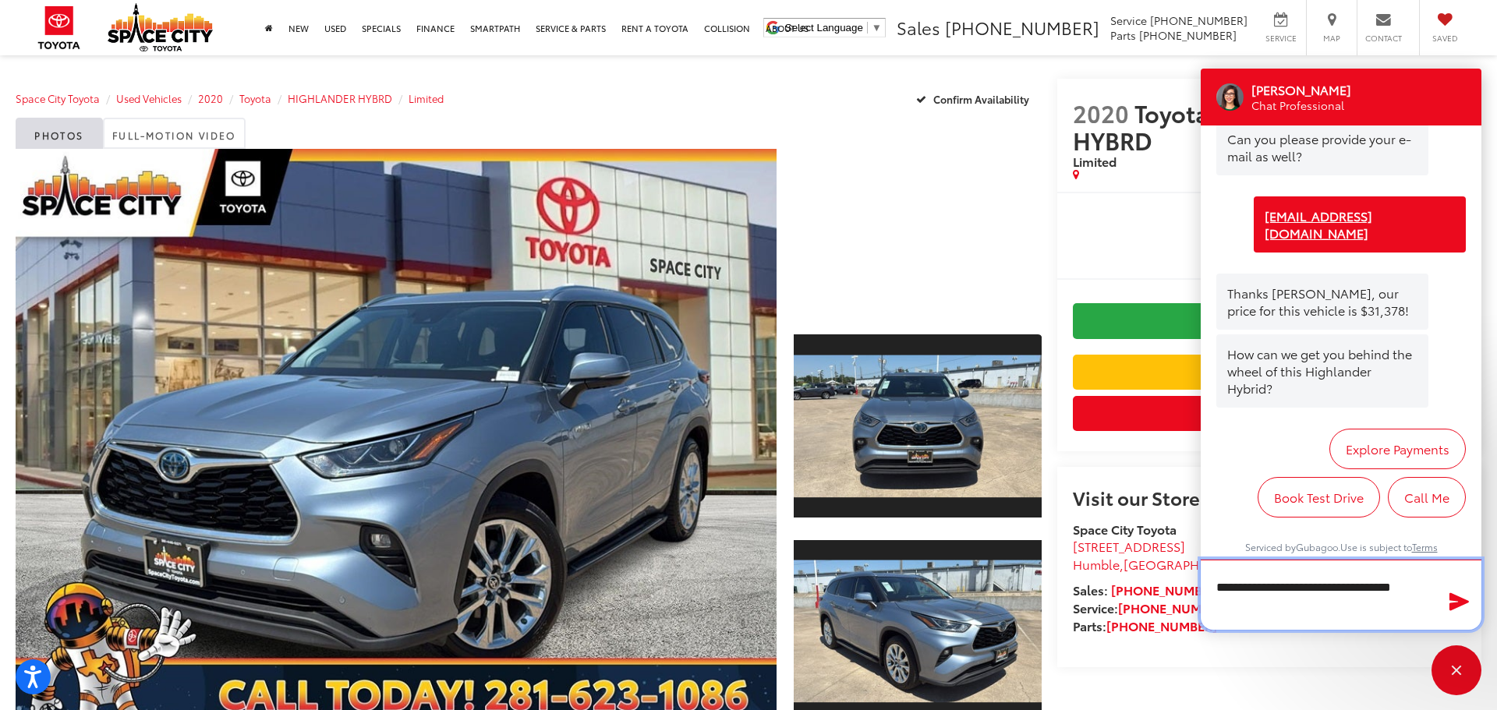
scroll to position [438, 0]
type textarea "**********"
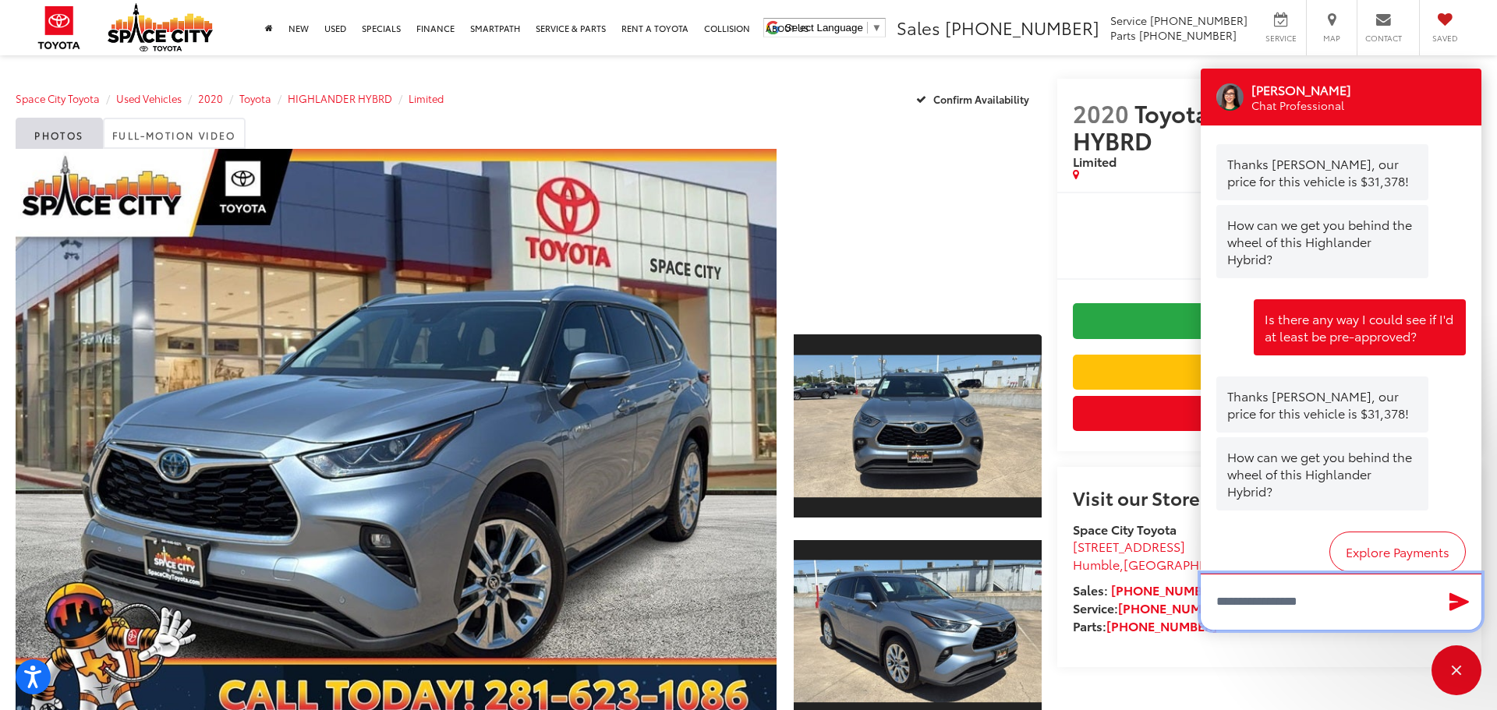
scroll to position [677, 0]
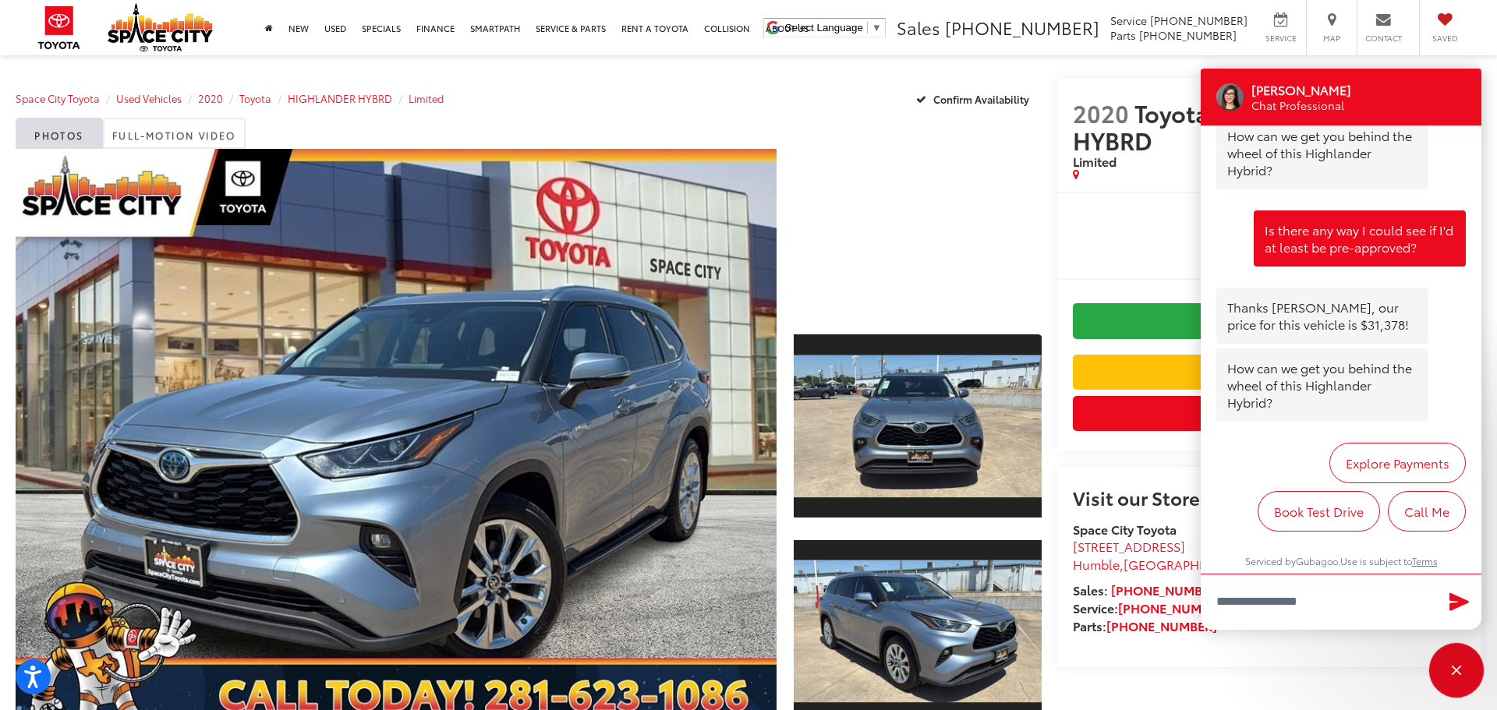
click at [1455, 668] on div "Close" at bounding box center [1457, 671] width 10 height 10
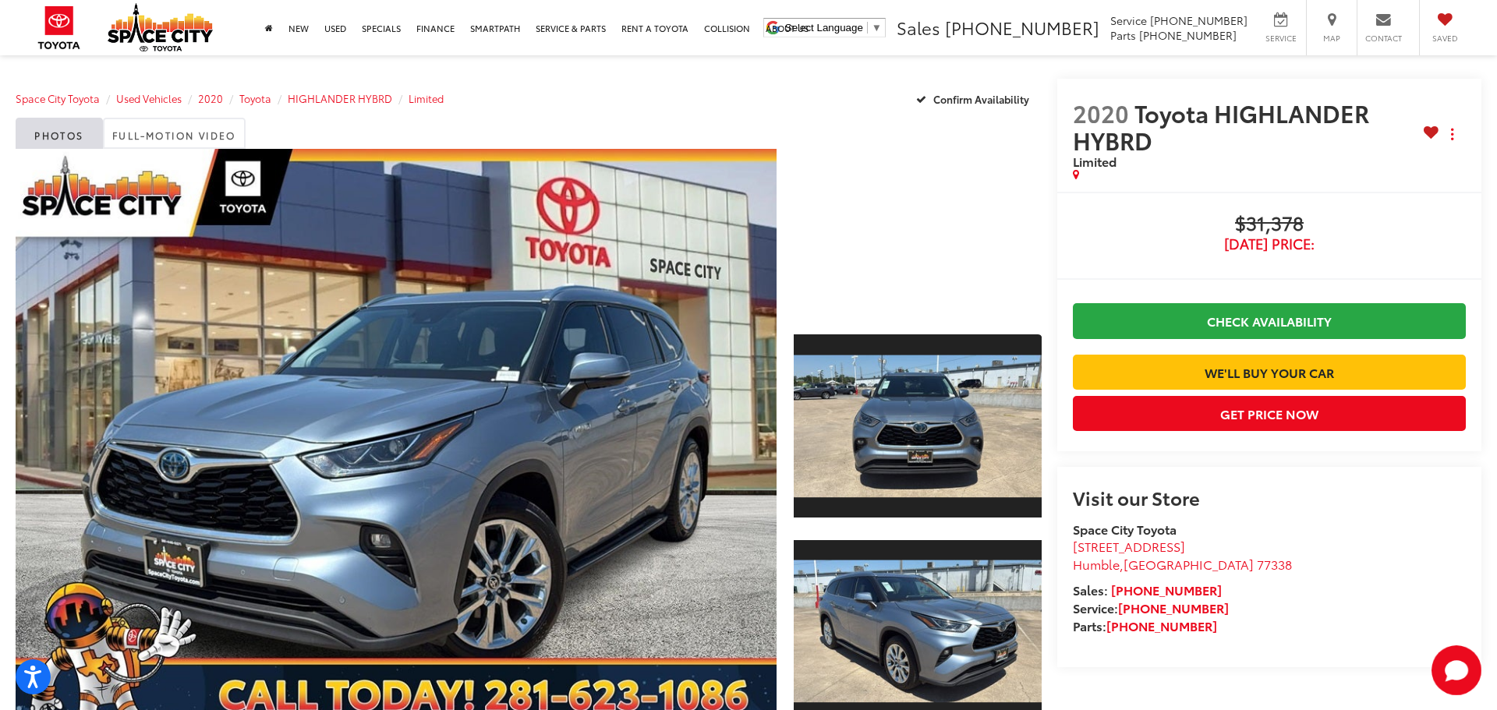
click at [1073, 347] on capital-one-entry-button at bounding box center [1073, 347] width 0 height 0
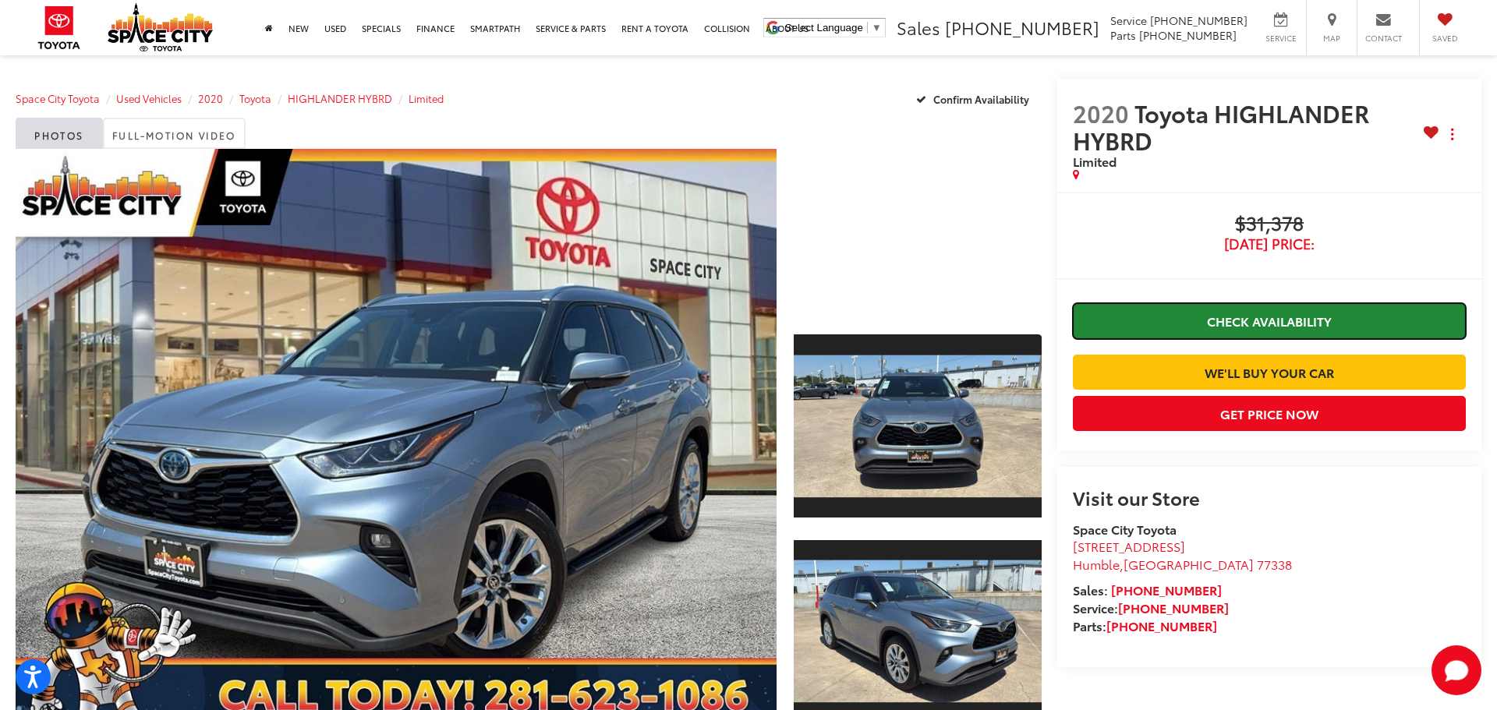
click at [1232, 328] on link "Check Availability" at bounding box center [1269, 320] width 393 height 35
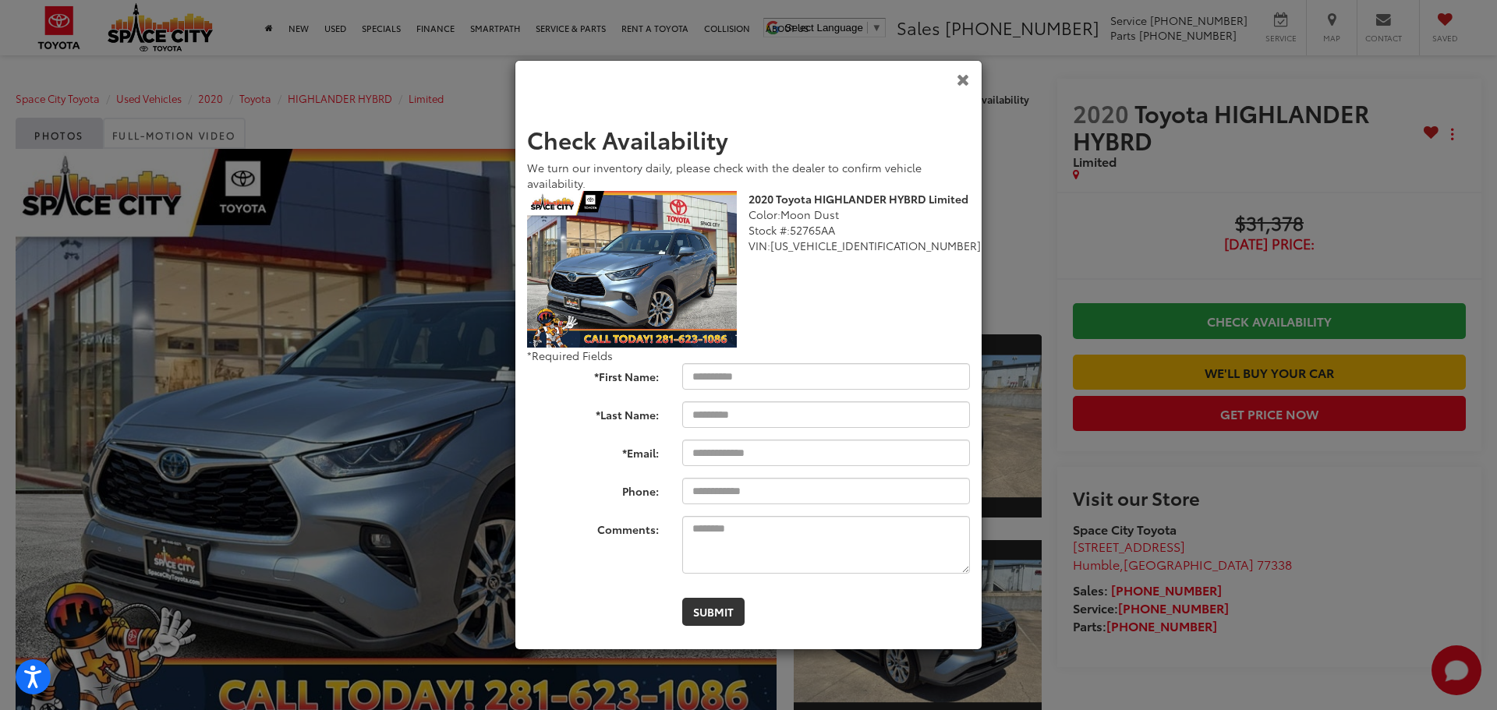
click at [966, 71] on icon "Close" at bounding box center [963, 79] width 13 height 16
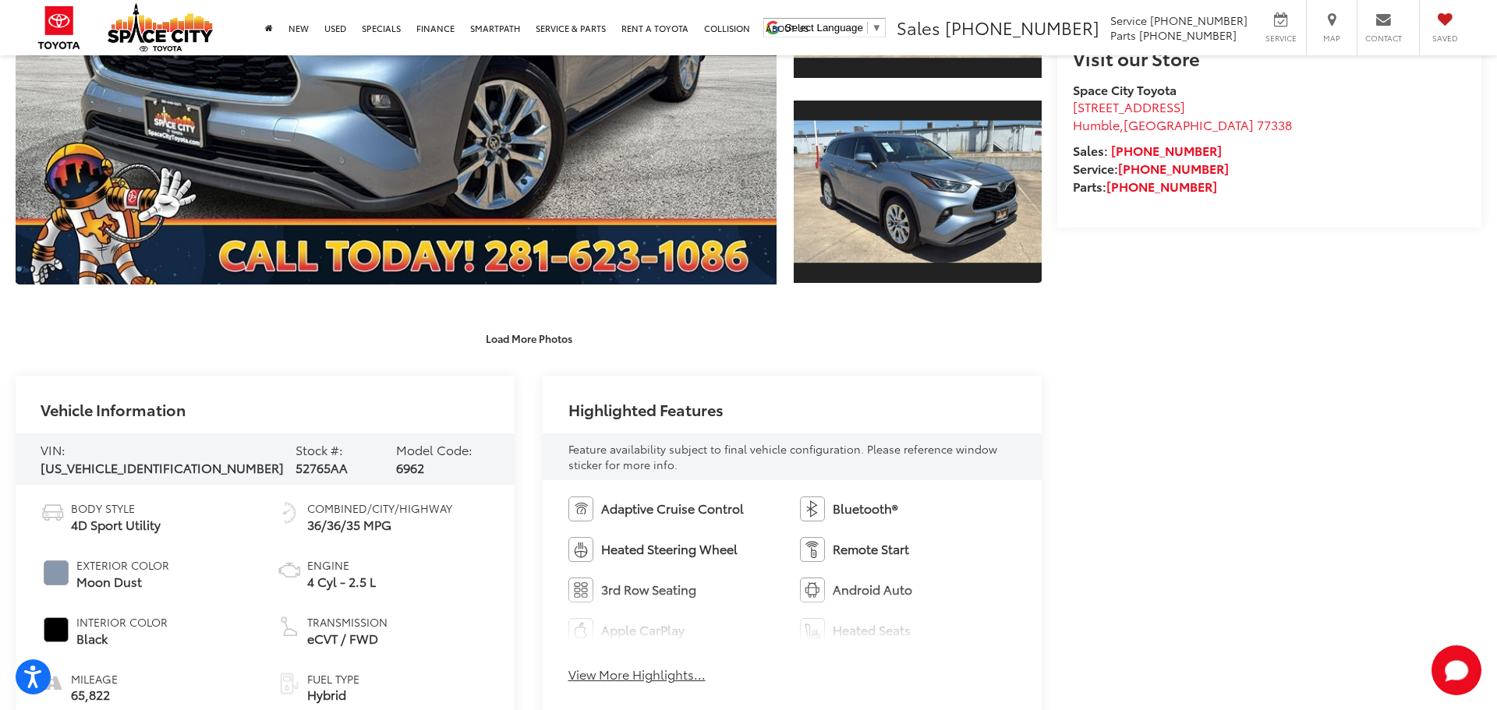
scroll to position [522, 0]
